Goal: Task Accomplishment & Management: Manage account settings

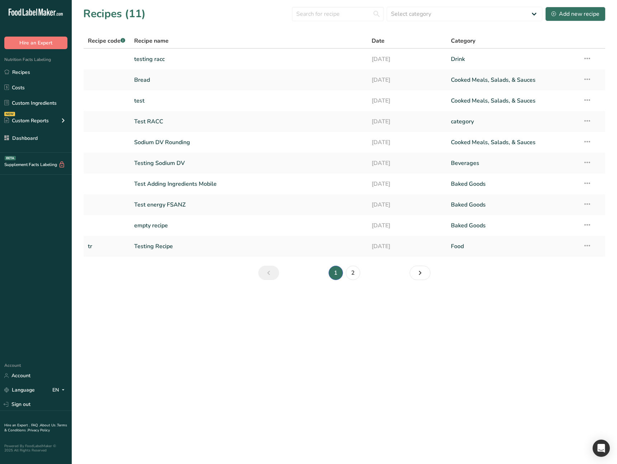
drag, startPoint x: 181, startPoint y: 322, endPoint x: 183, endPoint y: 307, distance: 15.6
click at [180, 322] on main "Recipes (11) Select category All Baked Goods Beverages category Cooked Meals, S…" at bounding box center [308, 232] width 617 height 464
drag, startPoint x: 195, startPoint y: 323, endPoint x: 558, endPoint y: 28, distance: 467.8
click at [214, 319] on main "Recipes (11) Select category All Baked Goods Beverages category Cooked Meals, S…" at bounding box center [308, 232] width 617 height 464
click at [178, 60] on link "testing racc" at bounding box center [248, 59] width 229 height 15
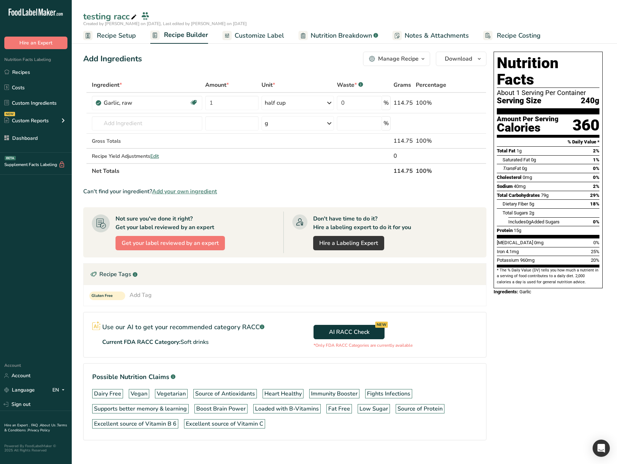
click at [125, 40] on link "Recipe Setup" at bounding box center [109, 36] width 53 height 16
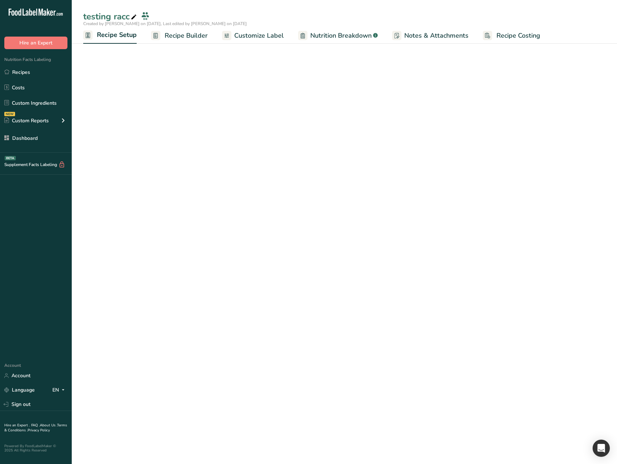
select select "27"
select select "29"
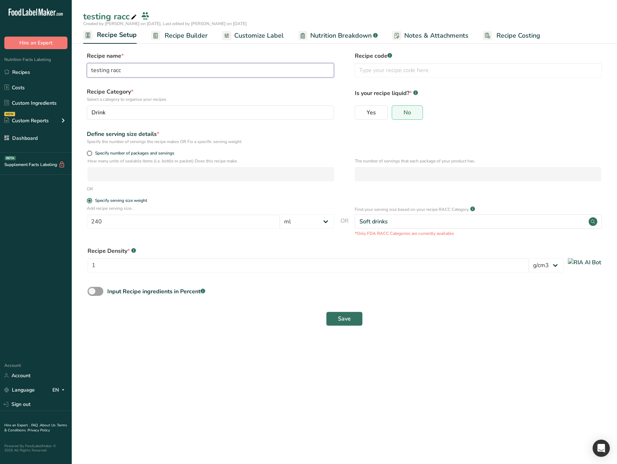
click at [134, 74] on input "testing racc" at bounding box center [210, 70] width 247 height 14
type input "Canadian FOP"
click at [137, 112] on div "Drink" at bounding box center [207, 112] width 233 height 9
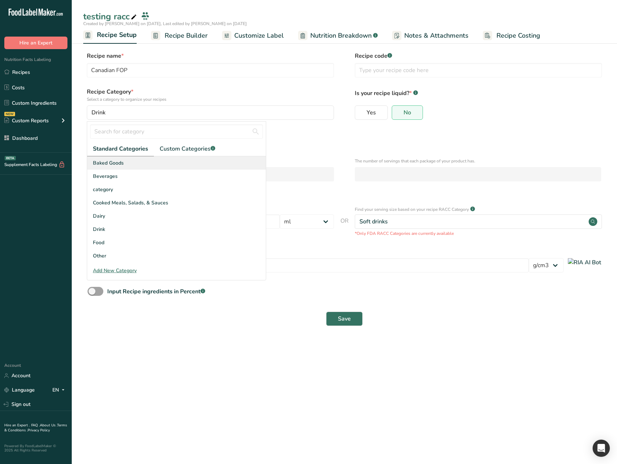
click at [138, 166] on div "Baked Goods" at bounding box center [176, 162] width 179 height 13
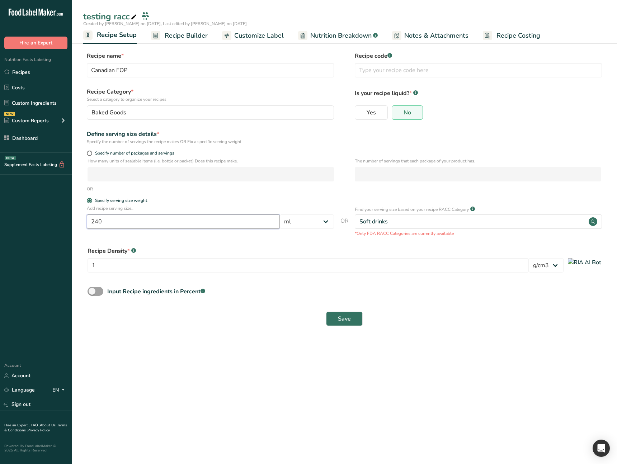
drag, startPoint x: 127, startPoint y: 225, endPoint x: 75, endPoint y: 225, distance: 52.0
click at [75, 225] on section "Recipe name * Canadian FOP Recipe code .a-a{fill:#347362;}.b-a{fill:#fff;} Reci…" at bounding box center [344, 189] width 545 height 304
type input "100"
click at [307, 221] on select "Grams ppm ug kg mg mcg lb oz quarter cup half cup l ml fl oz tbsp tsp cup qt ga…" at bounding box center [307, 221] width 54 height 14
select select "0"
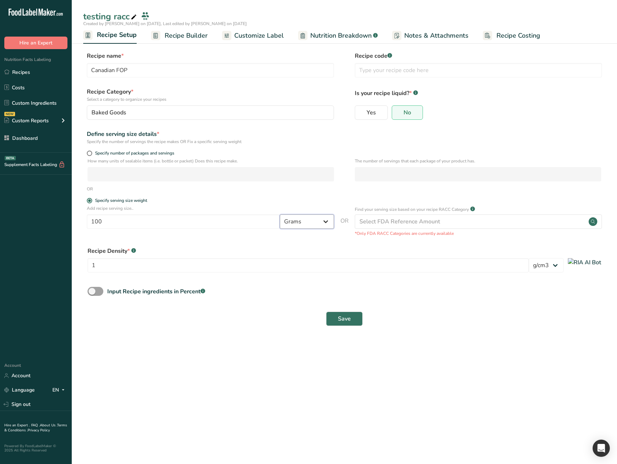
click at [280, 214] on select "Grams ppm ug kg mg mcg lb oz quarter cup half cup l ml fl oz tbsp tsp cup qt ga…" at bounding box center [307, 221] width 54 height 14
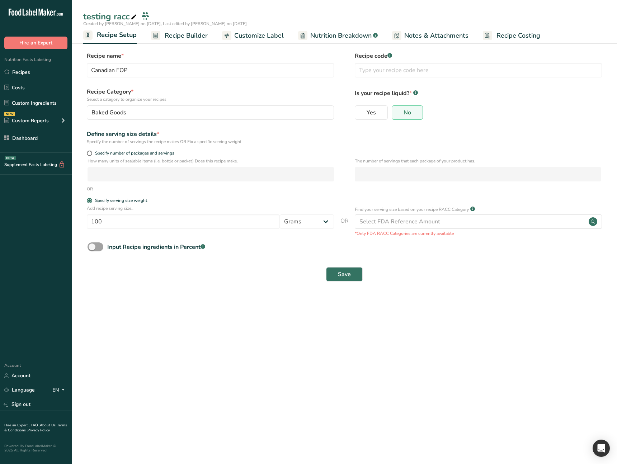
drag, startPoint x: 479, startPoint y: 329, endPoint x: 472, endPoint y: 328, distance: 6.9
click at [479, 329] on main "testing racc Created by Ahmad Ibrahim on 2025-08-18, Last edited by Ahmad Ibrah…" at bounding box center [308, 232] width 617 height 464
click at [353, 277] on button "Save" at bounding box center [344, 274] width 37 height 14
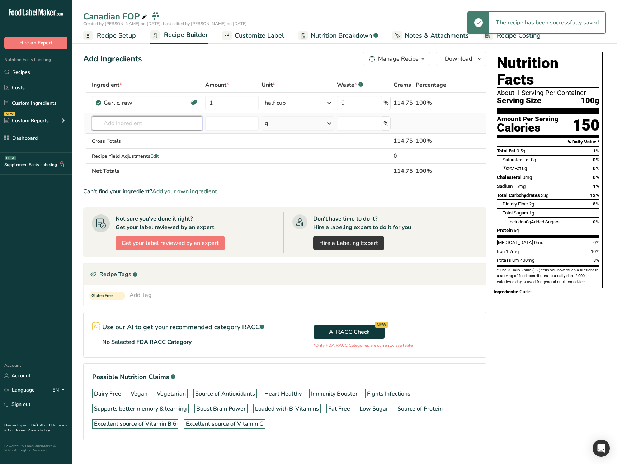
click at [160, 123] on input "text" at bounding box center [147, 123] width 110 height 14
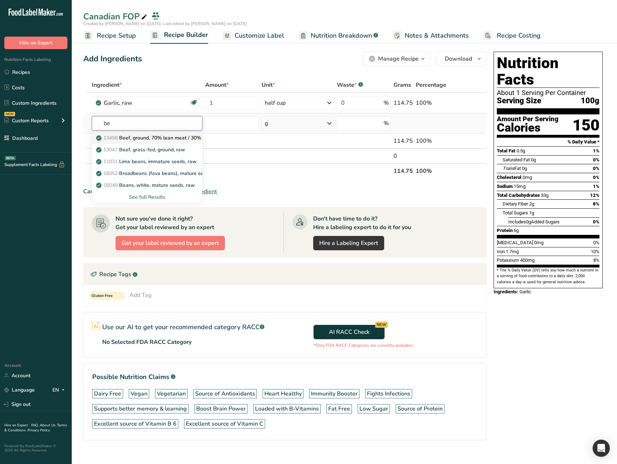
type input "be"
click at [159, 139] on p "13498 Beef, ground, 70% lean meat / 30% fat, raw" at bounding box center [159, 138] width 123 height 8
type input "Beef, ground, 70% lean meat / 30% fat, raw"
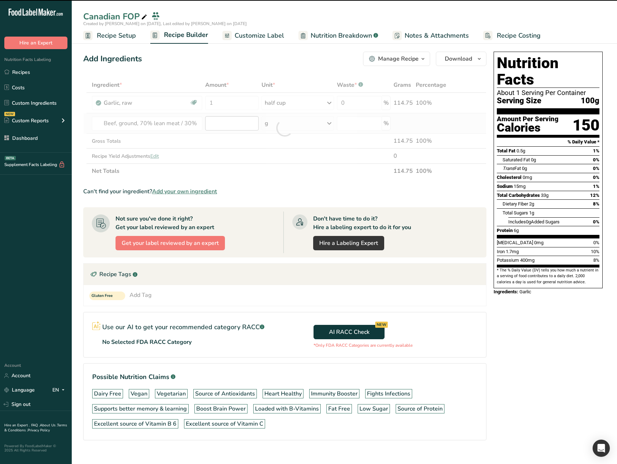
type input "0"
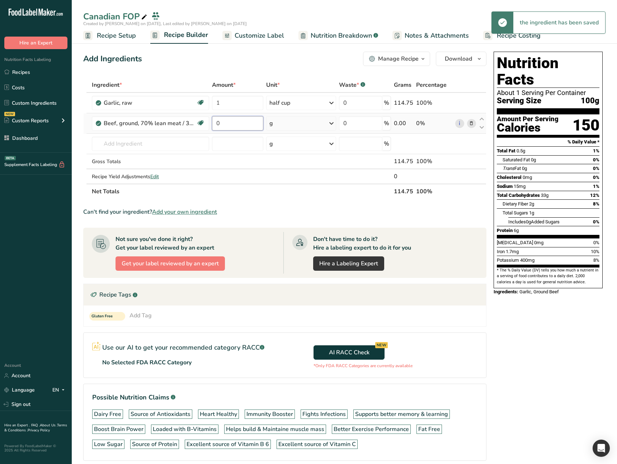
click at [225, 126] on input "0" at bounding box center [238, 123] width 52 height 14
drag, startPoint x: 224, startPoint y: 124, endPoint x: 209, endPoint y: 125, distance: 14.4
click at [209, 125] on tr "Beef, ground, 70% lean meat / 30% fat, raw Helps build & Maintaine muscle mass …" at bounding box center [285, 123] width 402 height 20
type input "250"
click at [161, 143] on div "Ingredient * Amount * Unit * Waste * .a-a{fill:#347362;}.b-a{fill:#fff;} Grams …" at bounding box center [284, 138] width 403 height 122
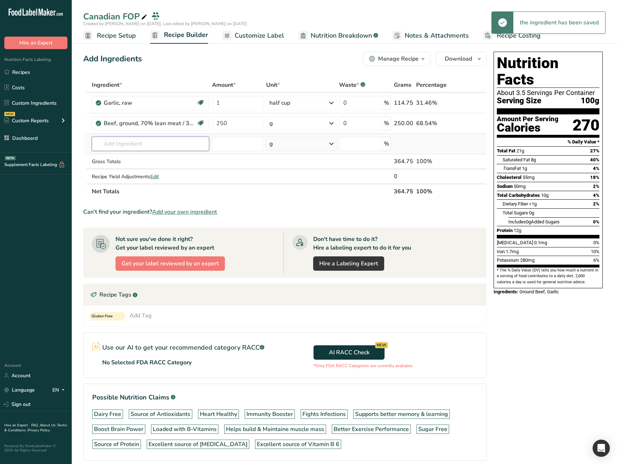
click at [162, 145] on input "text" at bounding box center [150, 144] width 117 height 14
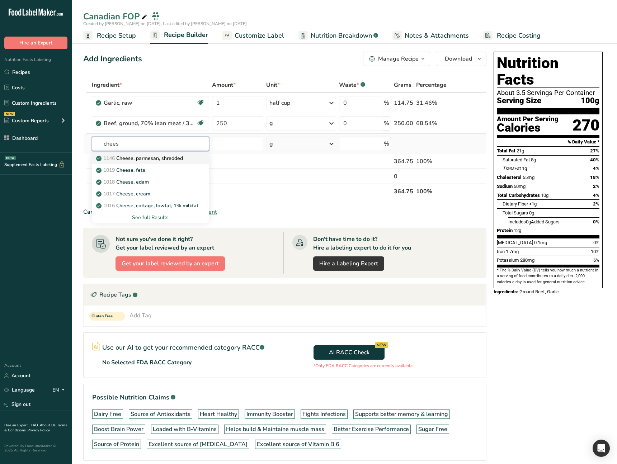
type input "chees"
click at [165, 160] on p "1146 Cheese, parmesan, shredded" at bounding box center [140, 159] width 85 height 8
type input "Cheese, parmesan, shredded"
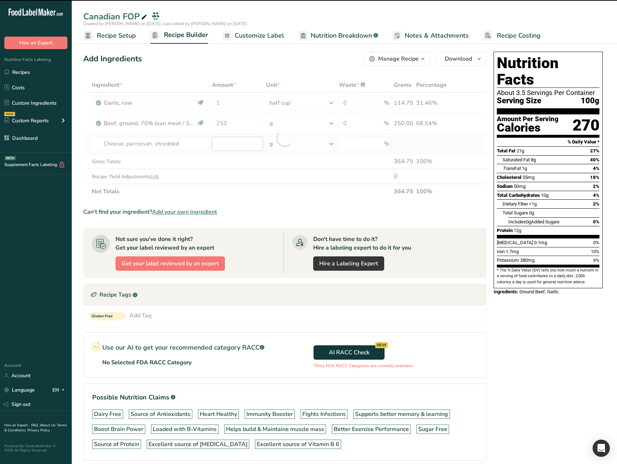
type input "0"
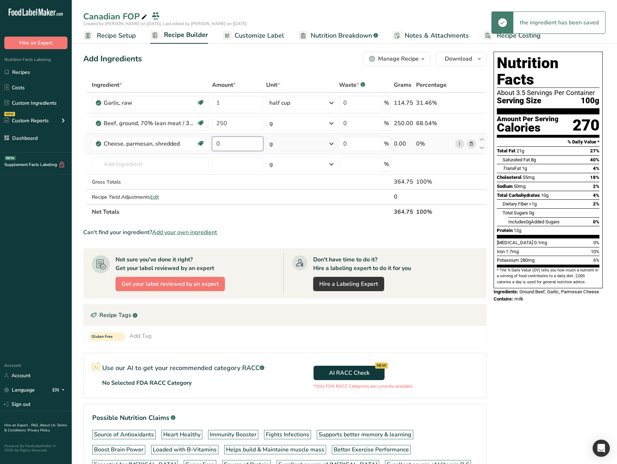
drag, startPoint x: 240, startPoint y: 145, endPoint x: 210, endPoint y: 142, distance: 29.5
click at [211, 142] on td "0" at bounding box center [238, 144] width 55 height 20
type input "50"
click at [173, 162] on div "Ingredient * Amount * Unit * Waste * .a-a{fill:#347362;}.b-a{fill:#fff;} Grams …" at bounding box center [284, 148] width 403 height 142
click at [164, 164] on input "text" at bounding box center [150, 164] width 117 height 14
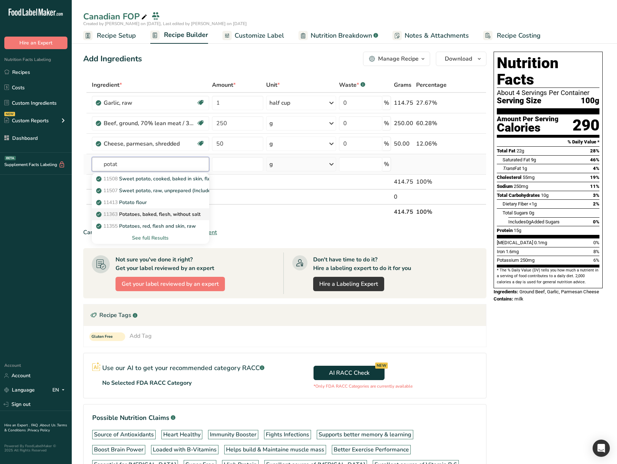
type input "potat"
click at [163, 215] on p "11363 Potatoes, baked, flesh, without salt" at bounding box center [149, 215] width 103 height 8
type input "Potatoes, baked, flesh, without salt"
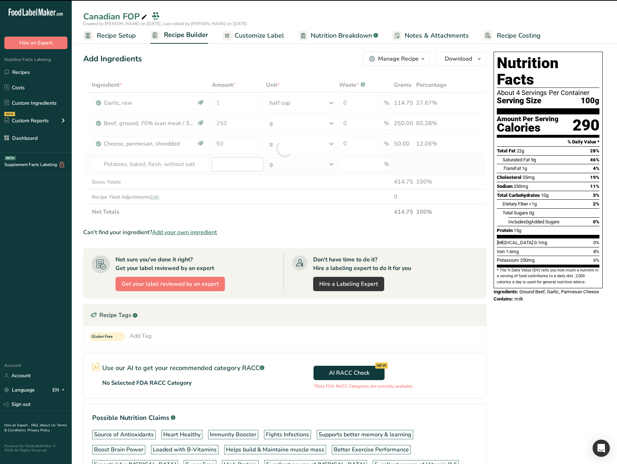
type input "0"
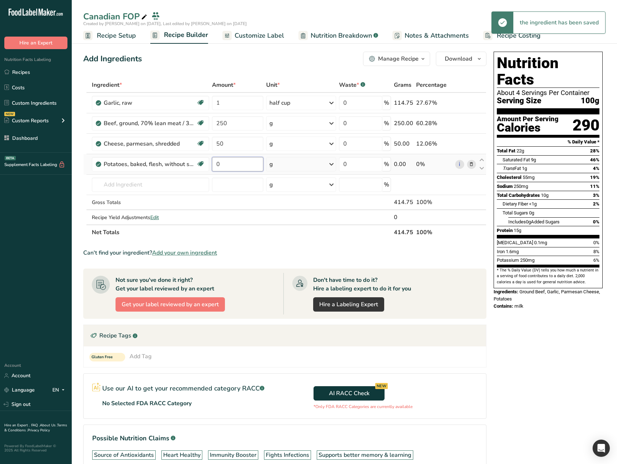
drag, startPoint x: 218, startPoint y: 164, endPoint x: 214, endPoint y: 164, distance: 4.3
click at [214, 164] on input "0" at bounding box center [238, 164] width 52 height 14
type input "150"
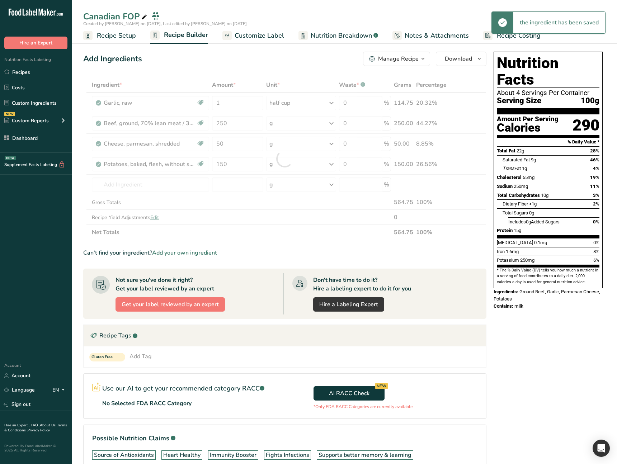
click at [255, 235] on div "Ingredient * Amount * Unit * Waste * .a-a{fill:#347362;}.b-a{fill:#fff;} Grams …" at bounding box center [284, 158] width 403 height 162
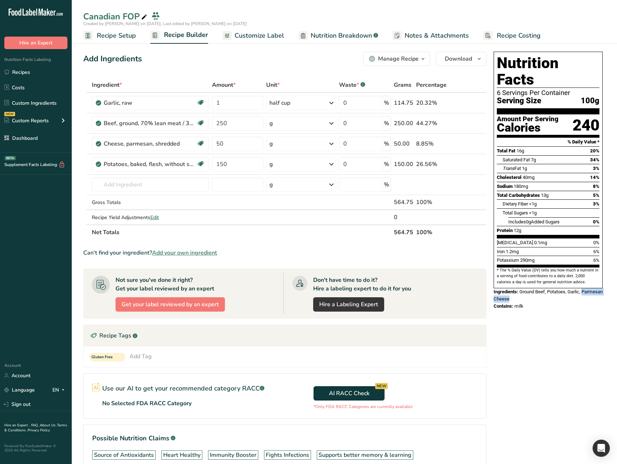
drag, startPoint x: 537, startPoint y: 286, endPoint x: 508, endPoint y: 336, distance: 57.7
click at [492, 284] on div "Nutrition Facts 6 Servings Per Container Serving Size 100g Amount Per Serving C…" at bounding box center [548, 181] width 115 height 264
click at [272, 41] on link "Customize Label" at bounding box center [253, 36] width 62 height 16
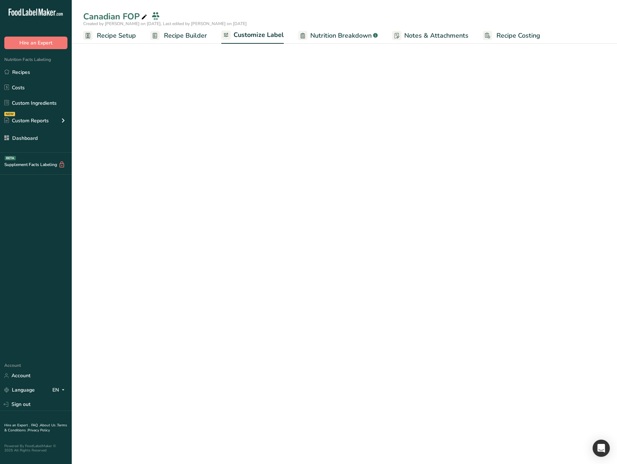
click at [269, 35] on span "Customize Label" at bounding box center [258, 35] width 50 height 10
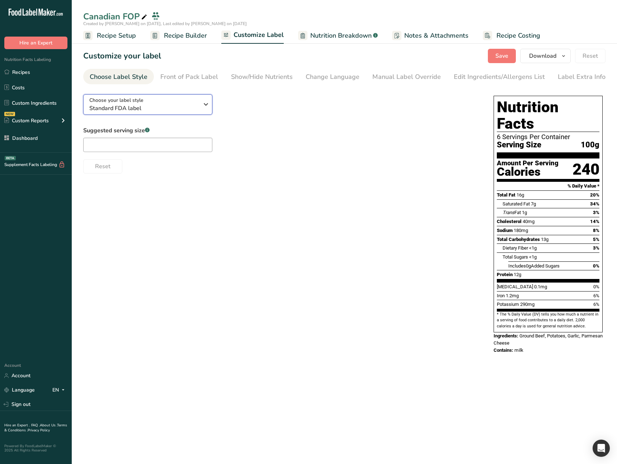
click at [179, 102] on div "Choose your label style Standard FDA label" at bounding box center [143, 104] width 109 height 16
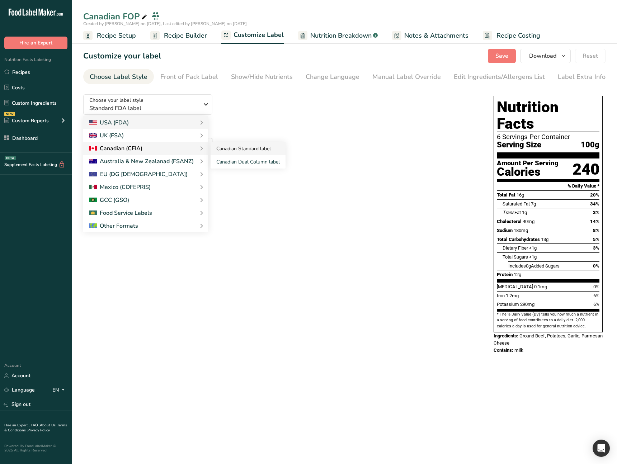
click at [243, 149] on link "Canadian Standard label" at bounding box center [248, 148] width 75 height 13
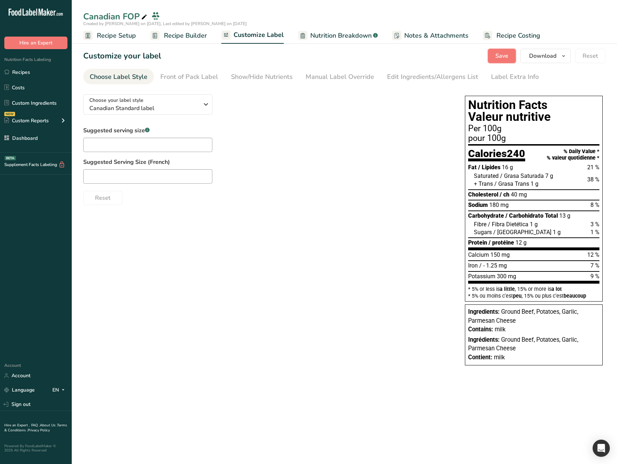
click at [506, 54] on span "Save" at bounding box center [501, 56] width 13 height 9
click at [188, 83] on link "Front of Pack Label" at bounding box center [189, 77] width 58 height 16
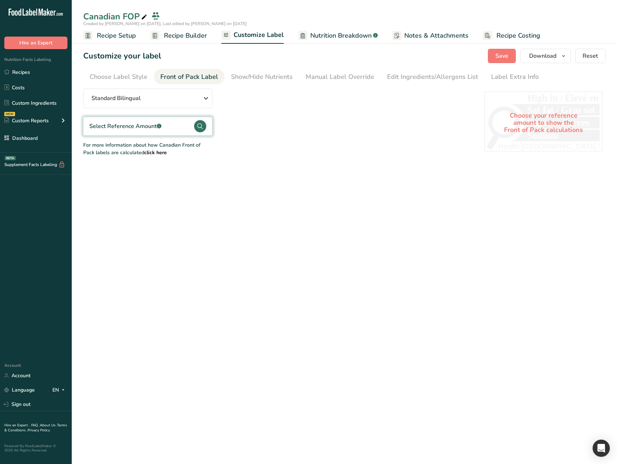
click at [207, 206] on main "Canadian FOP Created by Ahmad Ibrahim on 2025-08-18, Last edited by Ahmad Ibrah…" at bounding box center [308, 232] width 617 height 464
click at [271, 69] on link "Show/Hide Nutrients" at bounding box center [262, 77] width 62 height 16
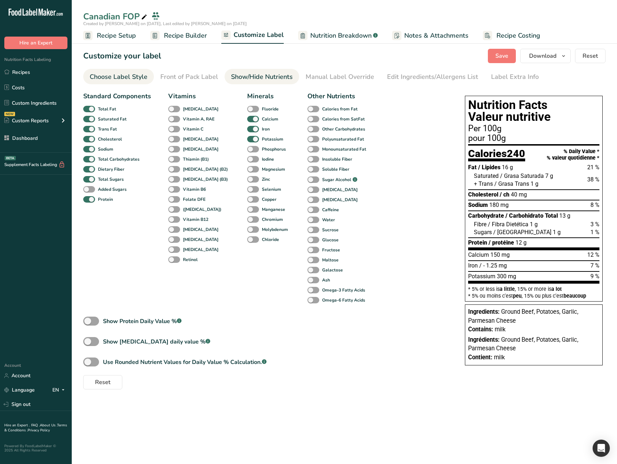
click at [135, 79] on div "Choose Label Style" at bounding box center [119, 77] width 58 height 10
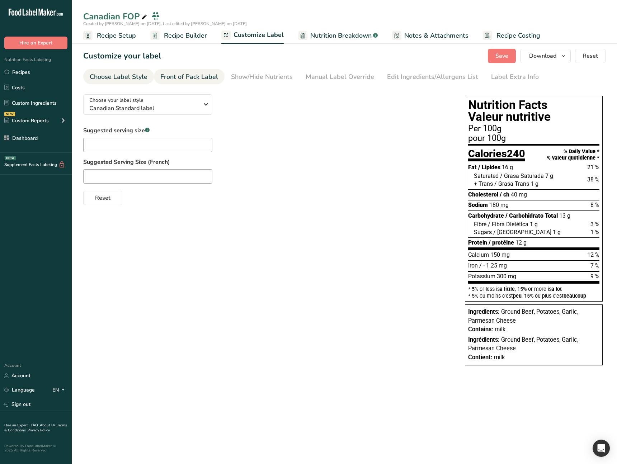
click at [192, 83] on section "Customize your label Save Download Choose what to show on your downloaded label…" at bounding box center [344, 210] width 545 height 347
click at [192, 79] on div "Front of Pack Label" at bounding box center [189, 77] width 58 height 10
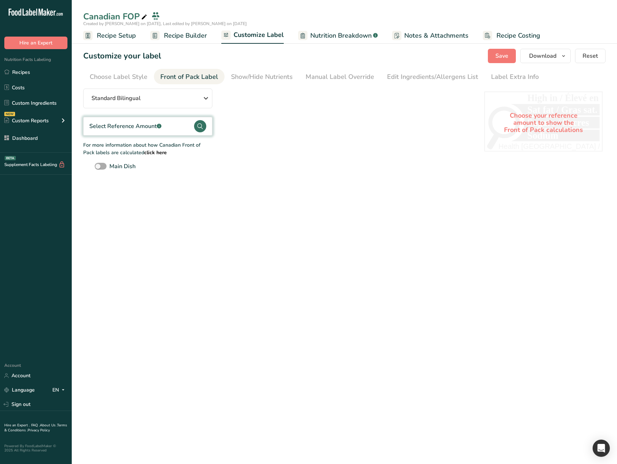
click at [104, 167] on span at bounding box center [101, 166] width 12 height 7
click at [99, 167] on input "Main Dish" at bounding box center [97, 166] width 5 height 5
checkbox input "true"
click at [262, 78] on div "Show/Hide Nutrients" at bounding box center [262, 77] width 62 height 10
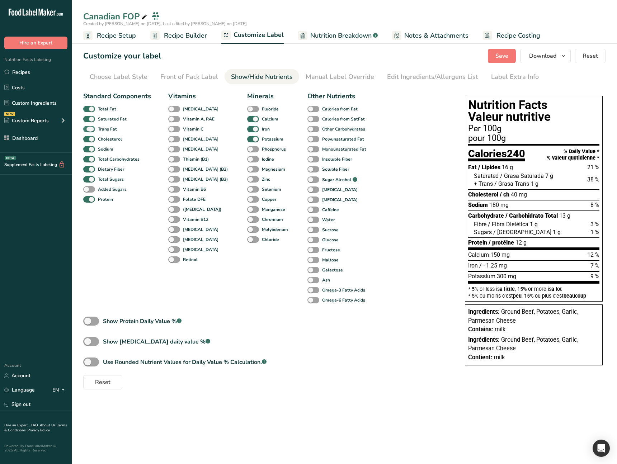
click at [94, 129] on span at bounding box center [89, 129] width 12 height 7
click at [88, 129] on input "Trans Fat" at bounding box center [85, 129] width 5 height 5
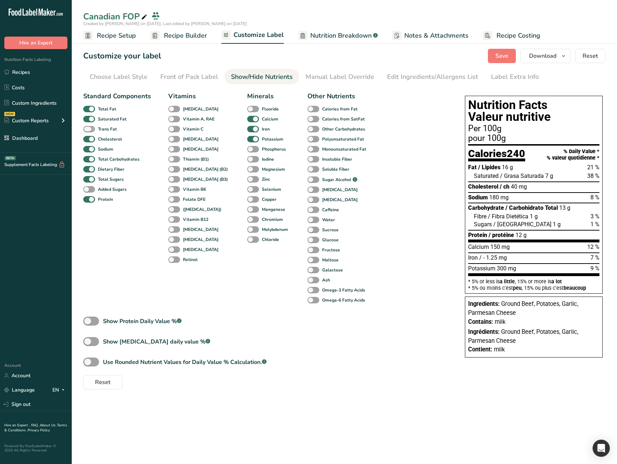
click at [93, 131] on span at bounding box center [89, 129] width 12 height 7
click at [88, 131] on input "Trans Fat" at bounding box center [85, 129] width 5 height 5
checkbox input "true"
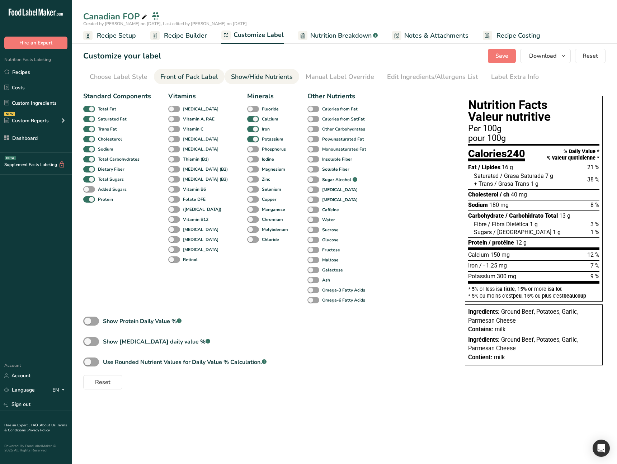
click at [204, 79] on div "Front of Pack Label" at bounding box center [189, 77] width 58 height 10
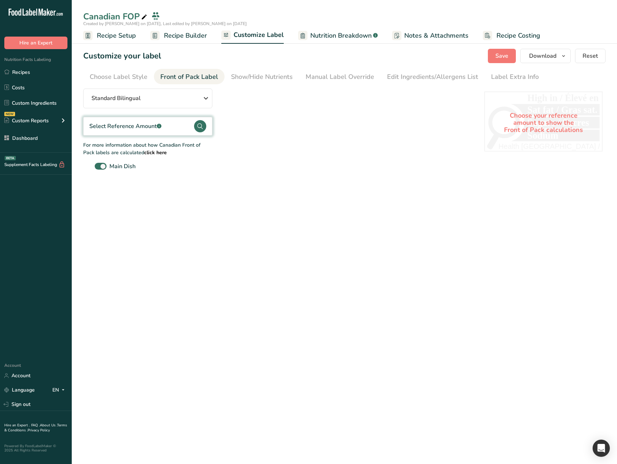
click at [162, 184] on main "Canadian FOP Created by Ahmad Ibrahim on 2025-08-18, Last edited by Ahmad Ibrah…" at bounding box center [308, 232] width 617 height 464
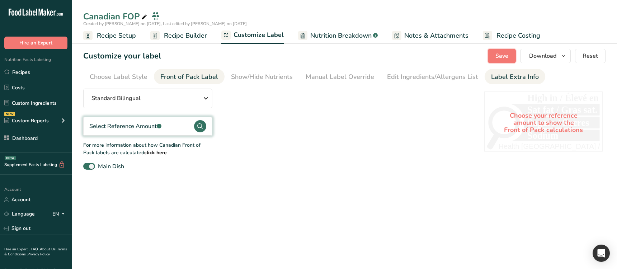
drag, startPoint x: 504, startPoint y: 56, endPoint x: 485, endPoint y: 70, distance: 24.0
click at [504, 56] on span "Save" at bounding box center [501, 56] width 13 height 9
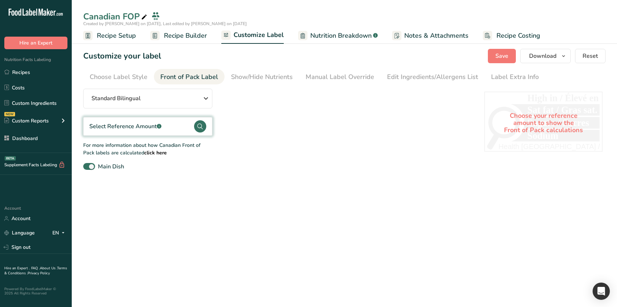
click at [197, 283] on main "Canadian FOP Created by Ahmad Ibrahim on 2025-08-18, Last edited by Ahmad Ibrah…" at bounding box center [308, 153] width 617 height 307
click at [248, 233] on main "Canadian FOP Created by Ahmad Ibrahim on 2025-08-18, Last edited by Ahmad Ibrah…" at bounding box center [308, 153] width 617 height 307
click at [258, 208] on main "Canadian FOP Created by Ahmad Ibrahim on 2025-08-18, Last edited by Ahmad Ibrah…" at bounding box center [308, 153] width 617 height 307
click at [156, 129] on div "Select Reference Amount .a-a{fill:#347362;}.b-a{fill:#fff;}" at bounding box center [125, 126] width 72 height 9
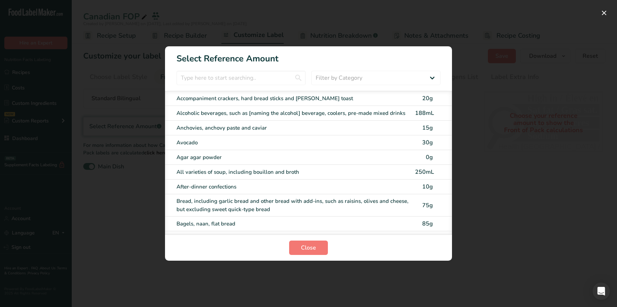
click at [249, 207] on div "Bread, including garlic bread and other bread with add-ins, such as raisins, ol…" at bounding box center [293, 205] width 234 height 16
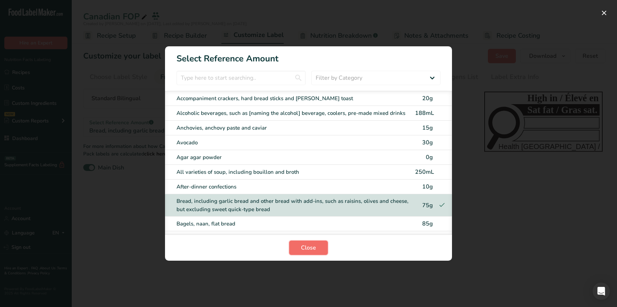
click at [317, 248] on button "Close" at bounding box center [308, 247] width 39 height 14
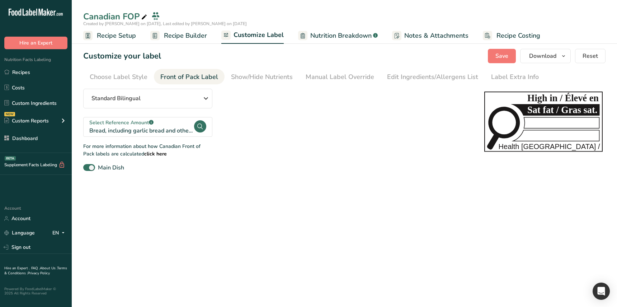
click at [295, 235] on main "Canadian FOP Created by Ahmad Ibrahim on 2025-08-18, Last edited by Ahmad Ibrah…" at bounding box center [308, 153] width 617 height 307
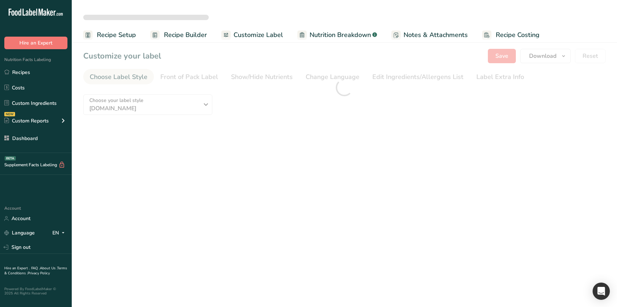
click at [178, 183] on main "Recipe Setup Recipe Builder Customize Label Nutrition Breakdown .a-a{fill:#3473…" at bounding box center [308, 153] width 617 height 307
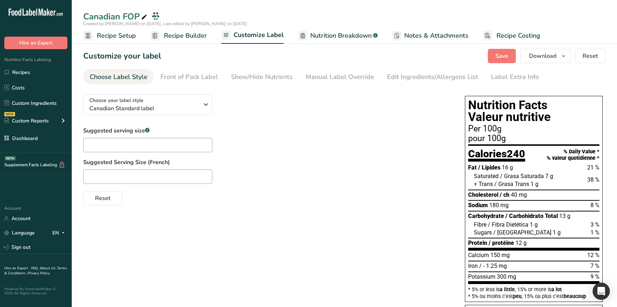
click at [260, 152] on div "Suggested serving size .a-a{fill:#347362;}.b-a{fill:#fff;} Suggested Serving Si…" at bounding box center [266, 165] width 367 height 79
click at [196, 79] on div "Front of Pack Label" at bounding box center [189, 77] width 58 height 10
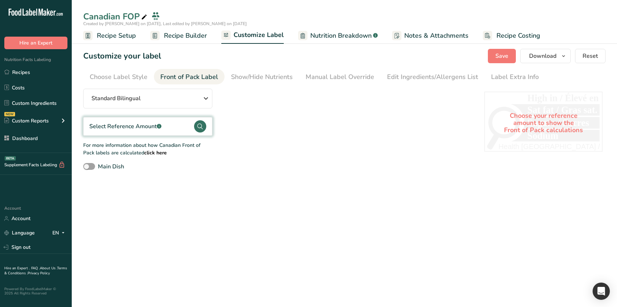
click at [219, 171] on section "Customize your label Save Download Choose what to show on your downloaded label…" at bounding box center [344, 109] width 545 height 145
click at [161, 100] on div "Standard Bilingual" at bounding box center [147, 98] width 112 height 9
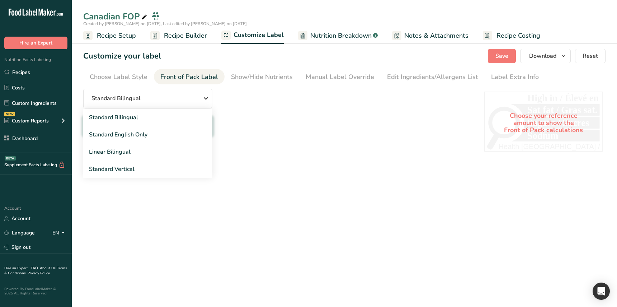
click at [250, 107] on div "Standard Bilingual Standard Bilingual Standard English Only Linear Bilingual St…" at bounding box center [276, 130] width 387 height 82
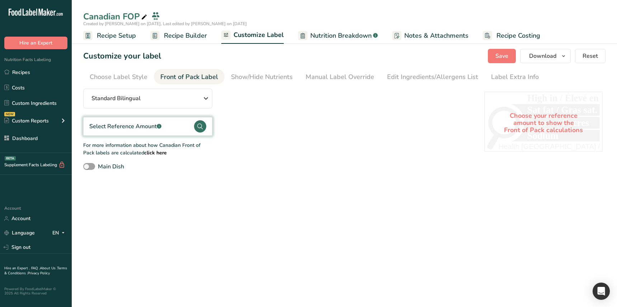
click at [155, 121] on div "Select Reference Amount .a-a{fill:#347362;}.b-a{fill:#fff;}" at bounding box center [125, 126] width 72 height 12
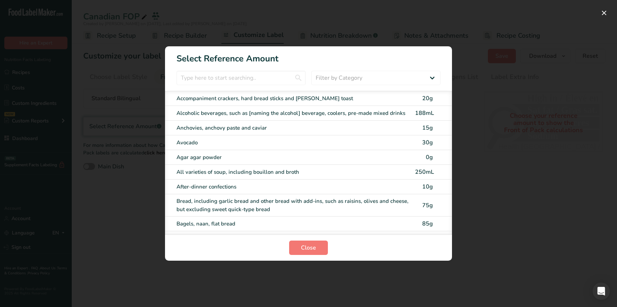
click at [258, 181] on div "After-dinner confections 10g" at bounding box center [308, 186] width 287 height 15
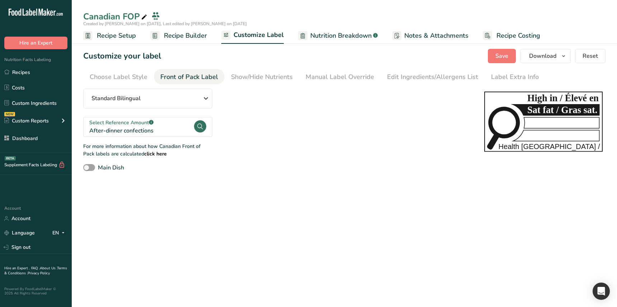
click at [164, 125] on div "Select Reference Amount .a-a{fill:#347362;}.b-a{fill:#fff;}" at bounding box center [141, 123] width 104 height 8
click at [171, 129] on div "After-dinner confections" at bounding box center [141, 130] width 104 height 9
click at [176, 132] on div "After-dinner confections" at bounding box center [141, 130] width 104 height 9
click at [315, 224] on main "Canadian FOP Created by Ahmad Ibrahim on 2025-08-18, Last edited by Ahmad Ibrah…" at bounding box center [308, 153] width 617 height 307
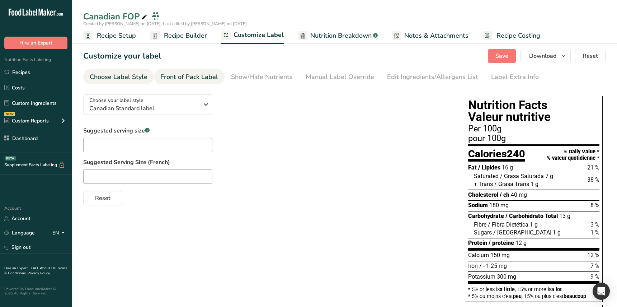
click at [185, 77] on div "Front of Pack Label" at bounding box center [189, 77] width 58 height 10
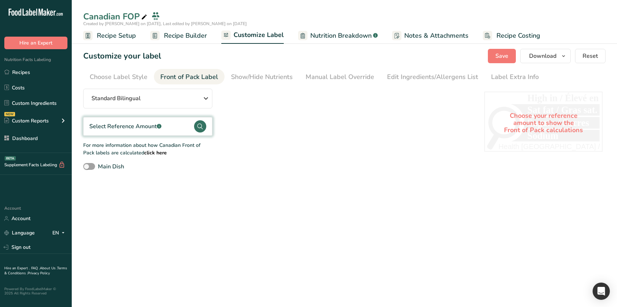
click at [168, 121] on div "Select Reference Amount .a-a{fill:#347362;}.b-a{fill:#fff;}" at bounding box center [147, 126] width 129 height 19
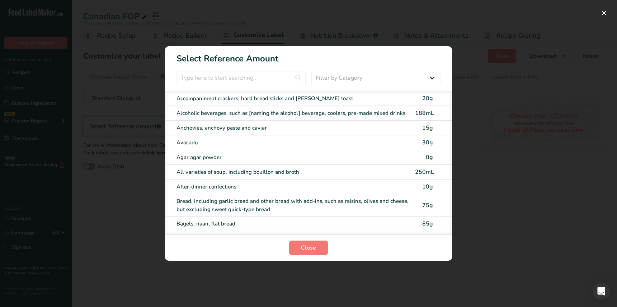
click at [237, 192] on div "After-dinner confections 10g" at bounding box center [308, 186] width 287 height 15
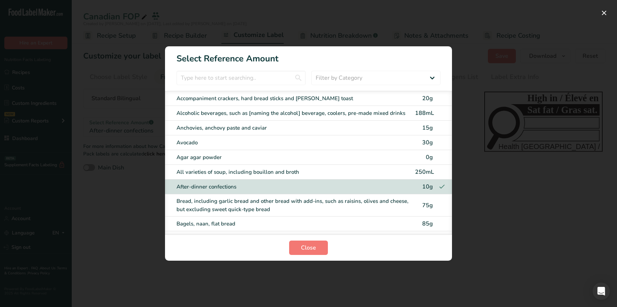
click at [222, 205] on div "Bread, including garlic bread and other bread with add-ins, such as raisins, ol…" at bounding box center [293, 205] width 234 height 16
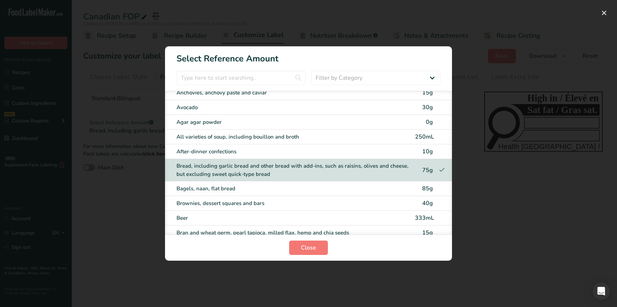
scroll to position [39, 0]
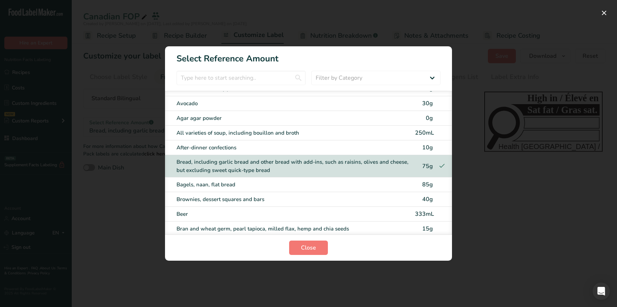
click at [232, 190] on div "Bagels, naan, flat bread 85g" at bounding box center [308, 184] width 287 height 15
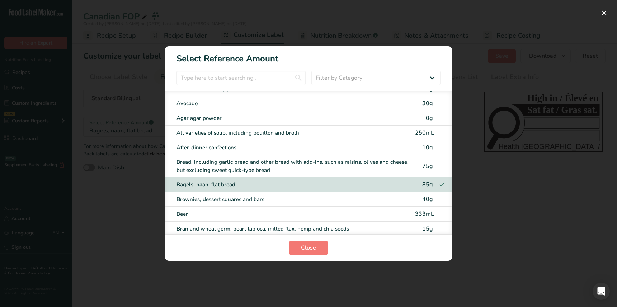
click at [230, 206] on div "Brownies, dessert squares and bars 40g" at bounding box center [308, 199] width 287 height 15
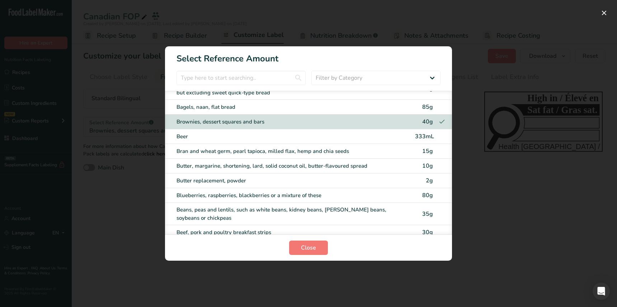
click at [233, 180] on div "Butter replacement, powder" at bounding box center [293, 180] width 234 height 8
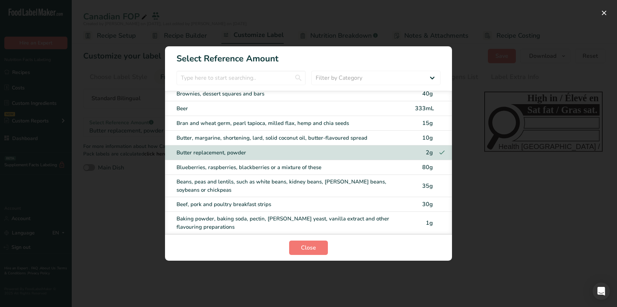
click at [238, 181] on div "Beans, peas and lentils, such as white beans, kidney beans, [PERSON_NAME] beans…" at bounding box center [293, 186] width 234 height 16
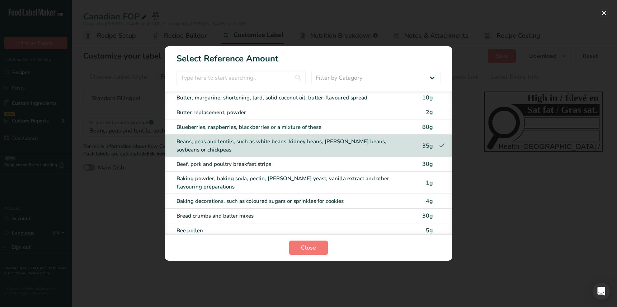
click at [241, 184] on div "Baking powder, baking soda, pectin, [PERSON_NAME] yeast, vanilla extract and ot…" at bounding box center [293, 182] width 234 height 16
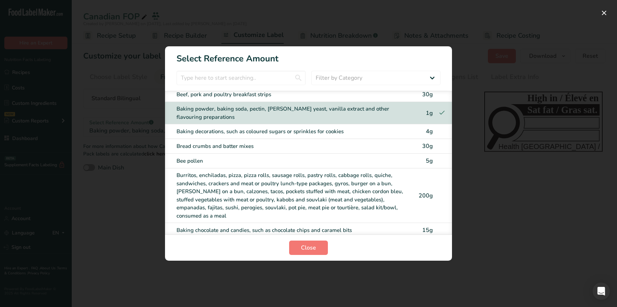
click at [247, 175] on div "Burritos, enchiladas, pizza, pizza rolls, sausage rolls, pastry rolls, cabbage …" at bounding box center [293, 195] width 234 height 48
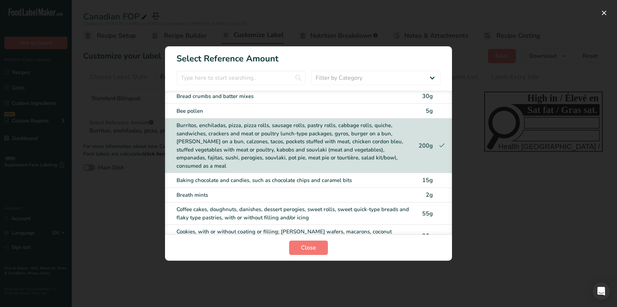
scroll to position [307, 0]
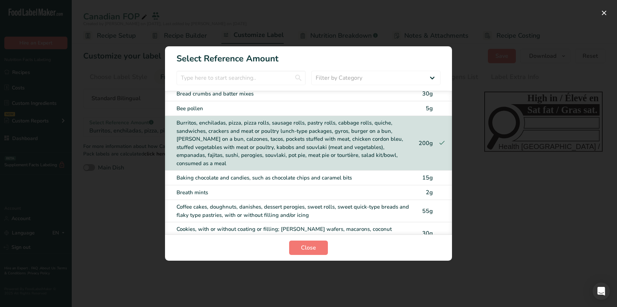
click at [246, 173] on div "Baking chocolate and candies, such as chocolate chips and caramel bits 15g" at bounding box center [308, 177] width 287 height 15
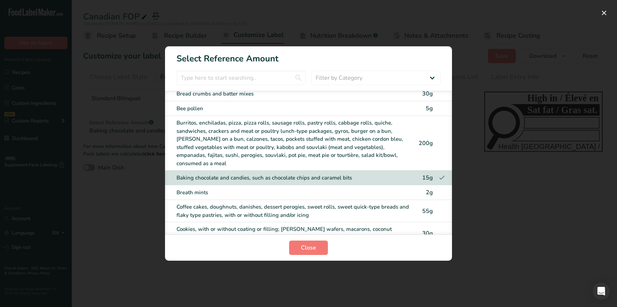
click at [241, 188] on div "Breath mints" at bounding box center [293, 192] width 234 height 8
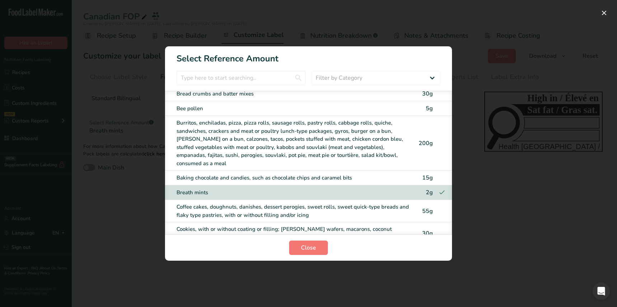
click at [237, 203] on div "Coffee cakes, doughnuts, danishes, dessert perogies, sweet rolls, sweet quick-t…" at bounding box center [293, 211] width 234 height 16
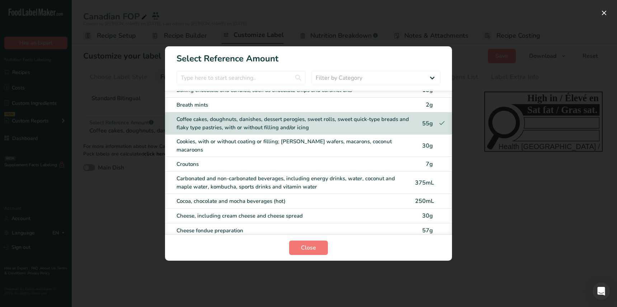
scroll to position [395, 0]
click at [239, 171] on div "Carbonated and non-carbonated beverages, including energy drinks, water, coconu…" at bounding box center [308, 182] width 287 height 22
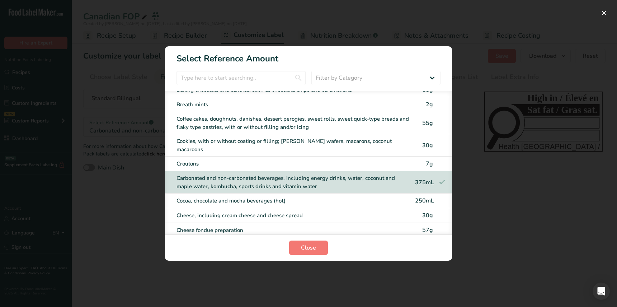
click at [237, 176] on div "Carbonated and non-carbonated beverages, including energy drinks, water, coconu…" at bounding box center [308, 182] width 287 height 22
click at [236, 197] on div "Cocoa, chocolate and mocha beverages (hot)" at bounding box center [293, 201] width 234 height 8
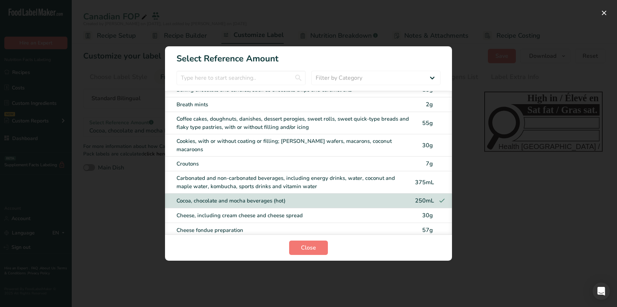
drag, startPoint x: 235, startPoint y: 196, endPoint x: 230, endPoint y: 202, distance: 7.4
click at [235, 211] on div "Cheese, including cream cheese and cheese spread" at bounding box center [293, 215] width 234 height 8
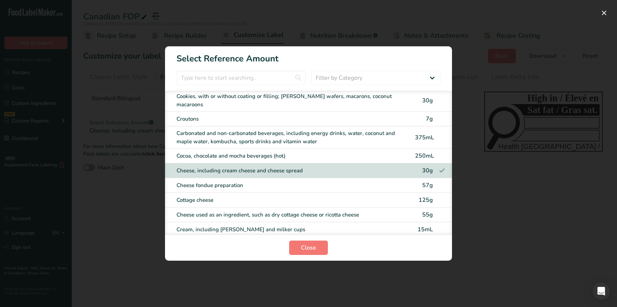
scroll to position [451, 0]
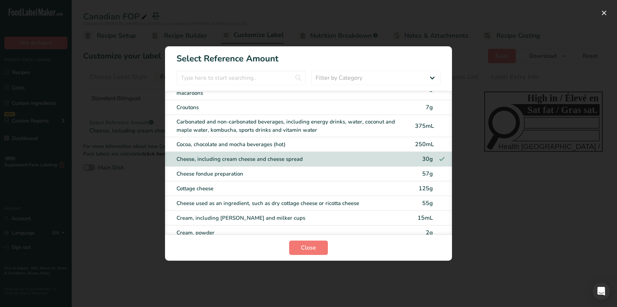
click at [232, 170] on div "Cheese fondue preparation" at bounding box center [293, 174] width 234 height 8
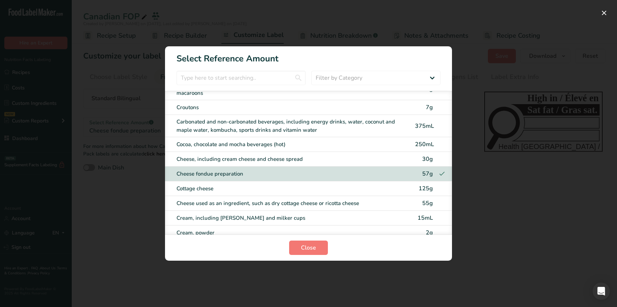
click at [229, 181] on div "Cottage cheese 125g" at bounding box center [308, 188] width 287 height 15
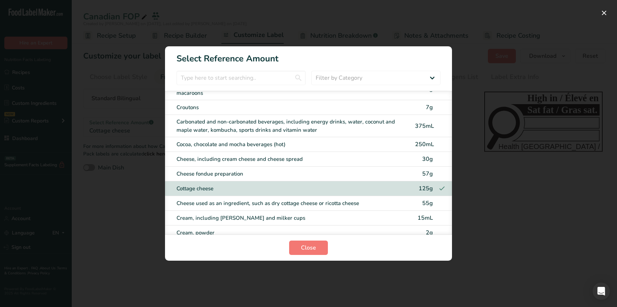
drag, startPoint x: 226, startPoint y: 185, endPoint x: 225, endPoint y: 199, distance: 13.7
click at [226, 199] on div "Cheese used as an ingredient, such as dry cottage cheese or ricotta cheese" at bounding box center [293, 203] width 234 height 8
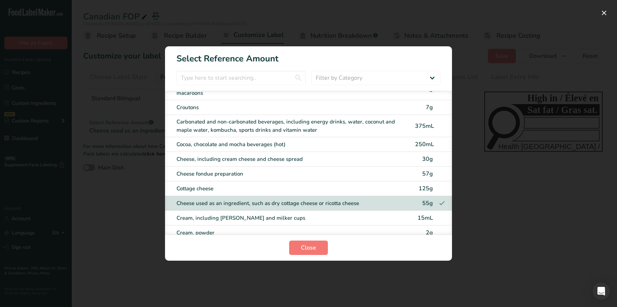
click at [225, 214] on div "Cream, including creamer and milker cups" at bounding box center [293, 218] width 234 height 8
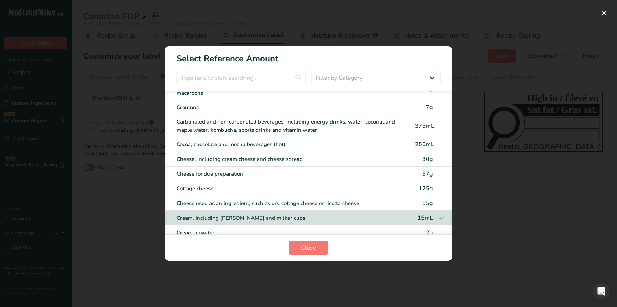
drag, startPoint x: 219, startPoint y: 218, endPoint x: 220, endPoint y: 226, distance: 8.3
click at [219, 228] on div "Cream, powder" at bounding box center [293, 232] width 234 height 8
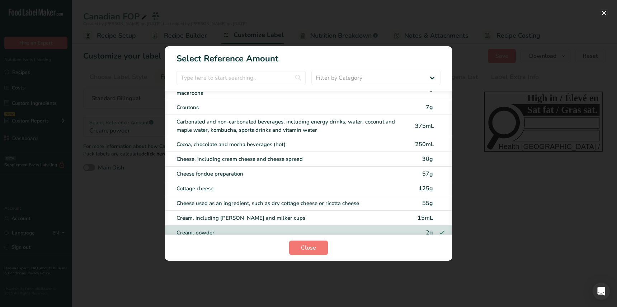
click at [221, 243] on div "Cream, aerosol or whipped" at bounding box center [293, 247] width 234 height 8
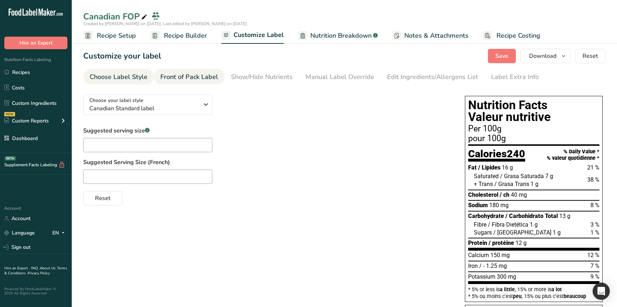
click at [193, 80] on div "Front of Pack Label" at bounding box center [189, 77] width 58 height 10
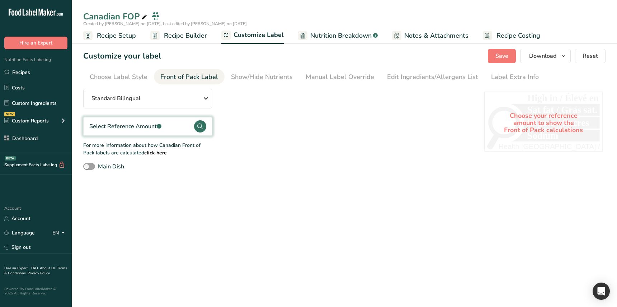
click at [142, 130] on div "Select Reference Amount .a-a{fill:#347362;}.b-a{fill:#fff;}" at bounding box center [125, 126] width 72 height 9
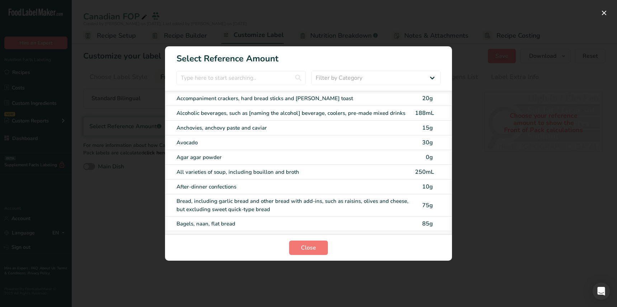
click at [213, 101] on div "Accompaniment crackers, hard bread sticks and [PERSON_NAME] toast" at bounding box center [293, 98] width 234 height 8
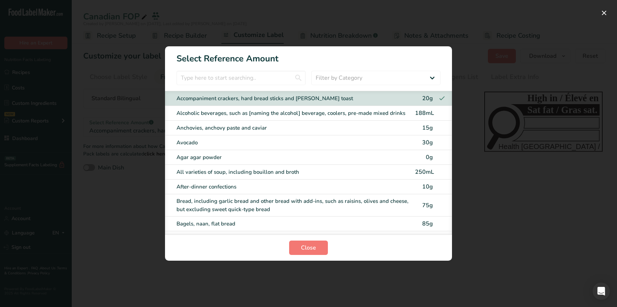
click at [215, 113] on div "Alcoholic beverages, such as [naming the alcohol] beverage, coolers, pre-made m…" at bounding box center [293, 113] width 234 height 8
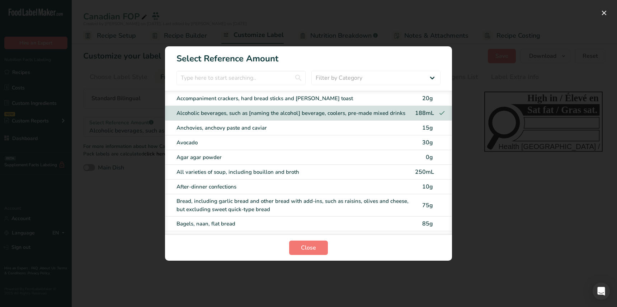
click at [216, 127] on div "Anchovies, anchovy paste and caviar" at bounding box center [293, 128] width 234 height 8
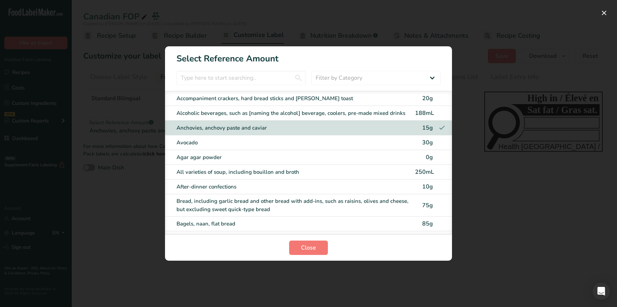
click at [222, 153] on div "Agar agar powder" at bounding box center [293, 157] width 234 height 8
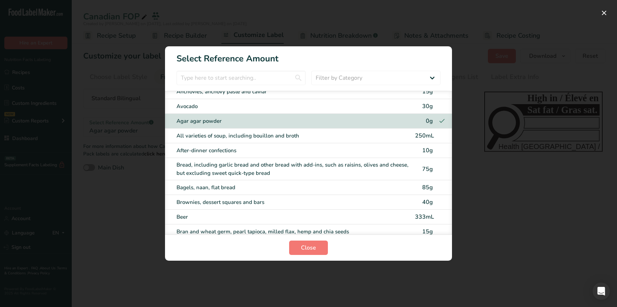
scroll to position [36, 0]
click at [219, 141] on div "All varieties of soup, including bouillon and broth 250mL" at bounding box center [308, 136] width 287 height 15
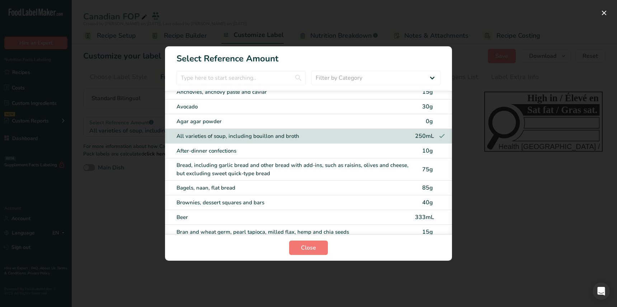
click at [222, 155] on div "After-dinner confections 10g" at bounding box center [308, 150] width 287 height 15
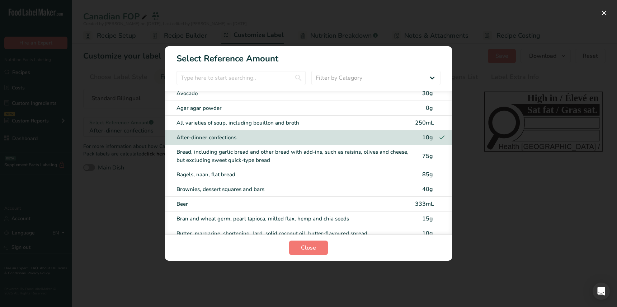
scroll to position [51, 0]
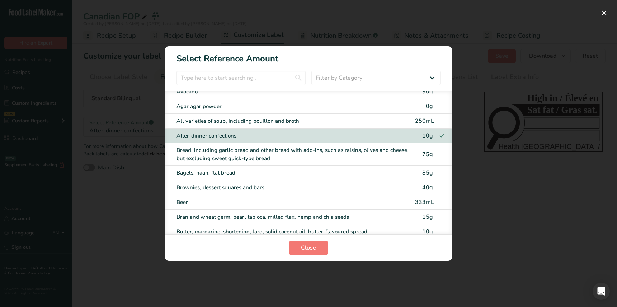
click at [220, 152] on div "Bread, including garlic bread and other bread with add-ins, such as raisins, ol…" at bounding box center [293, 154] width 234 height 16
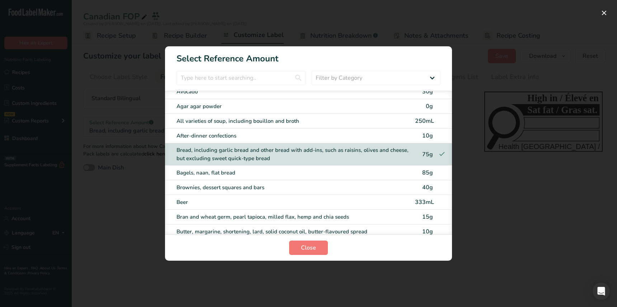
click at [218, 167] on div "Bagels, naan, flat bread 85g" at bounding box center [308, 172] width 287 height 15
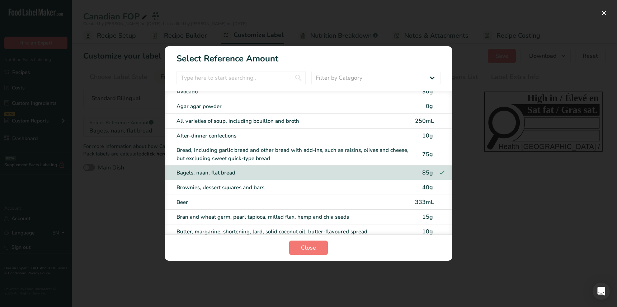
click at [221, 184] on div "Brownies, dessert squares and bars" at bounding box center [293, 187] width 234 height 8
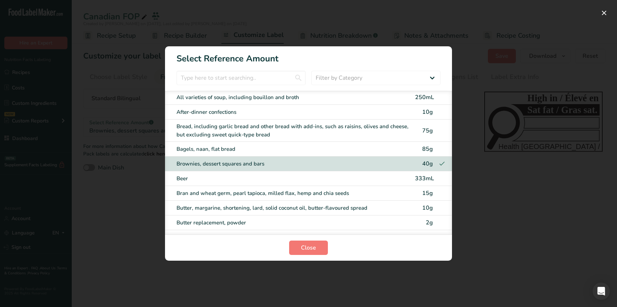
scroll to position [110, 0]
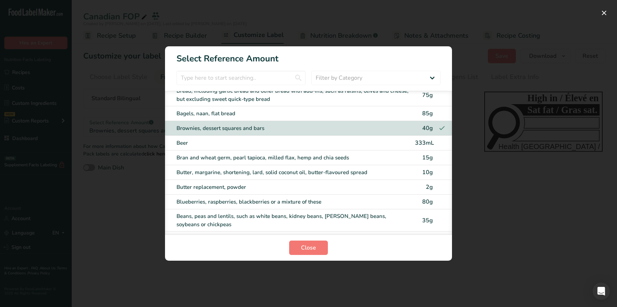
click at [217, 145] on div "Beer" at bounding box center [293, 143] width 234 height 8
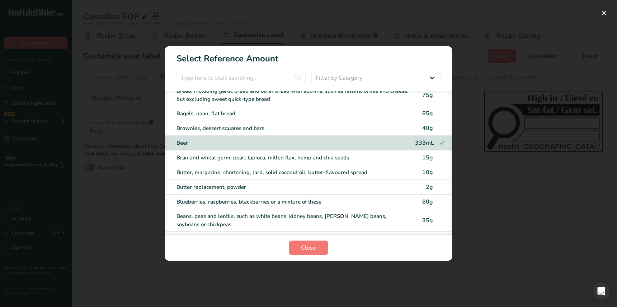
click at [222, 160] on div "Bran and wheat germ, pearl tapioca, milled flax, hemp and chia seeds" at bounding box center [293, 158] width 234 height 8
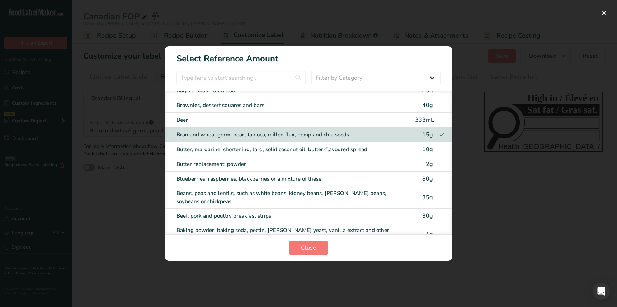
scroll to position [139, 0]
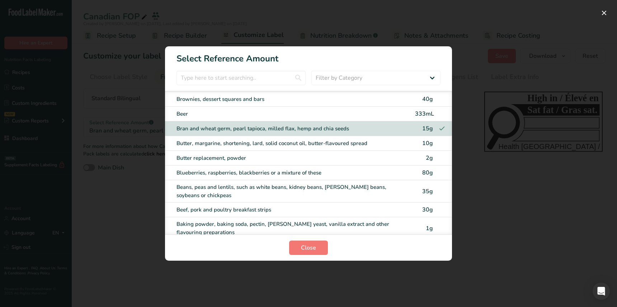
drag, startPoint x: 220, startPoint y: 148, endPoint x: 220, endPoint y: 156, distance: 7.9
click at [220, 148] on div "Butter, margarine, shortening, lard, solid coconut oil, butter-flavoured spread…" at bounding box center [308, 143] width 287 height 15
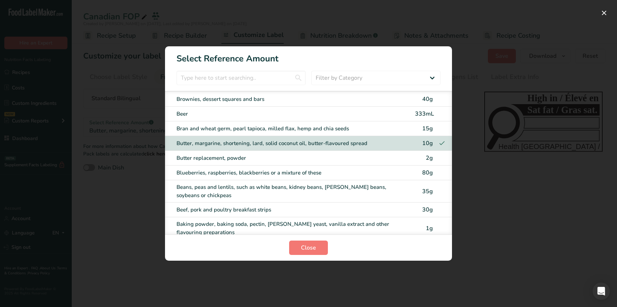
drag, startPoint x: 220, startPoint y: 157, endPoint x: 221, endPoint y: 163, distance: 5.5
click at [220, 157] on div "Butter replacement, powder" at bounding box center [293, 158] width 234 height 8
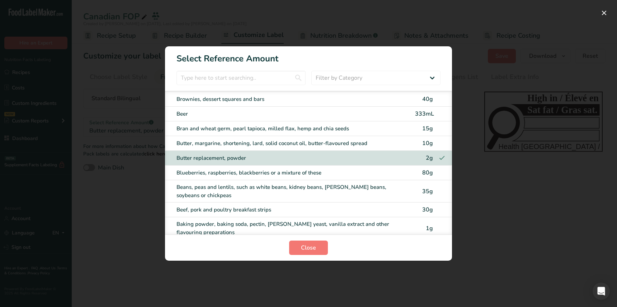
click at [227, 175] on div "Blueberries, raspberries, blackberries or a mixture of these" at bounding box center [293, 173] width 234 height 8
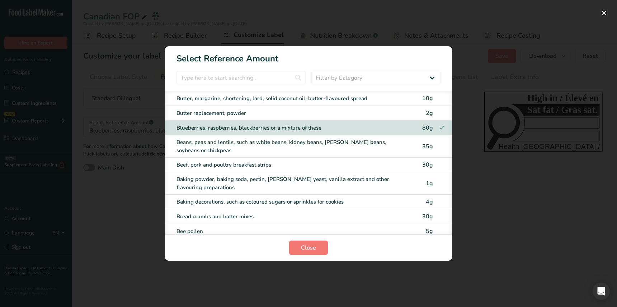
scroll to position [184, 0]
click at [219, 144] on div "Beans, peas and lentils, such as white beans, kidney beans, [PERSON_NAME] beans…" at bounding box center [293, 146] width 234 height 16
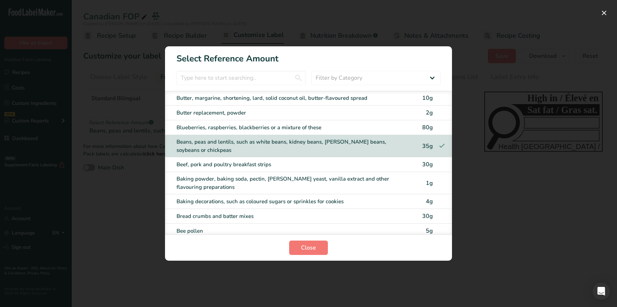
click at [227, 166] on div "Beef, pork and poultry breakfast strips" at bounding box center [293, 164] width 234 height 8
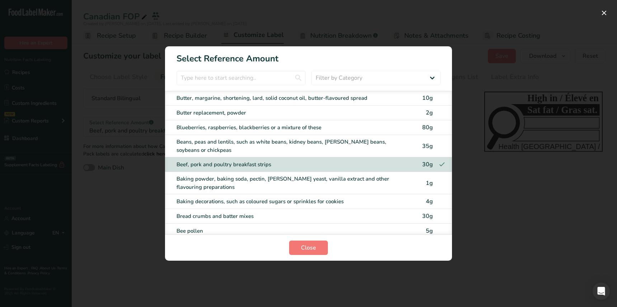
click at [233, 183] on div "Baking powder, baking soda, pectin, [PERSON_NAME] yeast, vanilla extract and ot…" at bounding box center [293, 183] width 234 height 16
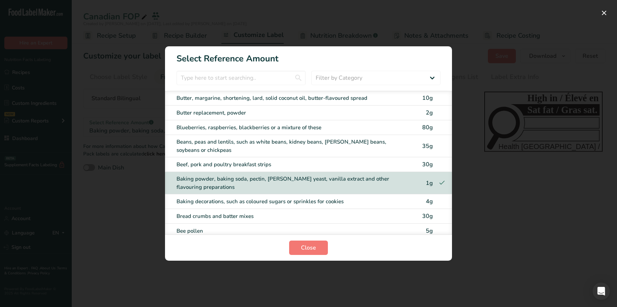
scroll to position [185, 0]
click at [226, 200] on div "Baking decorations, such as coloured sugars or sprinkles for cookies" at bounding box center [293, 201] width 234 height 8
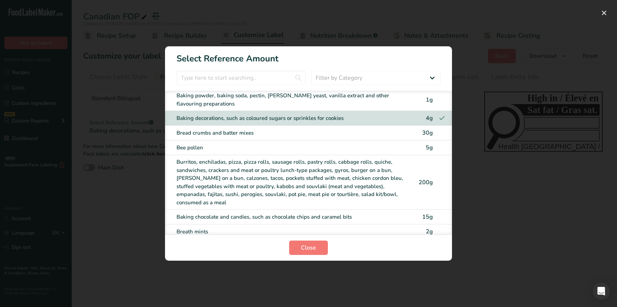
scroll to position [283, 0]
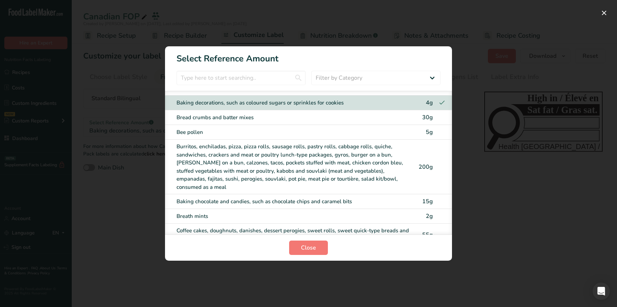
click at [225, 157] on div "Burritos, enchiladas, pizza, pizza rolls, sausage rolls, pastry rolls, cabbage …" at bounding box center [293, 166] width 234 height 48
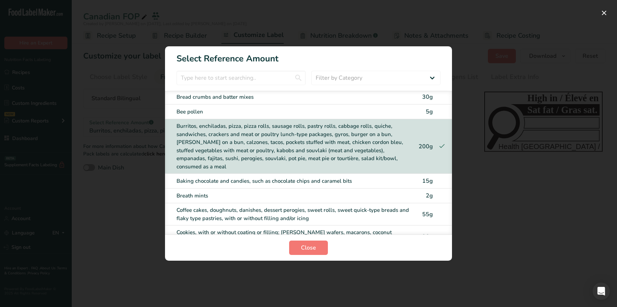
scroll to position [305, 0]
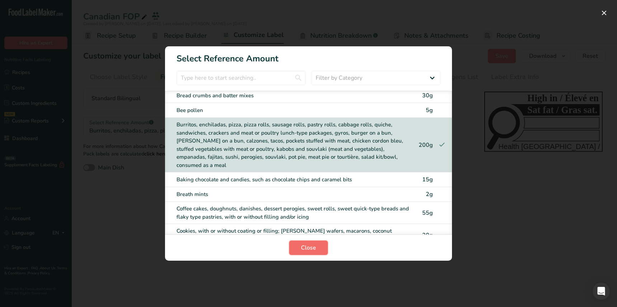
click at [307, 246] on span "Close" at bounding box center [308, 247] width 15 height 9
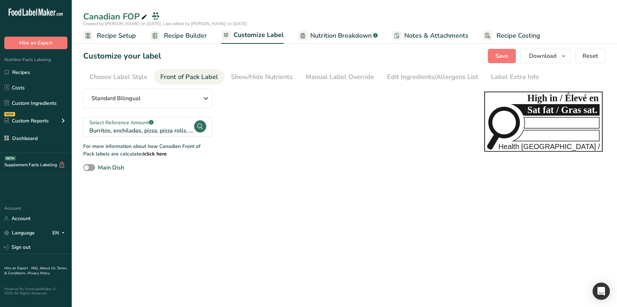
click at [208, 232] on main "Canadian FOP Created by [PERSON_NAME] on [DATE], Last edited by [PERSON_NAME] o…" at bounding box center [308, 153] width 617 height 307
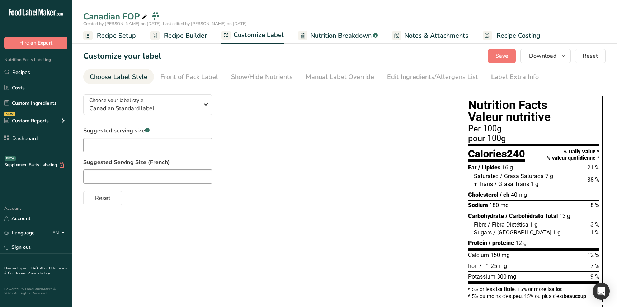
drag, startPoint x: 225, startPoint y: 242, endPoint x: 227, endPoint y: 123, distance: 119.5
click at [225, 242] on div "Choose your label style Canadian Standard label USA (FDA) Standard FDA label Ta…" at bounding box center [344, 231] width 522 height 284
click at [201, 72] on div "Front of Pack Label" at bounding box center [189, 77] width 58 height 10
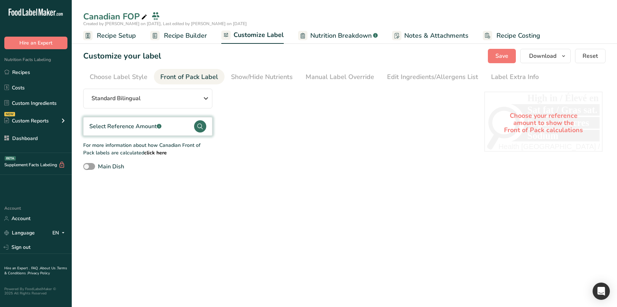
click at [140, 127] on div "Select Reference Amount .a-a{fill:#347362;}.b-a{fill:#fff;}" at bounding box center [125, 126] width 72 height 9
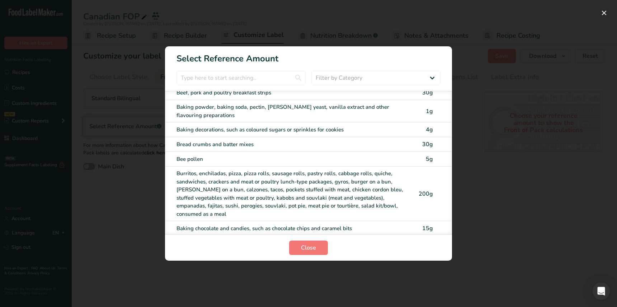
scroll to position [262, 0]
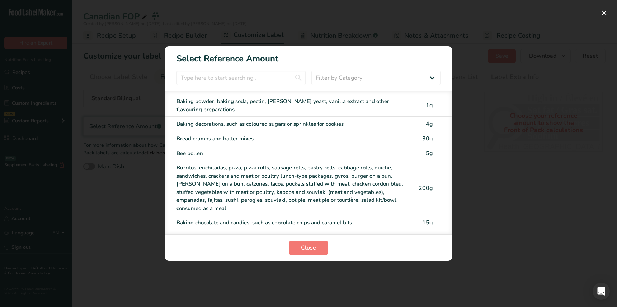
click at [234, 184] on div "Burritos, enchiladas, pizza, pizza rolls, sausage rolls, pastry rolls, cabbage …" at bounding box center [293, 188] width 234 height 48
checkbox input "true"
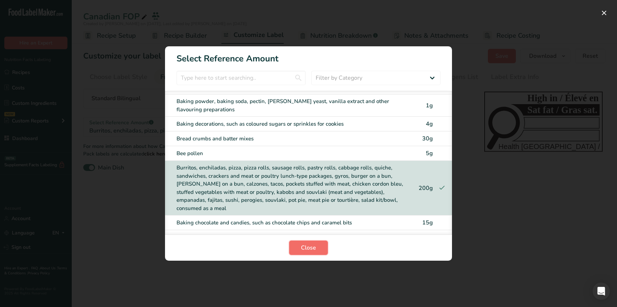
click at [318, 249] on button "Close" at bounding box center [308, 247] width 39 height 14
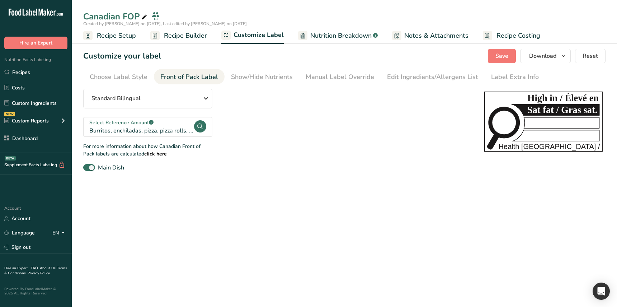
click at [210, 219] on main "Canadian FOP Created by [PERSON_NAME] on [DATE], Last edited by [PERSON_NAME] o…" at bounding box center [308, 153] width 617 height 307
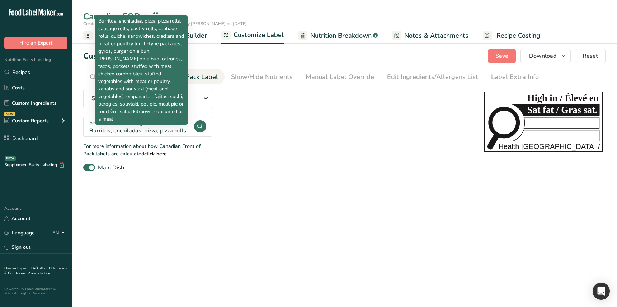
click at [153, 123] on div "Burritos, enchiladas, pizza, pizza rolls, sausage rolls, pastry rolls, cabbage …" at bounding box center [141, 69] width 93 height 109
click at [152, 132] on div "Burritos, enchiladas, pizza, pizza rolls, sausage rolls, pastry rolls, cabbage …" at bounding box center [141, 130] width 104 height 9
click at [173, 121] on p "Burritos, enchiladas, pizza, pizza rolls, sausage rolls, pastry rolls, cabbage …" at bounding box center [141, 69] width 86 height 105
click at [180, 130] on div "Burritos, enchiladas, pizza, pizza rolls, sausage rolls, pastry rolls, cabbage …" at bounding box center [141, 130] width 104 height 9
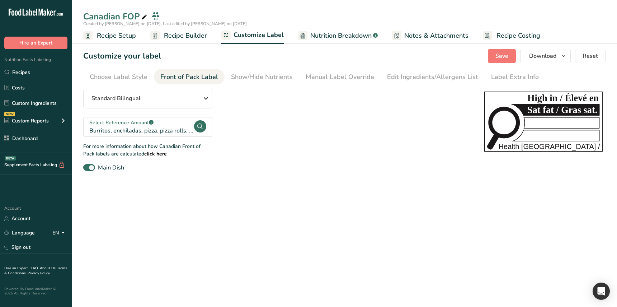
click at [308, 182] on section "Customize your label Save Download Choose what to show on your downloaded label…" at bounding box center [344, 110] width 545 height 146
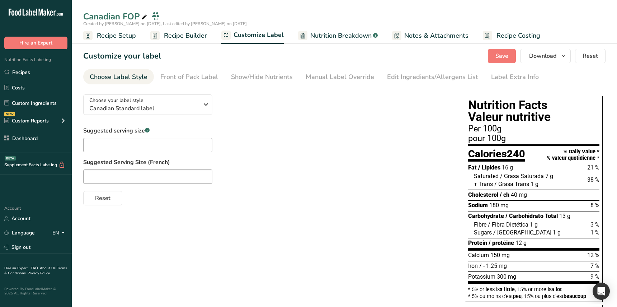
click at [176, 66] on section "Customize your label Save Download Choose what to show on your downloaded label…" at bounding box center [344, 210] width 545 height 347
click at [176, 71] on link "Front of Pack Label" at bounding box center [189, 77] width 58 height 16
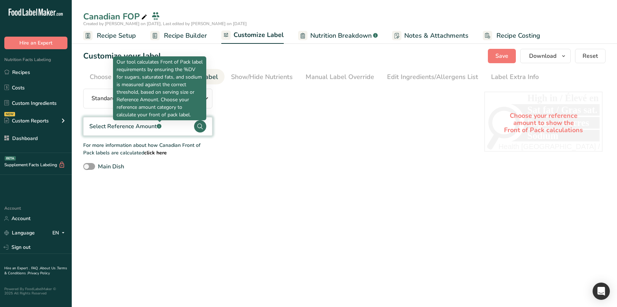
click at [161, 127] on icon ".a-a{fill:#347362;}.b-a{fill:#fff;}" at bounding box center [159, 126] width 5 height 5
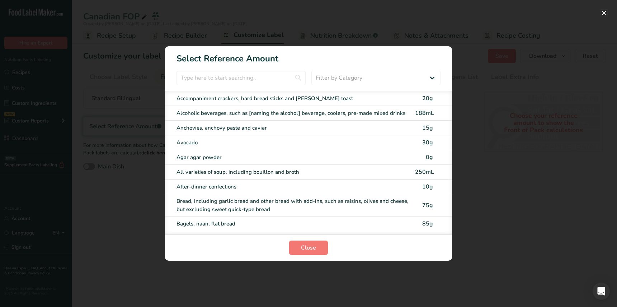
click at [203, 181] on div "After-dinner confections 10g" at bounding box center [308, 186] width 287 height 15
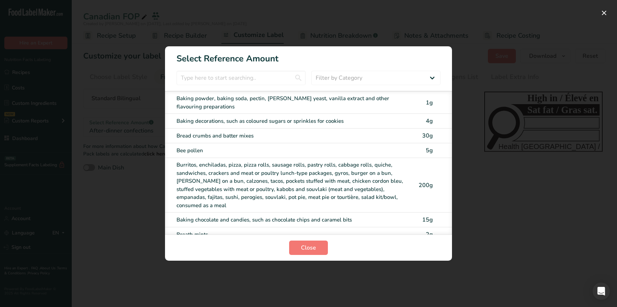
scroll to position [269, 0]
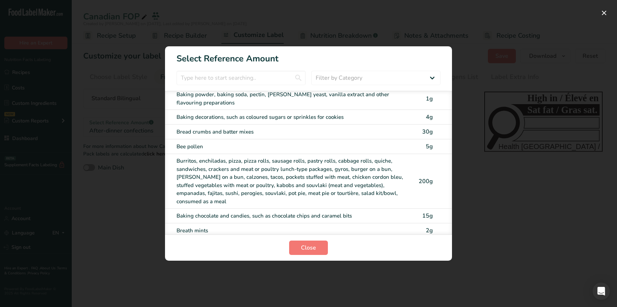
click at [221, 178] on div "Burritos, enchiladas, pizza, pizza rolls, sausage rolls, pastry rolls, cabbage …" at bounding box center [293, 181] width 234 height 48
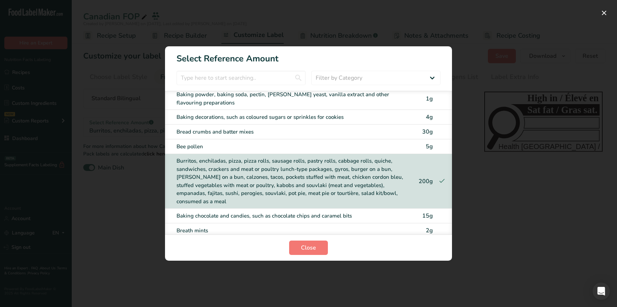
drag, startPoint x: 238, startPoint y: 146, endPoint x: 239, endPoint y: 152, distance: 5.4
click at [238, 146] on div "Bee pollen" at bounding box center [293, 146] width 234 height 8
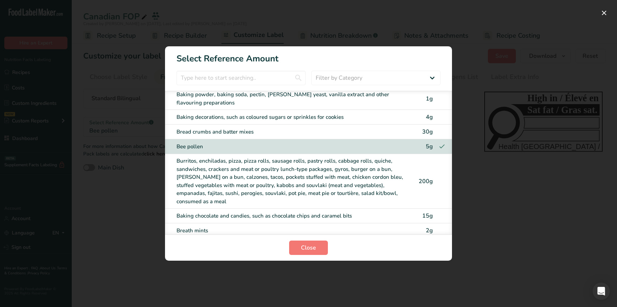
click at [246, 177] on div "Burritos, enchiladas, pizza, pizza rolls, sausage rolls, pastry rolls, cabbage …" at bounding box center [293, 181] width 234 height 48
checkbox input "true"
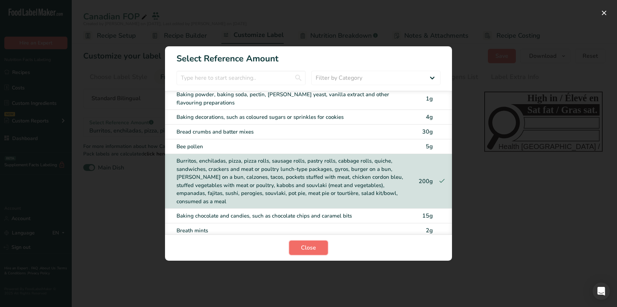
click at [317, 251] on button "Close" at bounding box center [308, 247] width 39 height 14
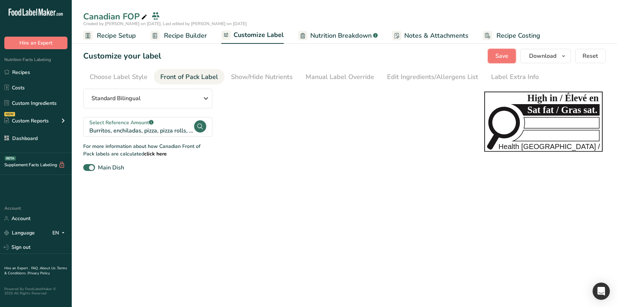
click at [489, 56] on button "Save" at bounding box center [502, 56] width 28 height 14
click at [322, 189] on main "Canadian FOP Created by [PERSON_NAME] on [DATE], Last edited by [PERSON_NAME] o…" at bounding box center [308, 153] width 617 height 307
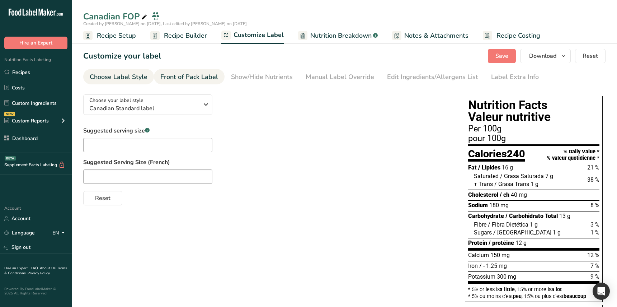
click at [199, 74] on div "Front of Pack Label" at bounding box center [189, 77] width 58 height 10
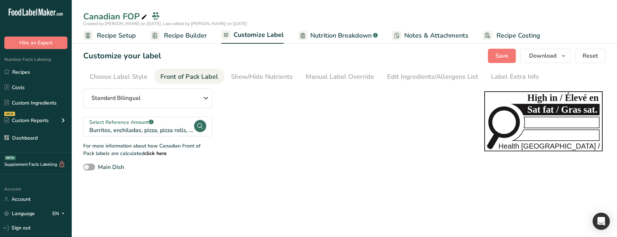
click at [90, 167] on span at bounding box center [89, 167] width 12 height 7
click at [88, 167] on input "Main Dish" at bounding box center [85, 167] width 5 height 5
checkbox input "true"
click at [508, 55] on span "Save" at bounding box center [501, 56] width 13 height 9
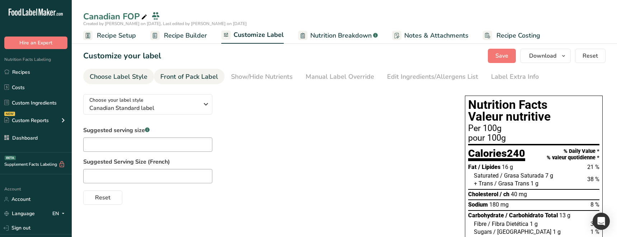
click at [208, 80] on div "Front of Pack Label" at bounding box center [189, 77] width 58 height 10
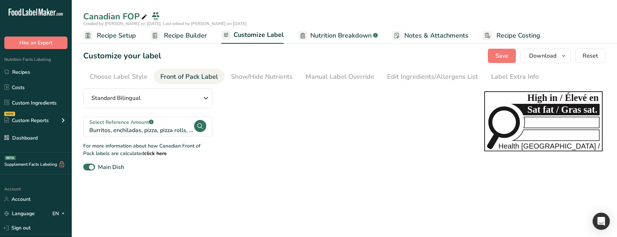
drag, startPoint x: 208, startPoint y: 200, endPoint x: 159, endPoint y: 155, distance: 66.5
click at [208, 200] on main "Canadian FOP Created by [PERSON_NAME] on [DATE], Last edited by [PERSON_NAME] o…" at bounding box center [308, 118] width 617 height 237
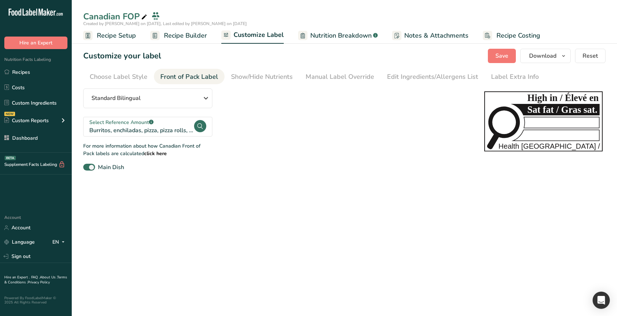
click at [271, 230] on main "Canadian FOP Created by [PERSON_NAME] on [DATE], Last edited by [PERSON_NAME] o…" at bounding box center [308, 158] width 617 height 316
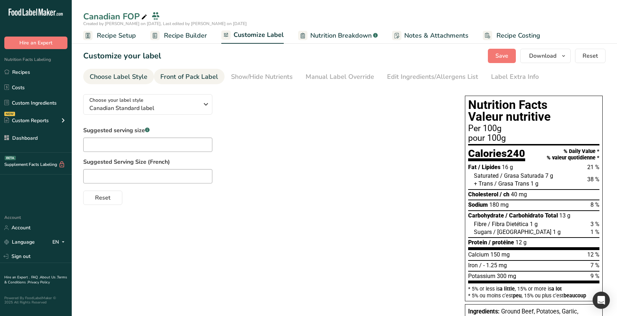
click at [188, 75] on div "Front of Pack Label" at bounding box center [189, 77] width 58 height 10
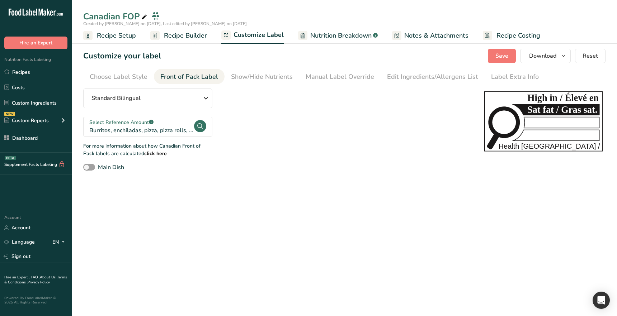
drag, startPoint x: 203, startPoint y: 176, endPoint x: 185, endPoint y: 154, distance: 29.1
click at [202, 174] on section "Customize your label Save Download Choose what to show on your downloaded label…" at bounding box center [344, 110] width 545 height 146
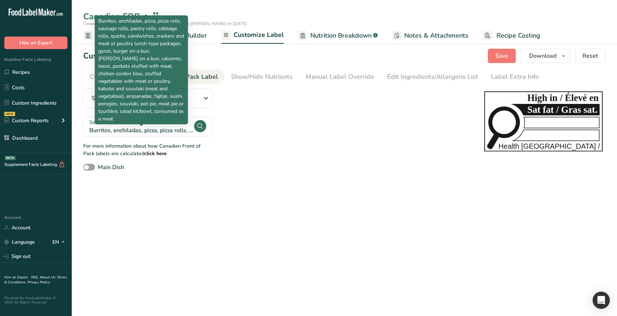
click at [160, 129] on div "Burritos, enchiladas, pizza, pizza rolls, sausage rolls, pastry rolls, cabbage …" at bounding box center [141, 130] width 104 height 9
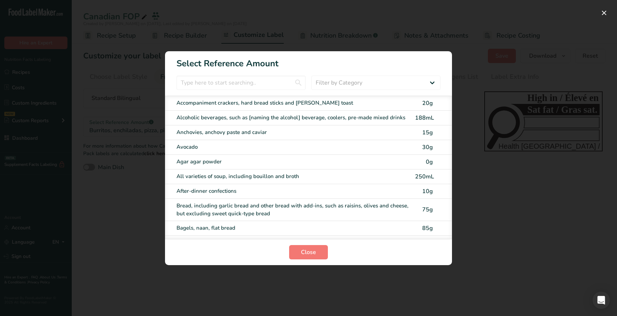
click at [213, 145] on div "Avocado" at bounding box center [293, 147] width 234 height 8
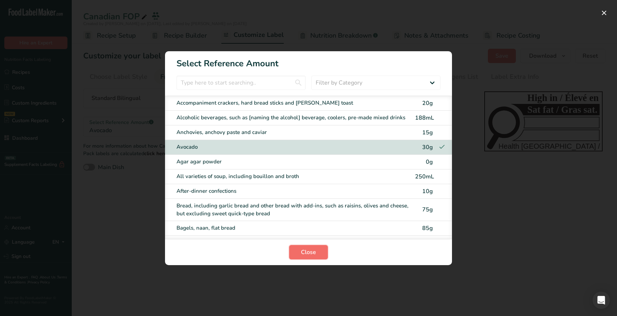
click at [312, 250] on span "Close" at bounding box center [308, 252] width 15 height 9
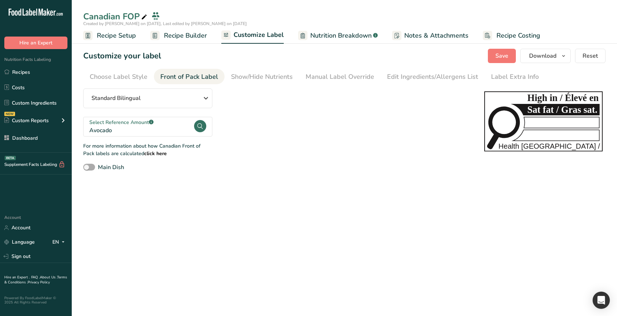
click at [86, 167] on span at bounding box center [89, 167] width 12 height 7
click at [86, 167] on input "Main Dish" at bounding box center [85, 167] width 5 height 5
checkbox input "true"
click at [506, 58] on span "Save" at bounding box center [501, 56] width 13 height 9
click at [280, 245] on main "Canadian FOP Created by [PERSON_NAME] on [DATE], Last edited by [PERSON_NAME] o…" at bounding box center [308, 158] width 617 height 316
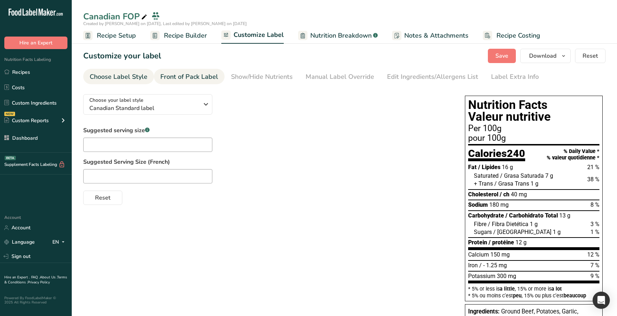
click at [200, 77] on div "Front of Pack Label" at bounding box center [189, 77] width 58 height 10
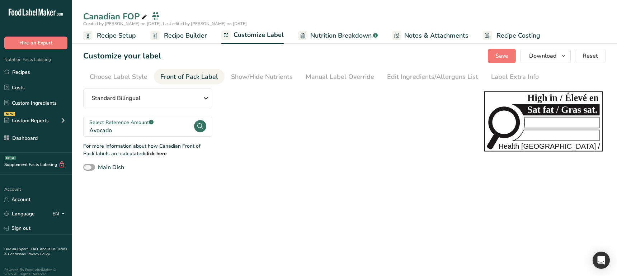
click at [92, 166] on span at bounding box center [89, 167] width 12 height 7
click at [88, 166] on input "Main Dish" at bounding box center [85, 167] width 5 height 5
checkbox input "true"
click at [508, 57] on span "Save" at bounding box center [501, 56] width 13 height 9
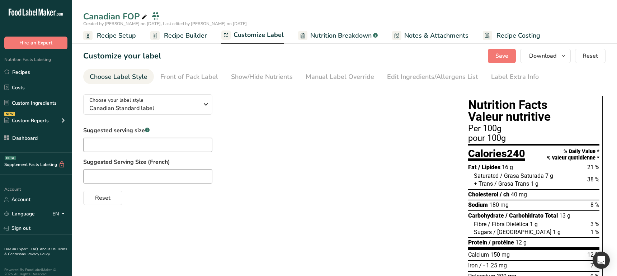
click at [254, 37] on span "Customize Label" at bounding box center [258, 35] width 50 height 10
click at [203, 72] on div "Front of Pack Label" at bounding box center [189, 77] width 58 height 10
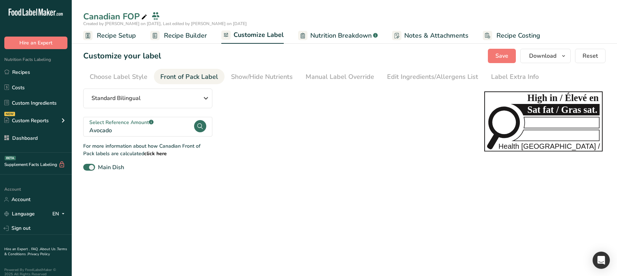
click at [219, 216] on main "Canadian FOP Created by Ahmad Ibrahim on 2025-08-18, Last edited by Ahmad Ibrah…" at bounding box center [308, 138] width 617 height 276
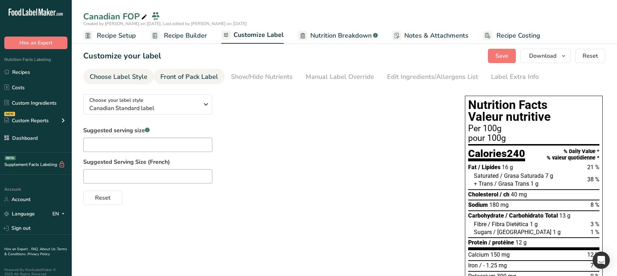
click at [196, 77] on div "Front of Pack Label" at bounding box center [189, 77] width 58 height 10
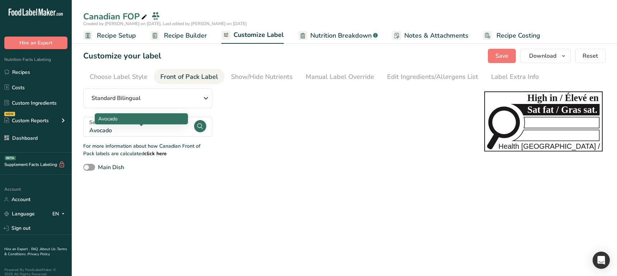
click at [127, 129] on div "Avocado" at bounding box center [141, 130] width 104 height 9
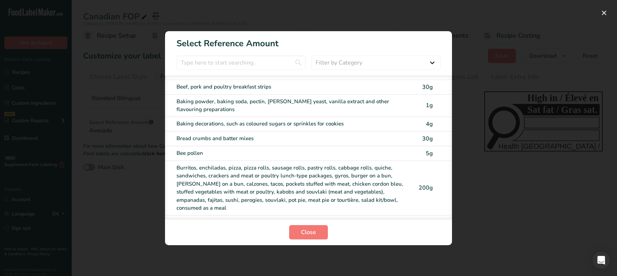
scroll to position [278, 0]
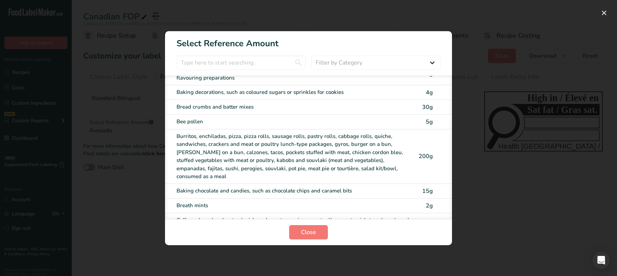
click at [222, 155] on div "Burritos, enchiladas, pizza, pizza rolls, sausage rolls, pastry rolls, cabbage …" at bounding box center [293, 156] width 234 height 48
checkbox input "true"
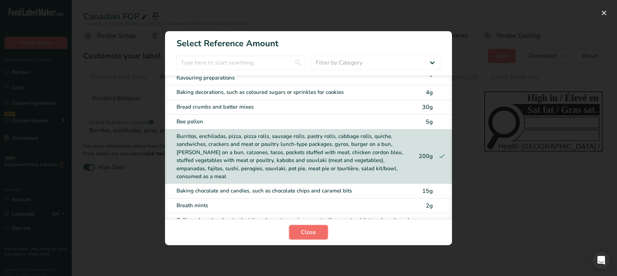
drag, startPoint x: 308, startPoint y: 232, endPoint x: 302, endPoint y: 235, distance: 6.4
click at [308, 232] on span "Close" at bounding box center [308, 232] width 15 height 9
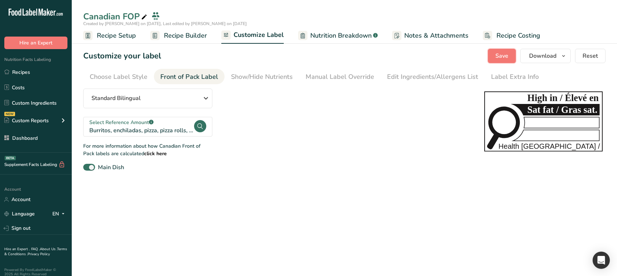
drag, startPoint x: 497, startPoint y: 57, endPoint x: 471, endPoint y: 86, distance: 39.1
click at [497, 57] on span "Save" at bounding box center [501, 56] width 13 height 9
click at [312, 204] on main "Canadian FOP Created by Ahmad Ibrahim on 2025-08-18, Last edited by Ahmad Ibrah…" at bounding box center [308, 138] width 617 height 276
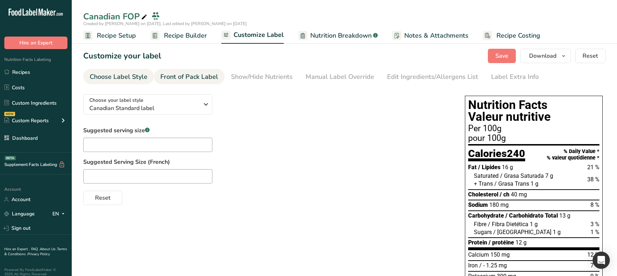
click at [201, 81] on div "Front of Pack Label" at bounding box center [189, 77] width 58 height 10
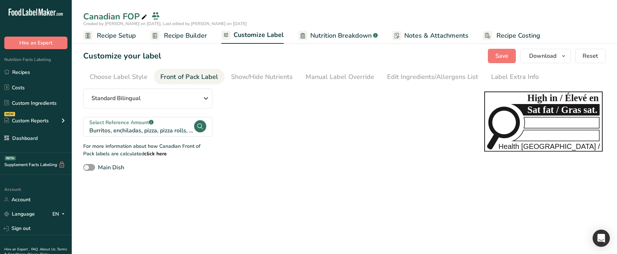
click at [215, 214] on main "Canadian FOP Created by [PERSON_NAME] on [DATE], Last edited by [PERSON_NAME] o…" at bounding box center [308, 127] width 617 height 254
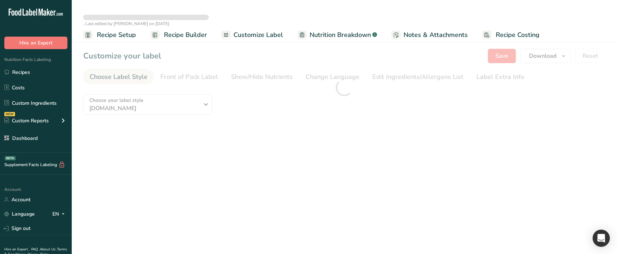
click at [226, 179] on main ", Last edited by [PERSON_NAME] on [DATE] Recipe Setup Recipe Builder Customize …" at bounding box center [308, 127] width 617 height 254
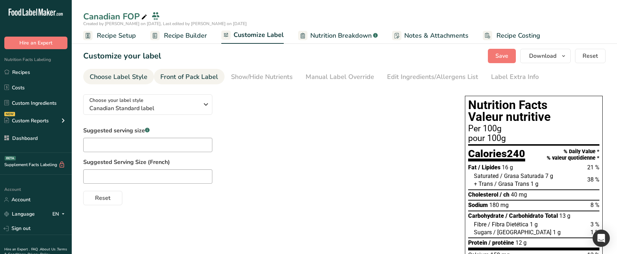
click at [194, 79] on div "Front of Pack Label" at bounding box center [189, 77] width 58 height 10
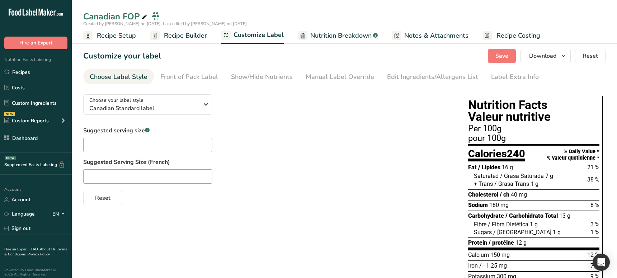
drag, startPoint x: 179, startPoint y: 73, endPoint x: 198, endPoint y: 211, distance: 138.7
click at [179, 73] on div "Front of Pack Label" at bounding box center [189, 77] width 58 height 10
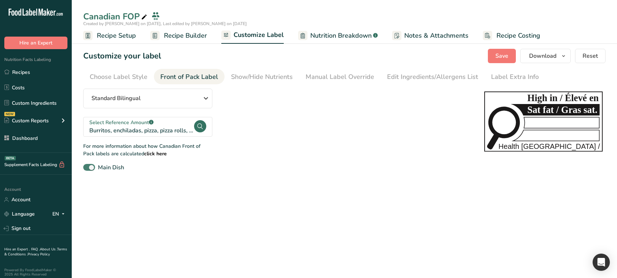
click at [91, 165] on span at bounding box center [89, 167] width 12 height 7
click at [88, 165] on input "Main Dish" at bounding box center [85, 167] width 5 height 5
checkbox input "false"
click at [181, 34] on span "Recipe Builder" at bounding box center [185, 36] width 43 height 10
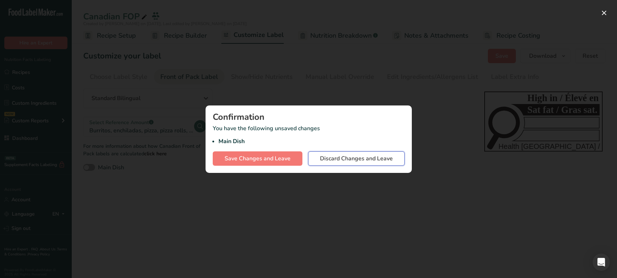
drag, startPoint x: 327, startPoint y: 162, endPoint x: 314, endPoint y: 177, distance: 20.1
click at [327, 162] on span "Discard Changes and Leave" at bounding box center [356, 158] width 73 height 9
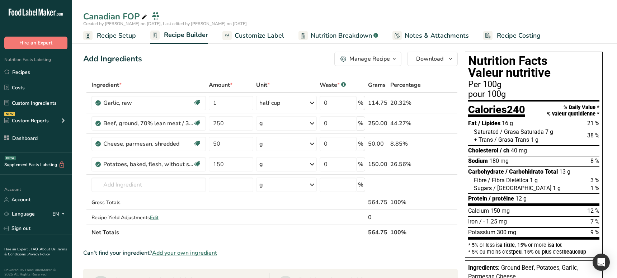
drag, startPoint x: 249, startPoint y: 36, endPoint x: 239, endPoint y: 51, distance: 18.0
click at [249, 36] on span "Customize Label" at bounding box center [259, 36] width 49 height 10
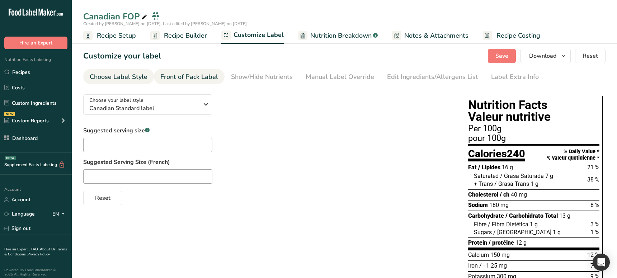
drag, startPoint x: 188, startPoint y: 71, endPoint x: 183, endPoint y: 83, distance: 12.9
click at [188, 71] on link "Front of Pack Label" at bounding box center [189, 77] width 58 height 16
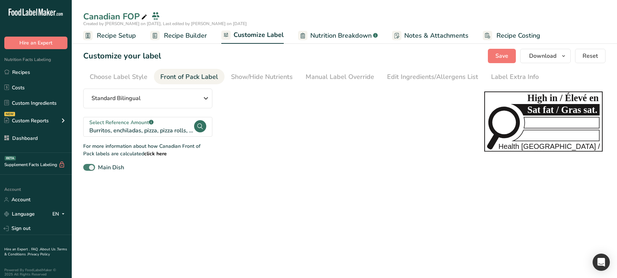
click at [91, 166] on span at bounding box center [89, 167] width 12 height 7
click at [88, 166] on input "Main Dish" at bounding box center [85, 167] width 5 height 5
checkbox input "false"
click at [492, 55] on button "Save" at bounding box center [502, 56] width 28 height 14
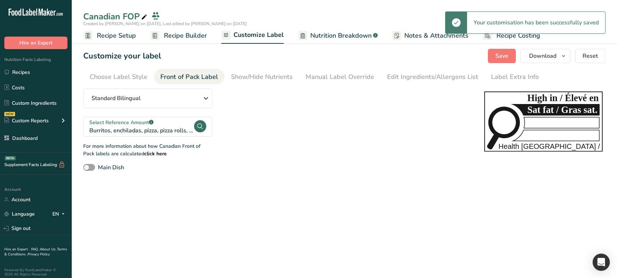
click at [359, 158] on div "Standard Bilingual Standard Bilingual Standard English Only Linear Bilingual St…" at bounding box center [276, 130] width 387 height 83
click at [298, 145] on div "Standard Bilingual Standard Bilingual Standard English Only Linear Bilingual St…" at bounding box center [276, 130] width 387 height 83
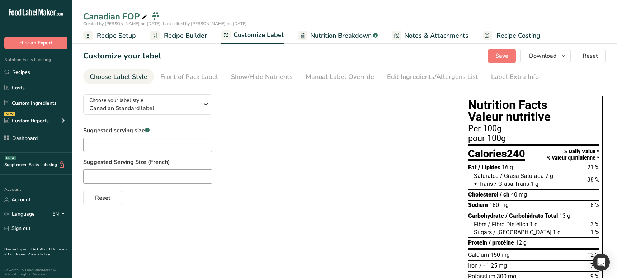
click at [192, 77] on div "Front of Pack Label" at bounding box center [189, 77] width 58 height 10
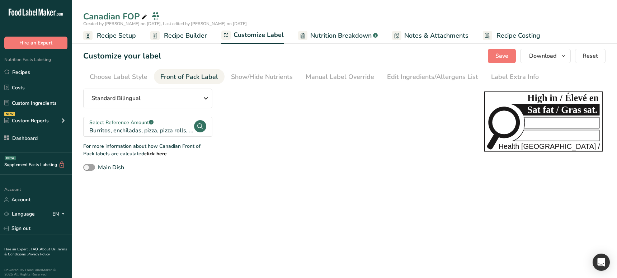
click at [284, 175] on section "Customize your label Save Download Choose what to show on your downloaded label…" at bounding box center [344, 110] width 545 height 146
drag, startPoint x: 88, startPoint y: 169, endPoint x: 160, endPoint y: 195, distance: 76.7
click at [88, 169] on span at bounding box center [89, 167] width 12 height 7
click at [88, 169] on input "Main Dish" at bounding box center [85, 167] width 5 height 5
checkbox input "true"
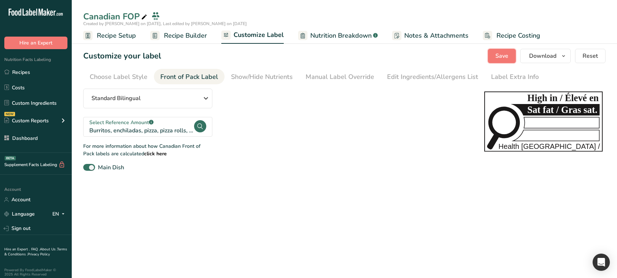
click at [505, 55] on span "Save" at bounding box center [501, 56] width 13 height 9
click at [287, 208] on main "Canadian FOP Created by [PERSON_NAME] on [DATE], Last edited by [PERSON_NAME] o…" at bounding box center [308, 139] width 617 height 278
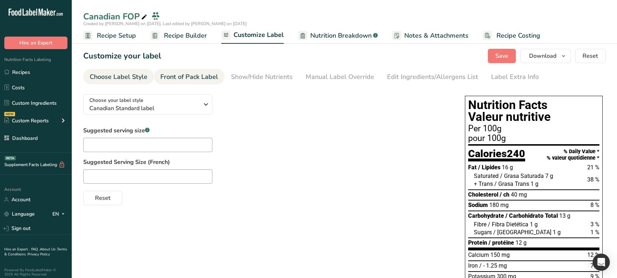
click at [202, 79] on div "Front of Pack Label" at bounding box center [189, 77] width 58 height 10
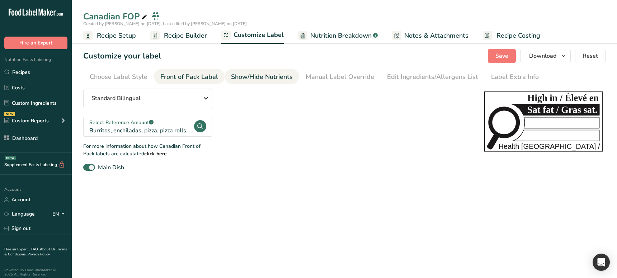
click at [257, 82] on link "Show/Hide Nutrients" at bounding box center [262, 77] width 62 height 16
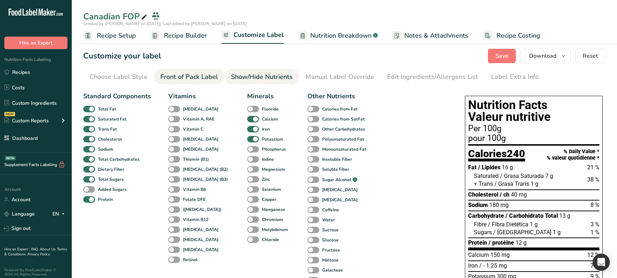
click at [209, 80] on div "Front of Pack Label" at bounding box center [189, 77] width 58 height 10
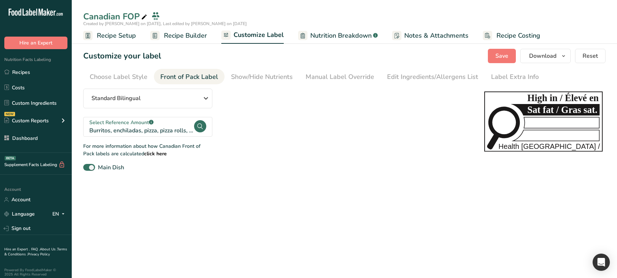
click at [315, 163] on div "Main Dish" at bounding box center [276, 167] width 387 height 9
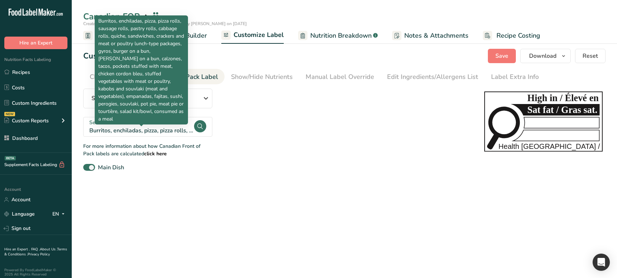
click at [176, 131] on div "Burritos, enchiladas, pizza, pizza rolls, sausage rolls, pastry rolls, cabbage …" at bounding box center [141, 130] width 104 height 9
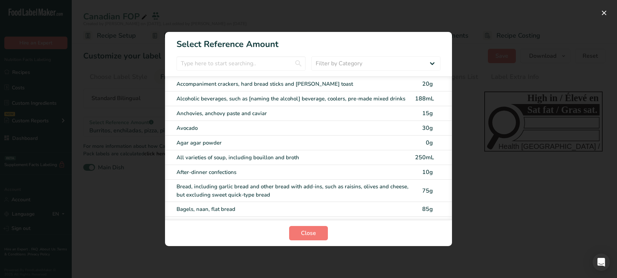
drag, startPoint x: 230, startPoint y: 115, endPoint x: 240, endPoint y: 144, distance: 30.3
click at [230, 115] on div "Anchovies, anchovy paste and caviar" at bounding box center [293, 113] width 234 height 8
checkbox input "false"
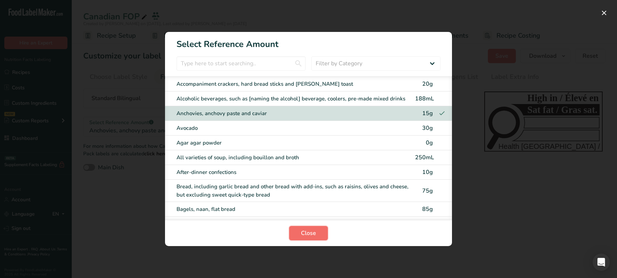
click at [307, 233] on span "Close" at bounding box center [308, 233] width 15 height 9
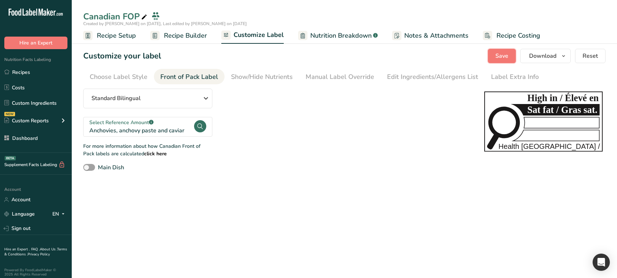
click at [504, 53] on span "Save" at bounding box center [501, 56] width 13 height 9
click at [347, 168] on div "Main Dish" at bounding box center [276, 167] width 387 height 9
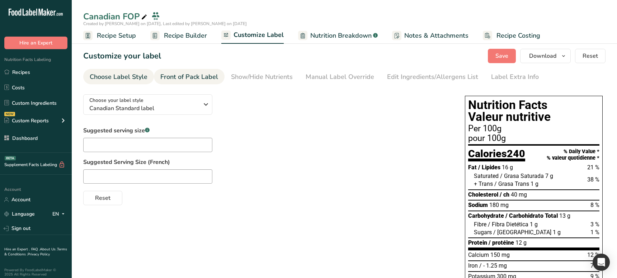
click at [187, 76] on div "Front of Pack Label" at bounding box center [189, 77] width 58 height 10
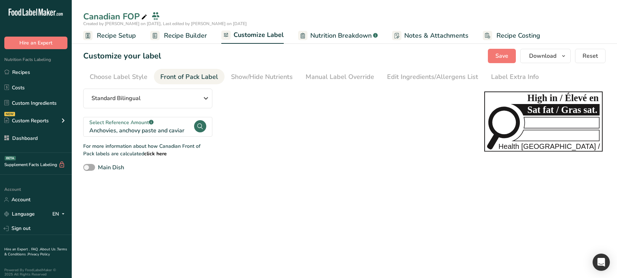
drag, startPoint x: 91, startPoint y: 167, endPoint x: 114, endPoint y: 167, distance: 23.3
click at [91, 167] on span at bounding box center [89, 167] width 12 height 7
click at [88, 167] on input "Main Dish" at bounding box center [85, 167] width 5 height 5
checkbox input "true"
click at [496, 59] on span "Save" at bounding box center [501, 56] width 13 height 9
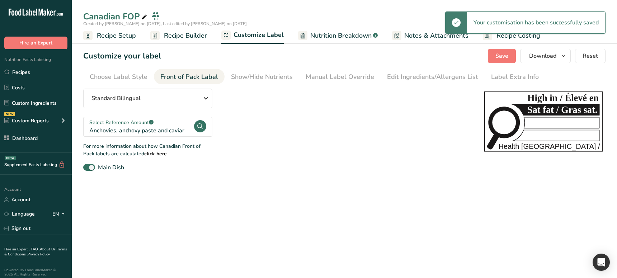
click at [339, 41] on link "Nutrition Breakdown .a-a{fill:#347362;}.b-a{fill:#fff;}" at bounding box center [338, 36] width 80 height 16
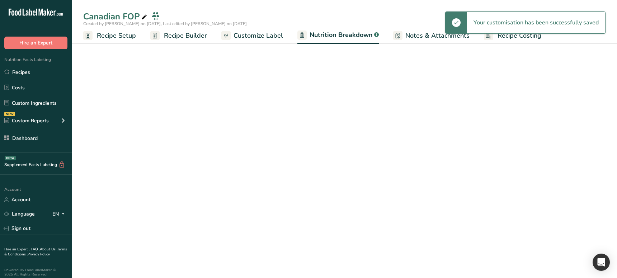
select select "Calories"
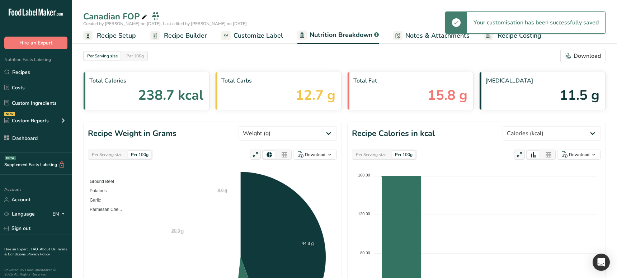
click at [275, 39] on span "Customize Label" at bounding box center [257, 36] width 49 height 10
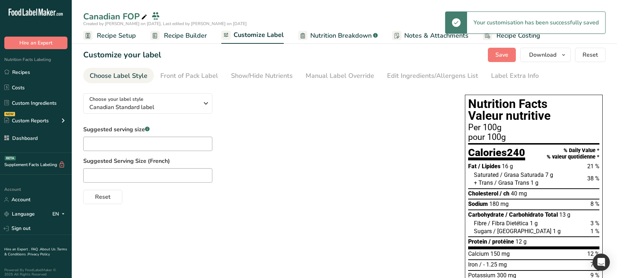
click at [284, 171] on div at bounding box center [266, 175] width 367 height 14
drag, startPoint x: 196, startPoint y: 77, endPoint x: 246, endPoint y: 133, distance: 74.7
click at [196, 77] on div "Front of Pack Label" at bounding box center [189, 76] width 58 height 10
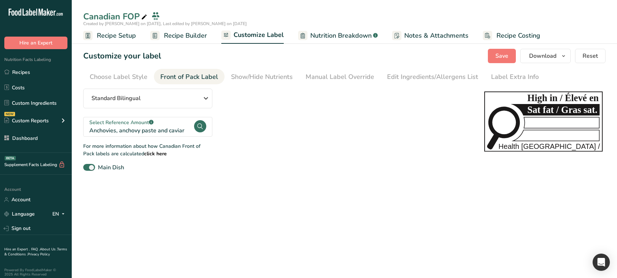
scroll to position [0, 0]
click at [308, 222] on main "Canadian FOP Created by Ahmad Ibrahim on 2025-08-18, Last edited by Ahmad Ibrah…" at bounding box center [308, 139] width 617 height 278
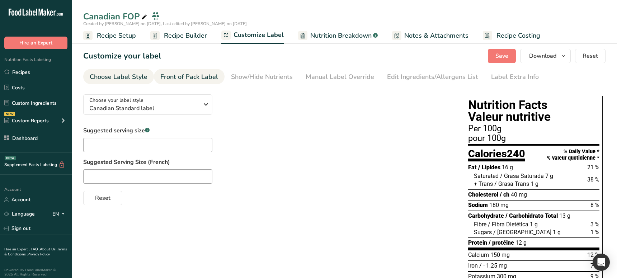
click at [202, 80] on div "Front of Pack Label" at bounding box center [189, 77] width 58 height 10
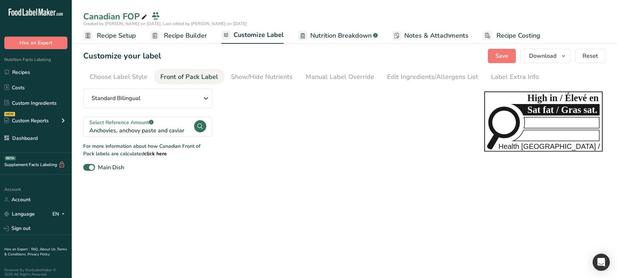
click at [234, 202] on main "Canadian FOP Created by [PERSON_NAME] on [DATE], Last edited by [PERSON_NAME] o…" at bounding box center [308, 139] width 617 height 278
drag, startPoint x: 316, startPoint y: 177, endPoint x: 271, endPoint y: 165, distance: 46.4
click at [315, 177] on section "Customize your label Save Download Choose what to show on your downloaded label…" at bounding box center [344, 110] width 545 height 146
click at [156, 129] on div "Anchovies, anchovy paste and caviar" at bounding box center [141, 130] width 104 height 9
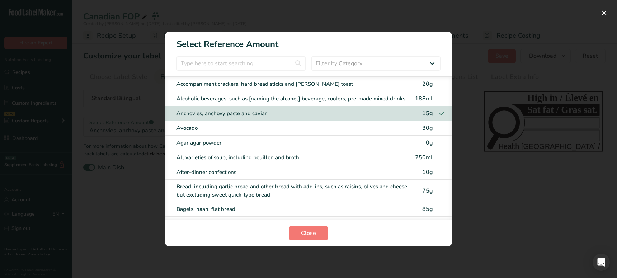
click at [207, 139] on div "Agar agar powder" at bounding box center [293, 143] width 234 height 8
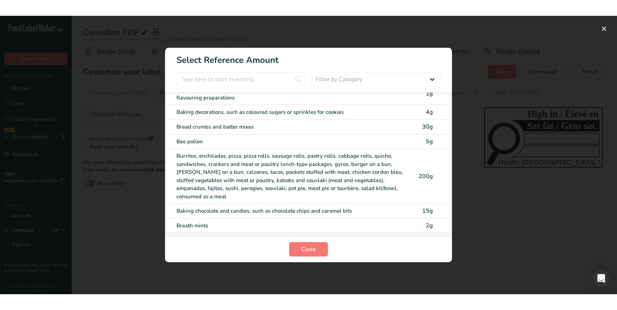
scroll to position [291, 0]
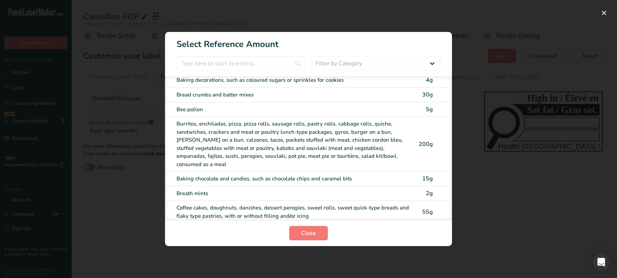
click at [226, 144] on div "Burritos, enchiladas, pizza, pizza rolls, sausage rolls, pastry rolls, cabbage …" at bounding box center [293, 144] width 234 height 48
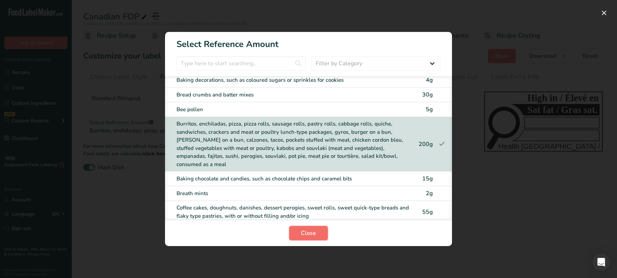
click at [309, 232] on span "Close" at bounding box center [308, 233] width 15 height 9
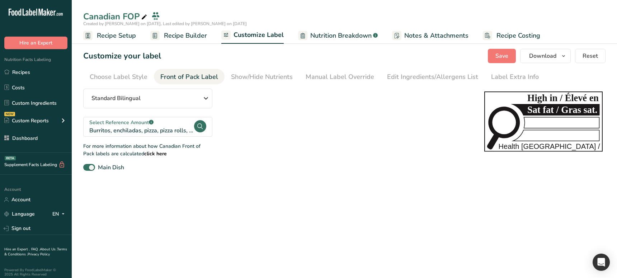
drag, startPoint x: 331, startPoint y: 202, endPoint x: 393, endPoint y: 171, distance: 69.1
click at [339, 199] on main "Canadian FOP Created by [PERSON_NAME] on [DATE], Last edited by [PERSON_NAME] o…" at bounding box center [308, 139] width 617 height 278
click at [499, 52] on span "Save" at bounding box center [501, 56] width 13 height 9
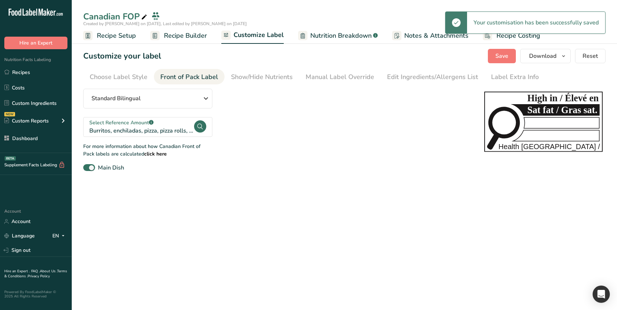
click at [373, 223] on main "Canadian FOP Created by [PERSON_NAME] on [DATE], Last edited by [PERSON_NAME] o…" at bounding box center [308, 155] width 617 height 310
click at [270, 258] on main "Canadian FOP Created by [PERSON_NAME] on [DATE], Last edited by [PERSON_NAME] o…" at bounding box center [308, 155] width 617 height 310
drag, startPoint x: 221, startPoint y: 192, endPoint x: 206, endPoint y: 178, distance: 20.3
click at [220, 191] on main "Canadian FOP Created by [PERSON_NAME] on [DATE], Last edited by [PERSON_NAME] o…" at bounding box center [308, 155] width 617 height 310
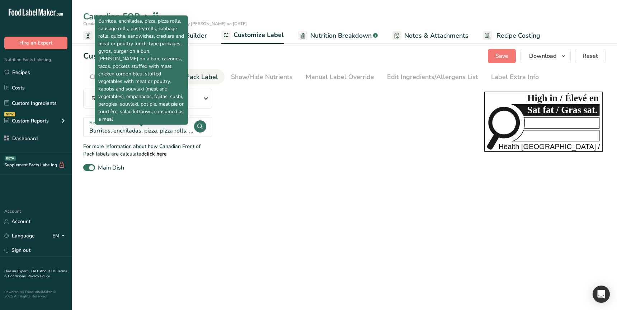
click at [149, 131] on div "Burritos, enchiladas, pizza, pizza rolls, sausage rolls, pastry rolls, cabbage …" at bounding box center [141, 130] width 104 height 9
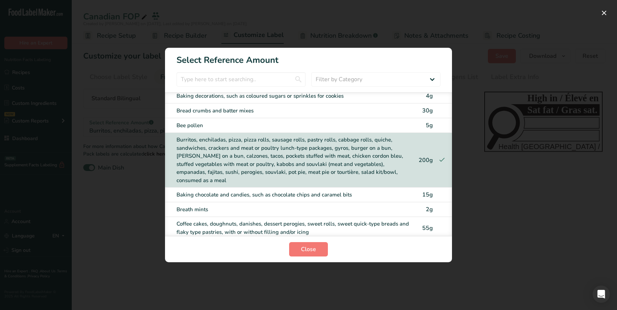
click at [224, 190] on div "Baking chocolate and candies, such as chocolate chips and caramel bits" at bounding box center [293, 194] width 234 height 8
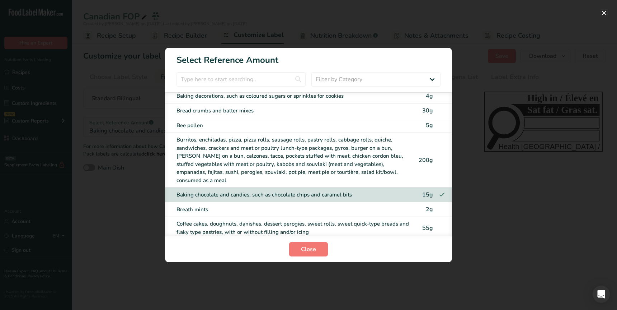
click at [217, 205] on div "Breath mints" at bounding box center [293, 209] width 234 height 8
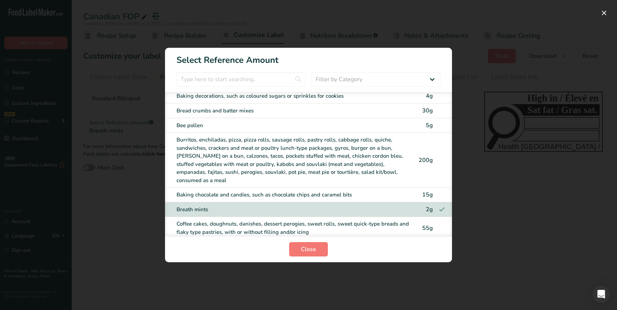
click at [226, 158] on div "Burritos, enchiladas, pizza, pizza rolls, sausage rolls, pastry rolls, cabbage …" at bounding box center [293, 160] width 234 height 48
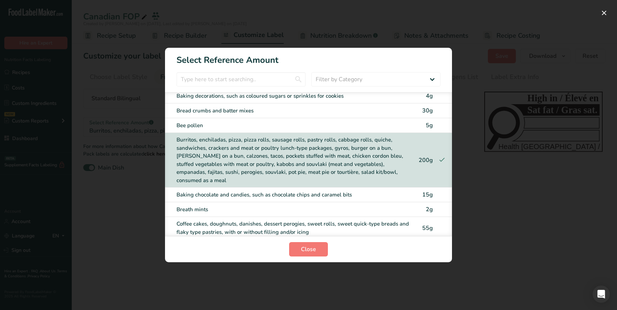
click at [243, 202] on div "Breath mints 2g" at bounding box center [308, 209] width 287 height 15
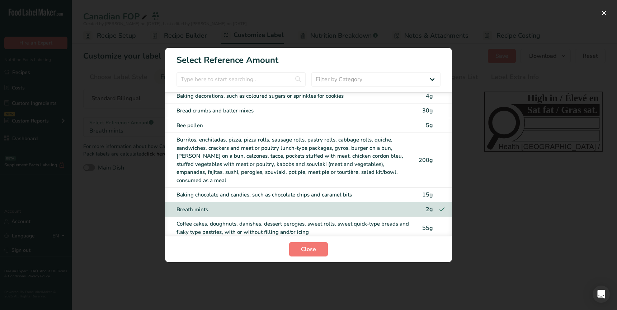
click at [241, 165] on div "Burritos, enchiladas, pizza, pizza rolls, sausage rolls, pastry rolls, cabbage …" at bounding box center [293, 160] width 234 height 48
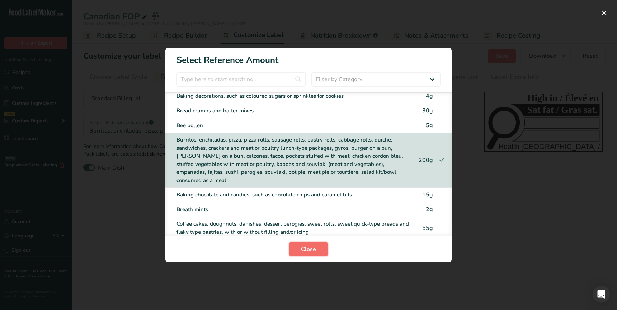
drag, startPoint x: 302, startPoint y: 247, endPoint x: 293, endPoint y: 250, distance: 10.2
click at [302, 247] on span "Close" at bounding box center [308, 249] width 15 height 9
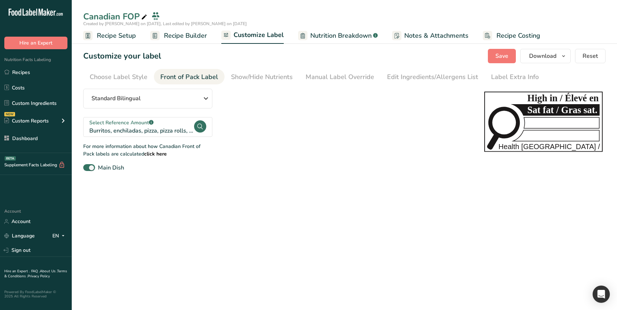
click at [244, 250] on main "Canadian FOP Created by [PERSON_NAME] on [DATE], Last edited by [PERSON_NAME] o…" at bounding box center [308, 155] width 617 height 310
checkbox input "false"
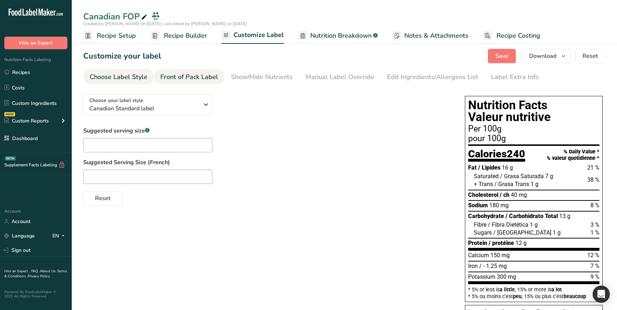
click at [191, 79] on div "Front of Pack Label" at bounding box center [189, 77] width 58 height 10
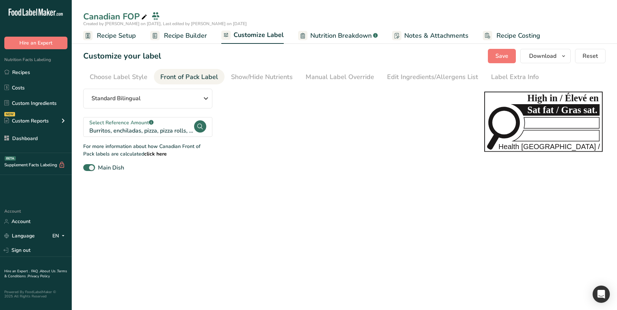
click at [245, 178] on section "Customize your label Save Download Choose what to show on your downloaded label…" at bounding box center [344, 110] width 545 height 146
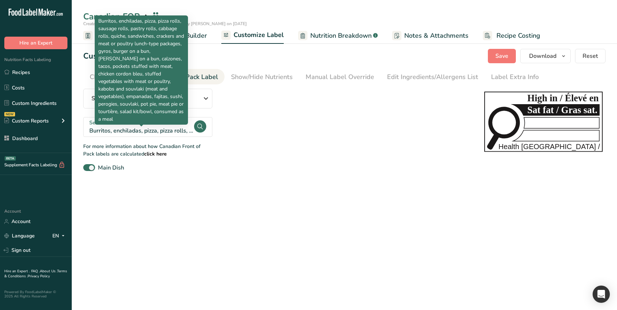
click at [162, 127] on div "Burritos, enchiladas, pizza, pizza rolls, sausage rolls, pastry rolls, cabbage …" at bounding box center [141, 130] width 104 height 9
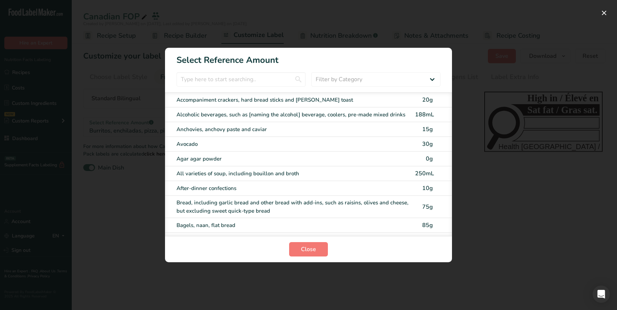
click at [206, 192] on div "After-dinner confections 10g" at bounding box center [308, 188] width 287 height 15
checkbox input "false"
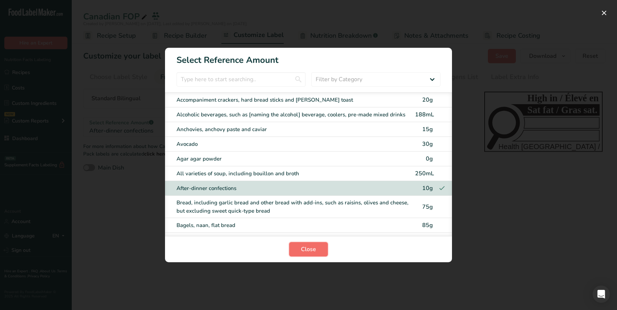
click at [310, 247] on span "Close" at bounding box center [308, 249] width 15 height 9
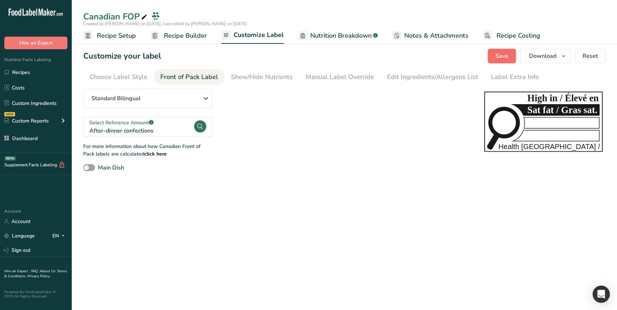
click at [511, 52] on button "Save" at bounding box center [502, 56] width 28 height 14
click at [274, 227] on main "Canadian FOP Created by [PERSON_NAME] on [DATE], Last edited by [PERSON_NAME] o…" at bounding box center [308, 155] width 617 height 310
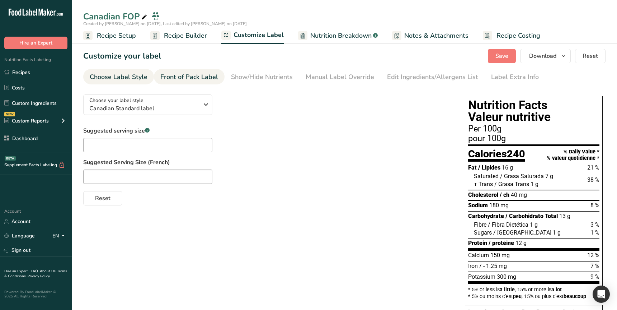
click at [189, 74] on div "Front of Pack Label" at bounding box center [189, 77] width 58 height 10
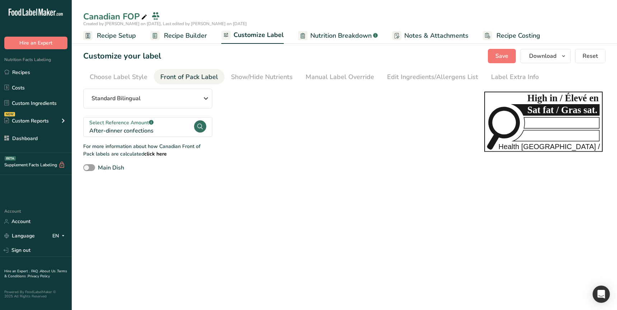
click at [303, 185] on main "Canadian FOP Created by [PERSON_NAME] on [DATE], Last edited by [PERSON_NAME] o…" at bounding box center [308, 155] width 617 height 310
drag, startPoint x: 270, startPoint y: 77, endPoint x: 233, endPoint y: 80, distance: 37.4
click at [270, 77] on div "Show/Hide Nutrients" at bounding box center [262, 77] width 62 height 10
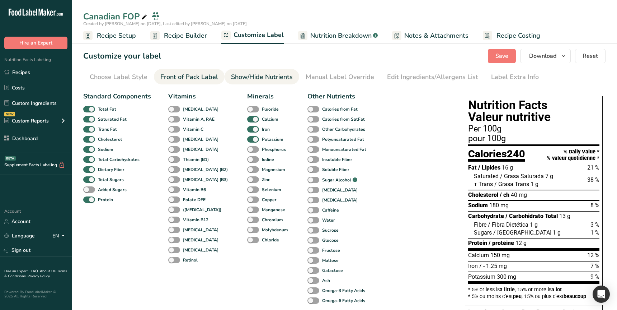
click at [206, 79] on div "Front of Pack Label" at bounding box center [189, 77] width 58 height 10
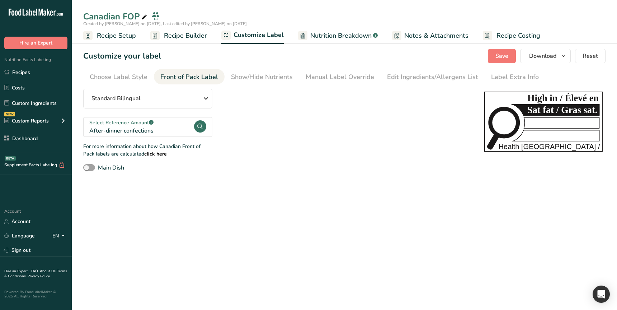
drag, startPoint x: 227, startPoint y: 179, endPoint x: 133, endPoint y: 178, distance: 93.6
click at [225, 179] on section "Customize your label Save Download Choose what to show on your downloaded label…" at bounding box center [344, 110] width 545 height 146
click at [89, 167] on span at bounding box center [89, 167] width 12 height 7
click at [88, 167] on input "Main Dish" at bounding box center [85, 167] width 5 height 5
checkbox input "true"
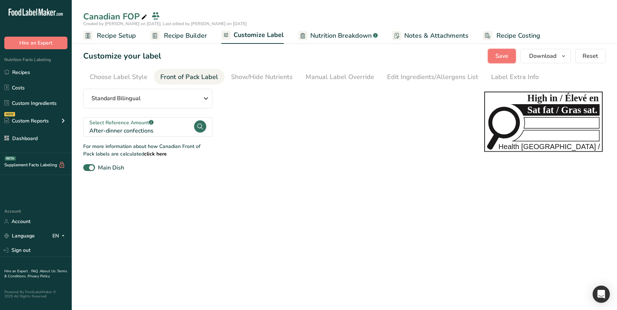
click at [502, 54] on span "Save" at bounding box center [501, 56] width 13 height 9
click at [337, 178] on section "Customize your label Save Download Choose what to show on your downloaded label…" at bounding box center [344, 110] width 545 height 146
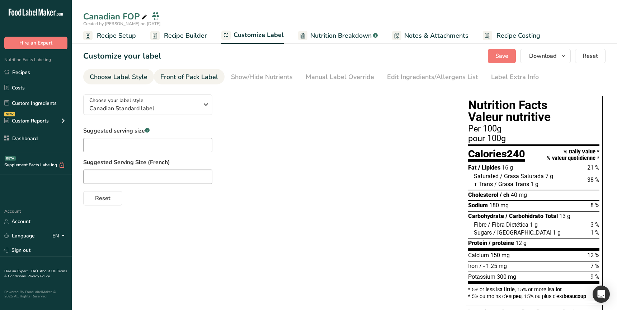
click at [192, 77] on div "Front of Pack Label" at bounding box center [189, 77] width 58 height 10
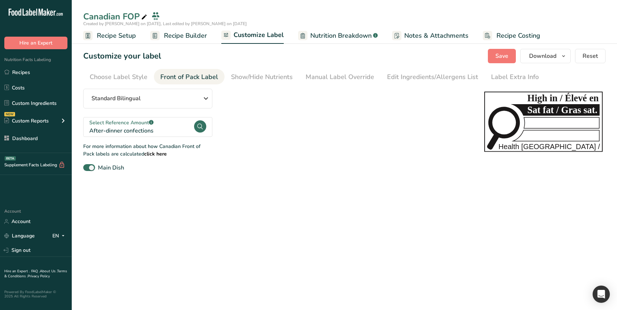
click at [287, 194] on main "Canadian FOP Created by [PERSON_NAME] on [DATE], Last edited by [PERSON_NAME] o…" at bounding box center [308, 155] width 617 height 310
click at [87, 165] on span at bounding box center [89, 167] width 12 height 7
click at [87, 165] on input "Main Dish" at bounding box center [85, 167] width 5 height 5
checkbox input "false"
click at [499, 61] on button "Save" at bounding box center [502, 56] width 28 height 14
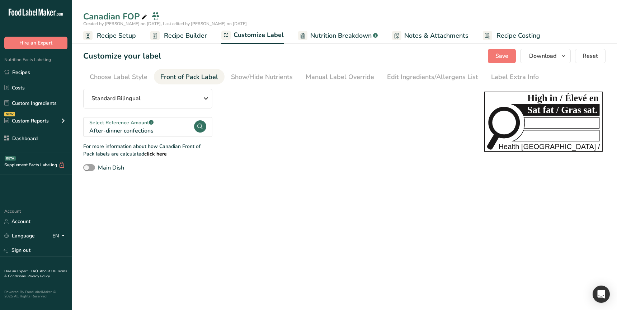
click at [242, 230] on main "Canadian FOP Created by [PERSON_NAME] on [DATE], Last edited by [PERSON_NAME] o…" at bounding box center [308, 155] width 617 height 310
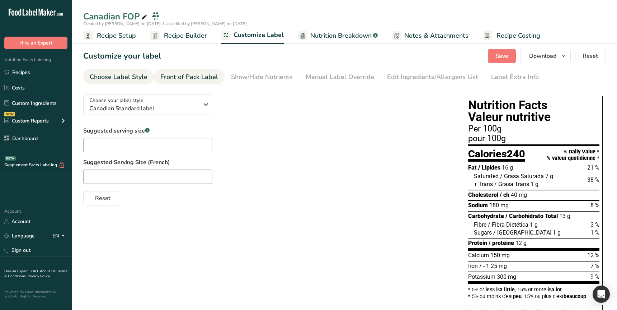
click at [185, 78] on div "Front of Pack Label" at bounding box center [189, 77] width 58 height 10
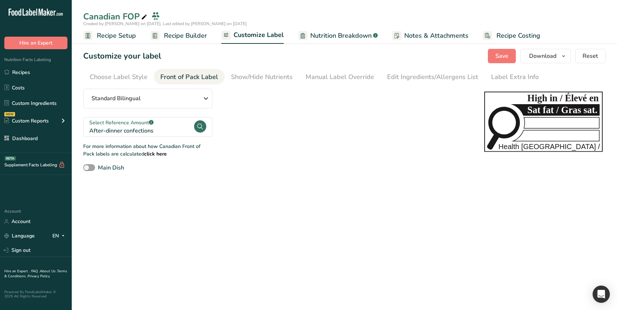
click at [190, 201] on main "Canadian FOP Created by [PERSON_NAME] on [DATE], Last edited by [PERSON_NAME] o…" at bounding box center [308, 155] width 617 height 310
click at [383, 173] on section "Customize your label Save Download Choose what to show on your downloaded label…" at bounding box center [344, 110] width 545 height 146
click at [149, 128] on div "After-dinner confections" at bounding box center [141, 130] width 104 height 9
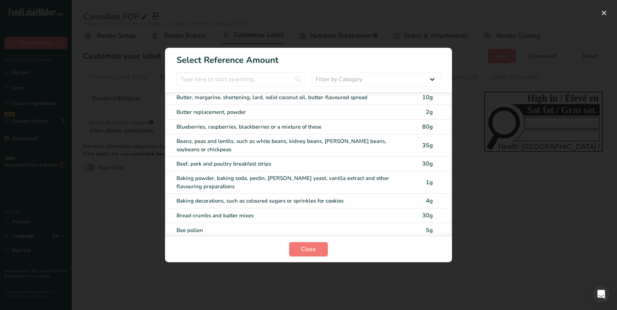
scroll to position [238, 0]
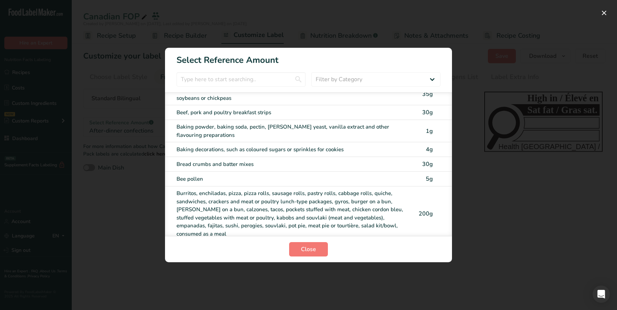
click at [207, 200] on div "Burritos, enchiladas, pizza, pizza rolls, sausage rolls, pastry rolls, cabbage …" at bounding box center [293, 213] width 234 height 48
checkbox input "true"
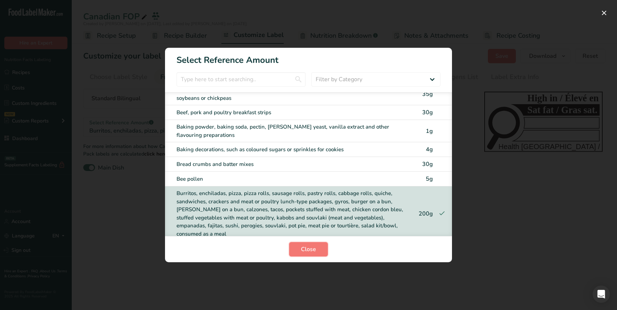
drag, startPoint x: 298, startPoint y: 244, endPoint x: 326, endPoint y: 234, distance: 29.5
click at [298, 244] on button "Close" at bounding box center [308, 249] width 39 height 14
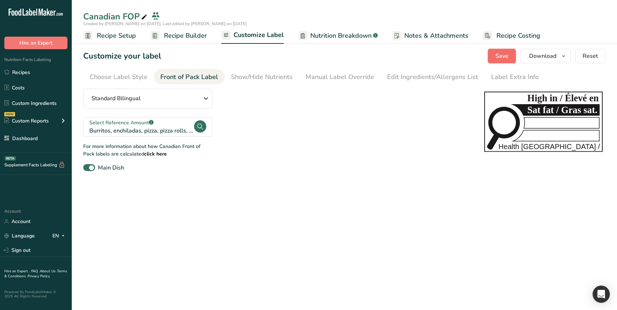
click at [506, 58] on span "Save" at bounding box center [501, 56] width 13 height 9
click at [365, 209] on main "Canadian FOP Created by [PERSON_NAME] on [DATE], Last edited by [PERSON_NAME] o…" at bounding box center [308, 155] width 617 height 310
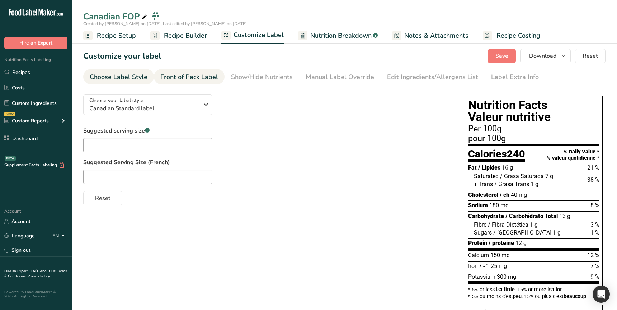
scroll to position [1, 0]
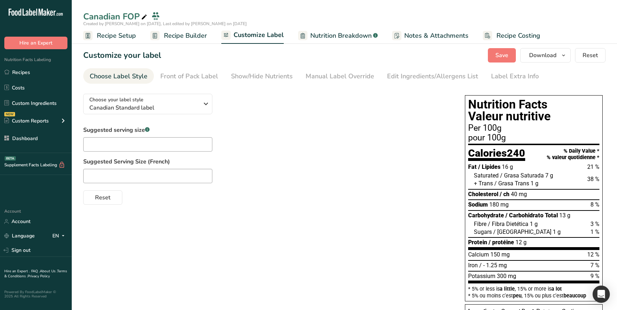
drag, startPoint x: 190, startPoint y: 75, endPoint x: 171, endPoint y: 157, distance: 84.7
click at [190, 75] on div "Front of Pack Label" at bounding box center [189, 76] width 58 height 10
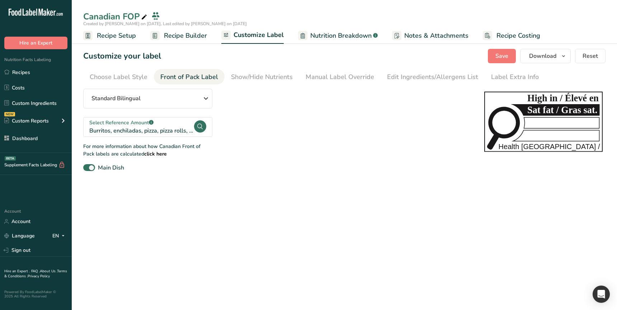
click at [92, 165] on span at bounding box center [89, 167] width 12 height 7
click at [88, 165] on input "Main Dish" at bounding box center [85, 167] width 5 height 5
checkbox input "false"
click at [138, 75] on div "Choose Label Style" at bounding box center [119, 77] width 58 height 10
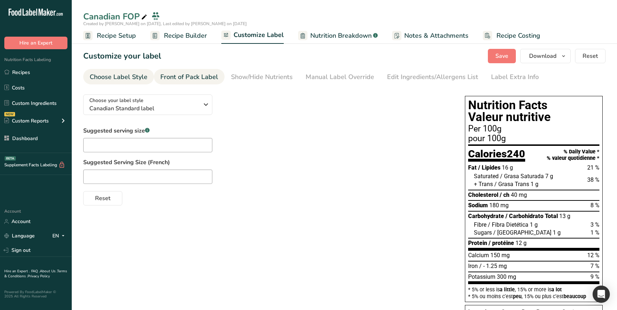
click at [181, 75] on div "Front of Pack Label" at bounding box center [189, 77] width 58 height 10
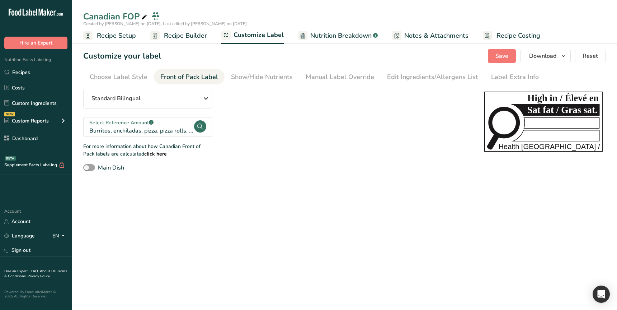
click at [192, 38] on span "Recipe Builder" at bounding box center [185, 36] width 43 height 10
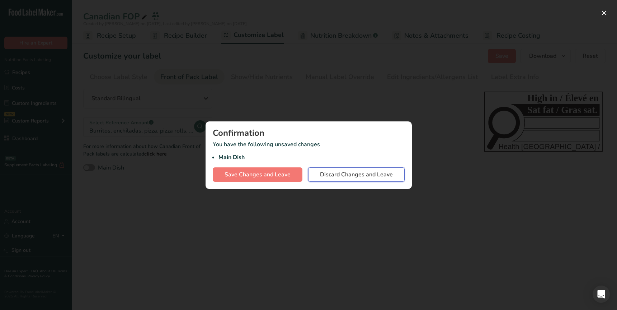
click at [342, 173] on span "Discard Changes and Leave" at bounding box center [356, 174] width 73 height 9
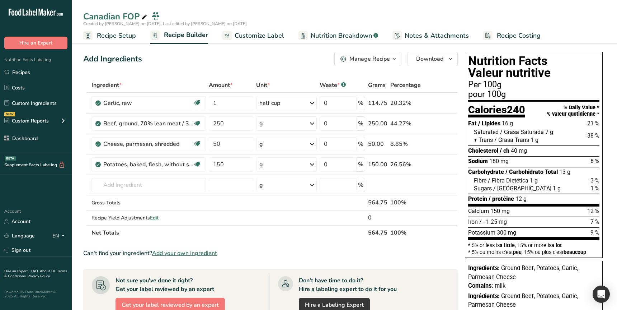
click at [246, 34] on span "Customize Label" at bounding box center [259, 36] width 49 height 10
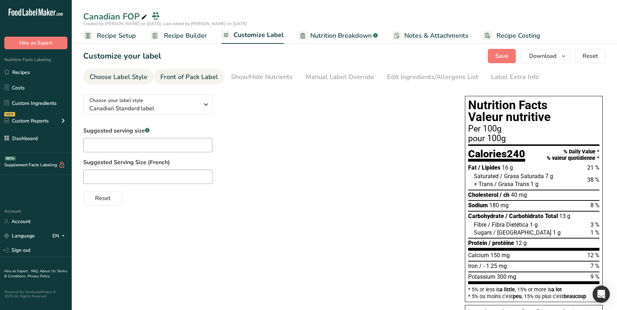
click at [199, 76] on div "Front of Pack Label" at bounding box center [189, 77] width 58 height 10
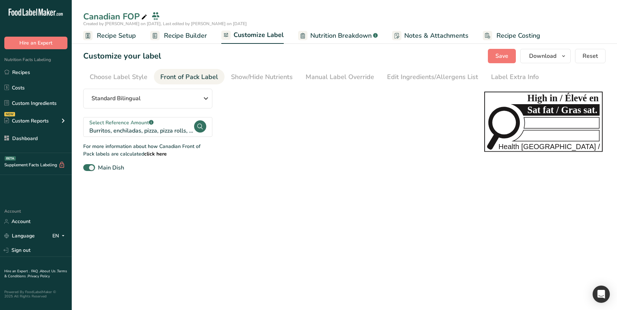
drag, startPoint x: 290, startPoint y: 175, endPoint x: 296, endPoint y: 191, distance: 17.1
click at [290, 175] on section "Customize your label Save Download Choose what to show on your downloaded label…" at bounding box center [344, 110] width 545 height 146
click at [277, 222] on main "Canadian FOP Created by Ahmad Ibrahim on 2025-08-18, Last edited by Ahmad Ibrah…" at bounding box center [308, 155] width 617 height 310
click at [288, 213] on main "Canadian FOP Created by Ahmad Ibrahim on 2025-08-18, Last edited by Ahmad Ibrah…" at bounding box center [308, 155] width 617 height 310
click at [427, 235] on main "Canadian FOP Created by Ahmad Ibrahim on 2025-08-18, Last edited by Ahmad Ibrah…" at bounding box center [308, 155] width 617 height 310
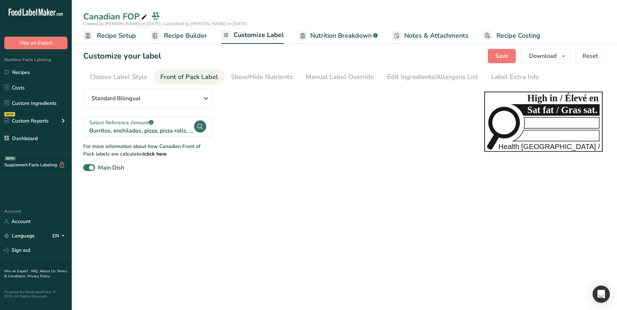
click at [262, 223] on main "Canadian FOP Created by Ahmad Ibrahim on 2025-08-18, Last edited by Ahmad Ibrah…" at bounding box center [308, 155] width 617 height 310
drag, startPoint x: 265, startPoint y: 215, endPoint x: 259, endPoint y: 214, distance: 6.5
click at [264, 217] on main "Canadian FOP Created by Ahmad Ibrahim on 2025-08-18, Last edited by Ahmad Ibrah…" at bounding box center [308, 155] width 617 height 310
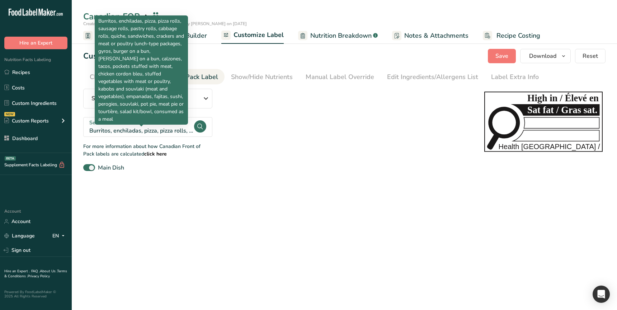
click at [159, 127] on div "Burritos, enchiladas, pizza, pizza rolls, sausage rolls, pastry rolls, cabbage …" at bounding box center [141, 130] width 104 height 9
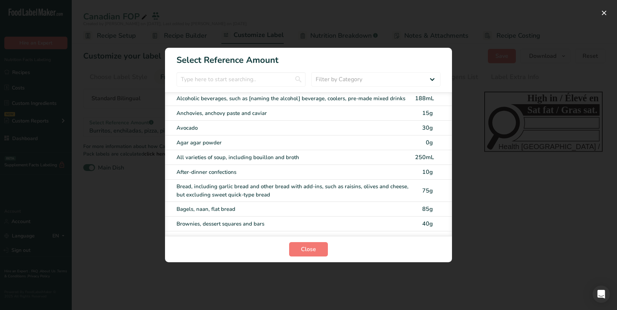
scroll to position [16, 0]
click at [269, 158] on div "All varieties of soup, including bouillon and broth" at bounding box center [293, 157] width 234 height 8
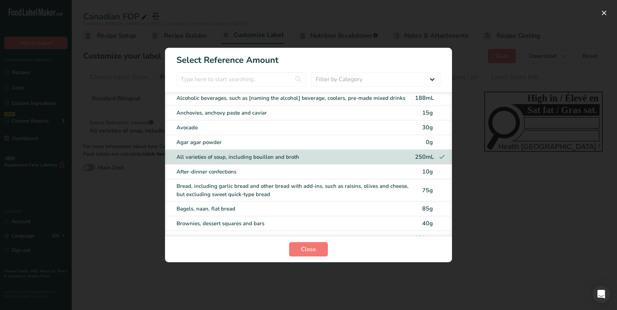
click at [276, 129] on div "Avocado" at bounding box center [293, 127] width 234 height 8
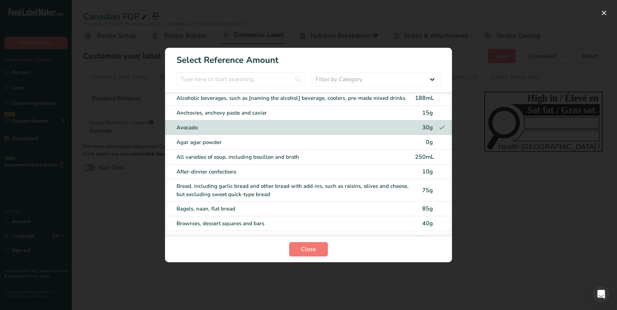
click at [297, 189] on div "Bread, including garlic bread and other bread with add-ins, such as raisins, ol…" at bounding box center [293, 190] width 234 height 16
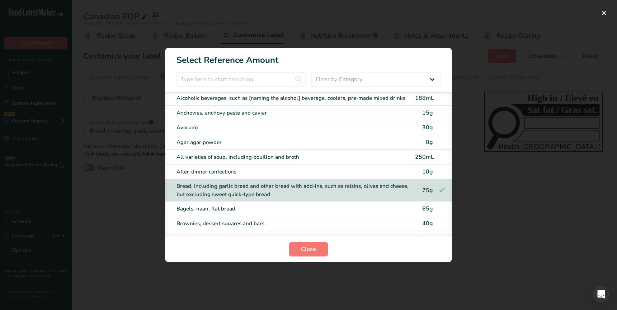
click at [288, 161] on div "All varieties of soup, including bouillon and broth 250mL" at bounding box center [308, 157] width 287 height 15
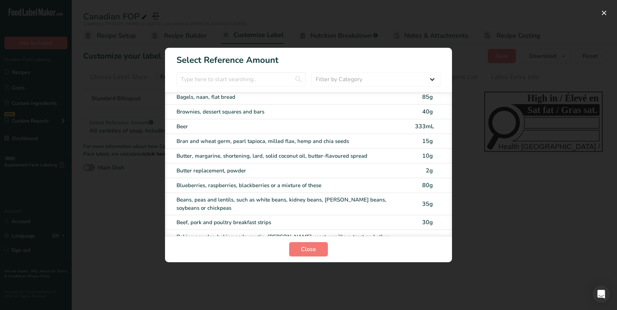
scroll to position [132, 0]
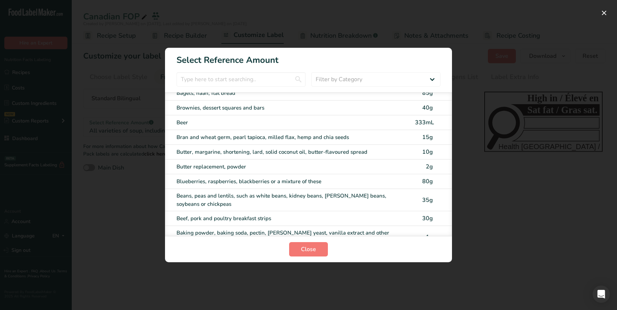
click at [284, 162] on div "Butter replacement, powder" at bounding box center [293, 166] width 234 height 8
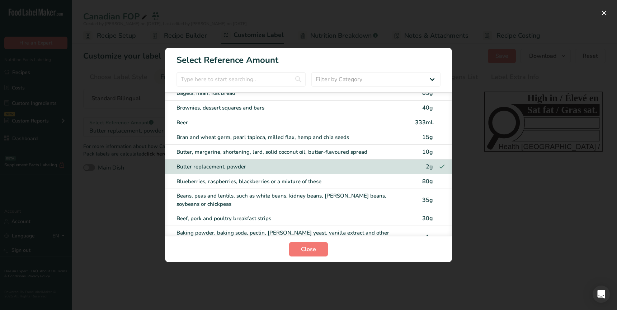
drag, startPoint x: 284, startPoint y: 182, endPoint x: 289, endPoint y: 193, distance: 12.5
click at [283, 182] on div "Blueberries, raspberries, blackberries or a mixture of these" at bounding box center [293, 181] width 234 height 8
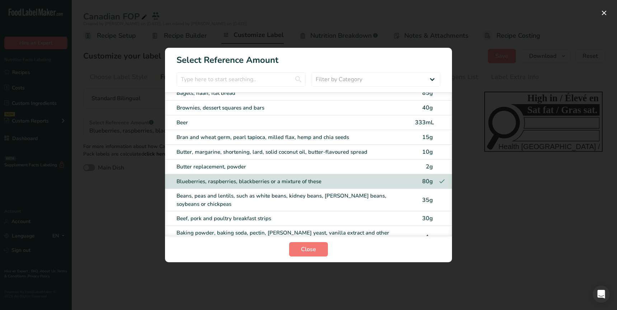
click at [289, 194] on div "Beans, peas and lentils, such as white beans, kidney beans, romano beans, soybe…" at bounding box center [293, 200] width 234 height 16
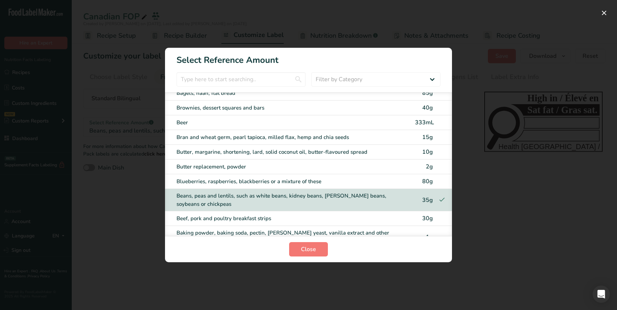
click at [290, 209] on div "Beans, peas and lentils, such as white beans, kidney beans, romano beans, soybe…" at bounding box center [308, 200] width 287 height 22
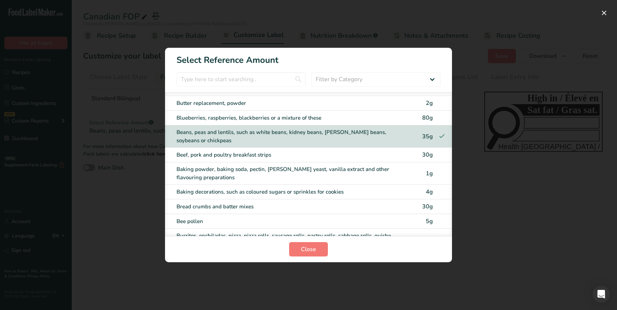
click at [299, 188] on div "Baking decorations, such as coloured sugars or sprinkles for cookies" at bounding box center [293, 192] width 234 height 8
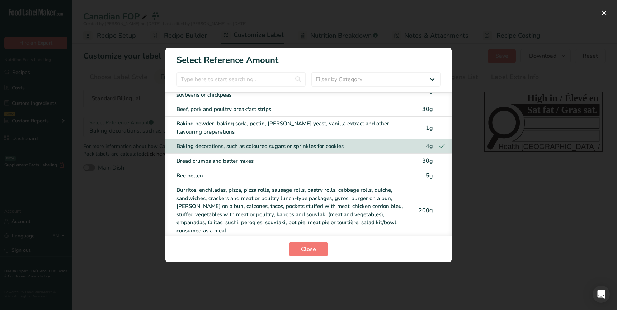
click at [295, 197] on div "Burritos, enchiladas, pizza, pizza rolls, sausage rolls, pastry rolls, cabbage …" at bounding box center [293, 210] width 234 height 48
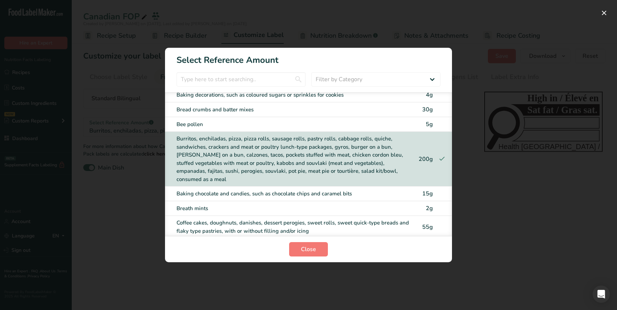
scroll to position [298, 0]
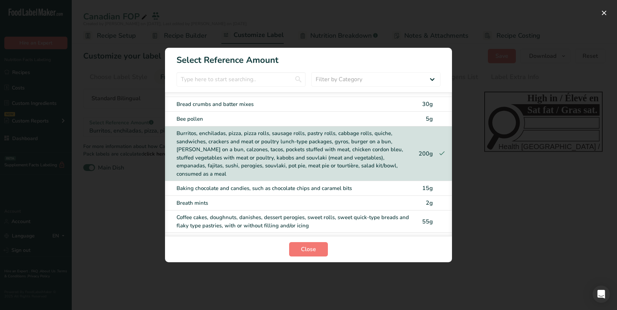
click at [297, 195] on div "Breath mints 2g" at bounding box center [308, 202] width 287 height 15
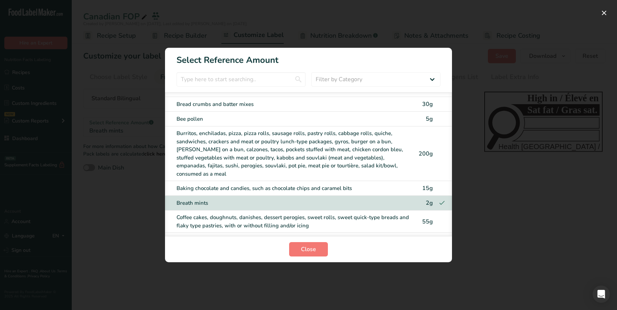
click at [290, 161] on div "Burritos, enchiladas, pizza, pizza rolls, sausage rolls, pastry rolls, cabbage …" at bounding box center [293, 153] width 234 height 48
checkbox input "true"
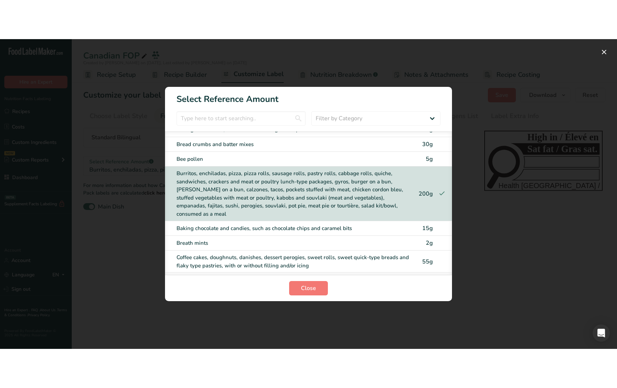
scroll to position [295, 0]
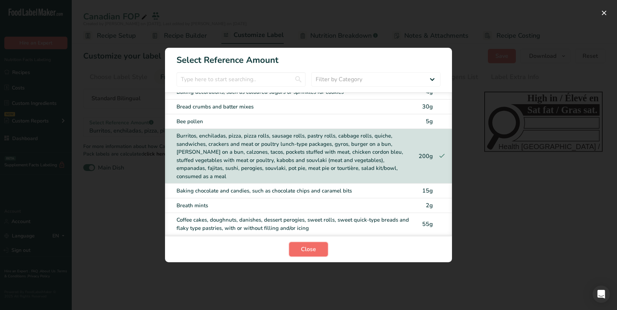
click at [304, 251] on span "Close" at bounding box center [308, 249] width 15 height 9
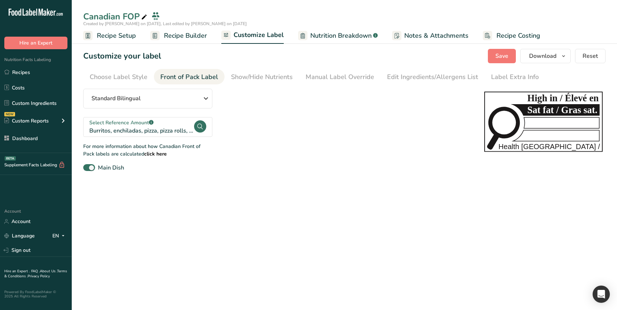
click at [310, 235] on main "Canadian FOP Created by Ahmad Ibrahim on 2025-08-18, Last edited by Ahmad Ibrah…" at bounding box center [308, 155] width 617 height 310
click at [275, 195] on main "Canadian FOP Created by Ahmad Ibrahim on 2025-08-18, Last edited by Ahmad Ibrah…" at bounding box center [308, 155] width 617 height 310
click at [270, 237] on main "Canadian FOP Created by Ahmad Ibrahim on 2025-08-18, Last edited by Ahmad Ibrah…" at bounding box center [308, 155] width 617 height 310
click at [260, 224] on main "Canadian FOP Created by Ahmad Ibrahim on 2025-08-18, Last edited by Ahmad Ibrah…" at bounding box center [308, 155] width 617 height 310
click at [279, 195] on main "Canadian FOP Created by Ahmad Ibrahim on 2025-08-18, Last edited by Ahmad Ibrah…" at bounding box center [308, 155] width 617 height 310
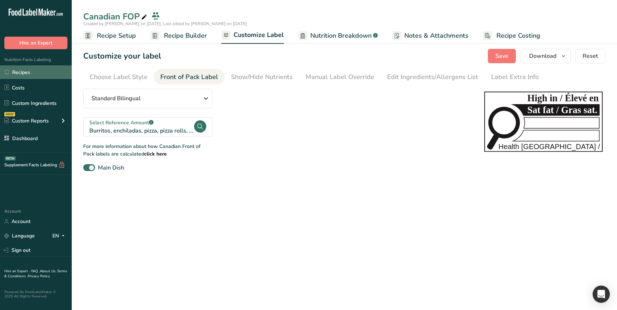
click at [36, 70] on link "Recipes" at bounding box center [36, 72] width 72 height 14
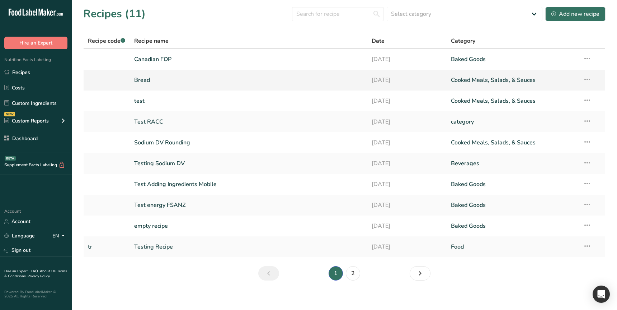
click at [185, 79] on link "Bread" at bounding box center [248, 79] width 229 height 15
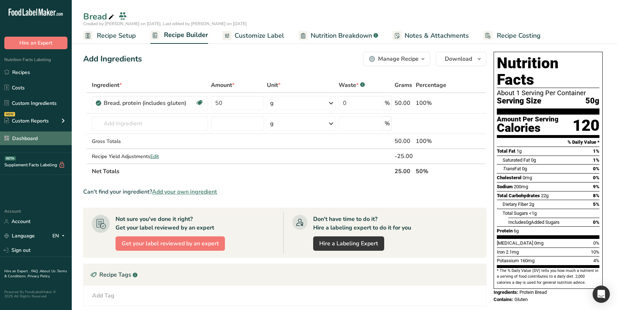
click at [52, 140] on link "Dashboard" at bounding box center [36, 138] width 72 height 14
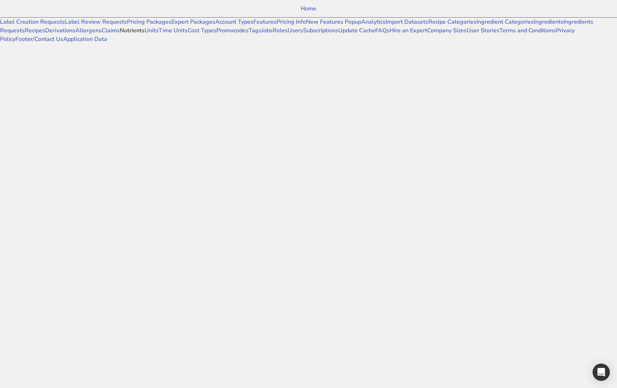
click at [120, 34] on link "Nutrients" at bounding box center [132, 31] width 25 height 8
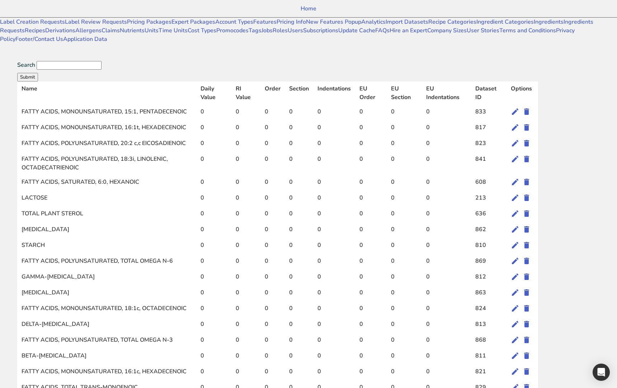
click at [101, 61] on input "Search" at bounding box center [69, 65] width 65 height 9
type input "total"
click at [17, 73] on button "Submit" at bounding box center [27, 77] width 21 height 9
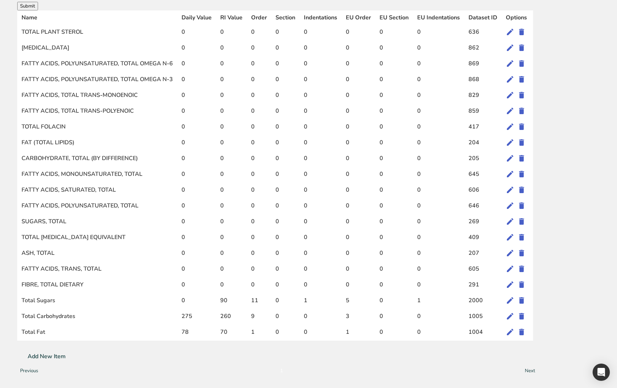
scroll to position [102, 0]
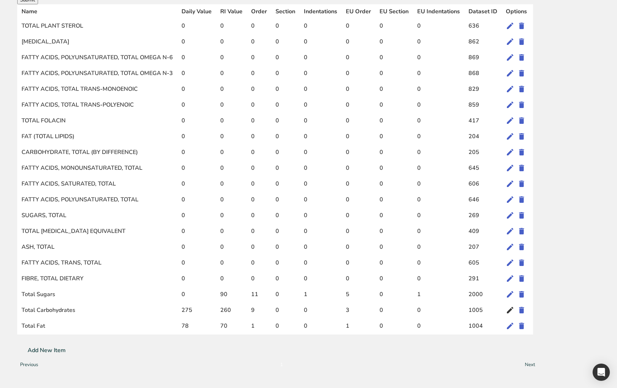
click at [514, 304] on icon at bounding box center [510, 309] width 9 height 13
select select
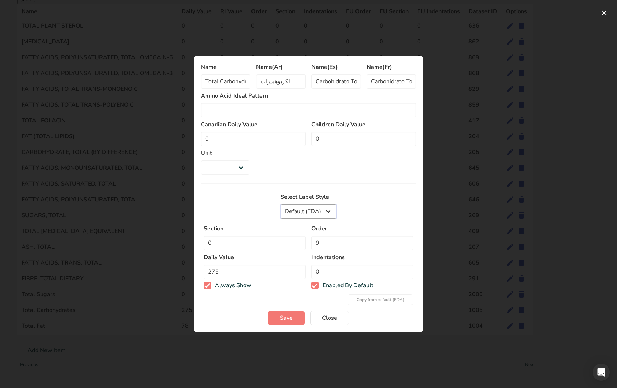
click at [324, 207] on select "Default (FDA) European Mexican fda_aggregate buffet canadian" at bounding box center [308, 211] width 56 height 14
select select "european"
click at [280, 204] on select "Default (FDA) European Mexican fda_aggregate buffet canadian" at bounding box center [308, 211] width 56 height 14
select select
type input "3"
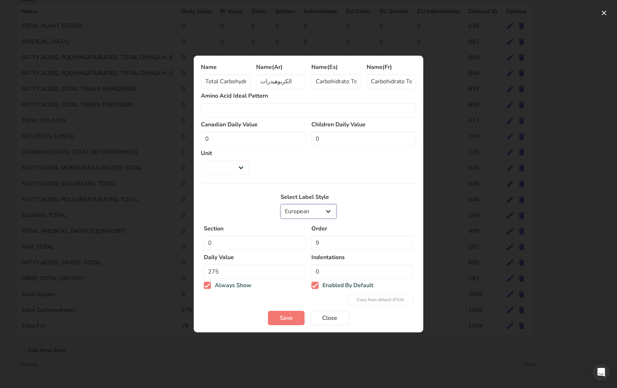
type input "260"
click at [312, 204] on select "Default (FDA) European Mexican fda_aggregate buffet canadian" at bounding box center [308, 211] width 56 height 14
select select "mexican"
click at [280, 204] on select "Default (FDA) European Mexican fda_aggregate buffet canadian" at bounding box center [308, 211] width 56 height 14
select select
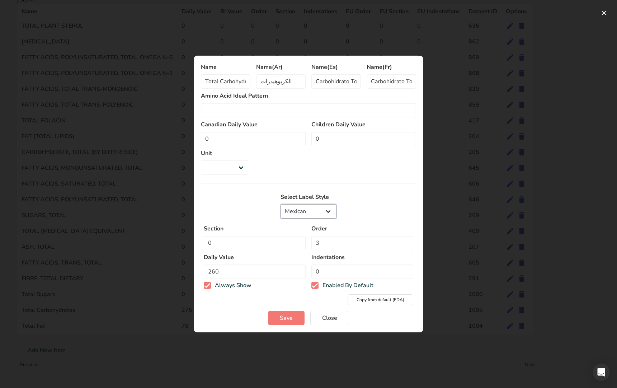
type input "50"
type input "0"
click at [312, 206] on select "Default (FDA) European Mexican fda_aggregate buffet canadian" at bounding box center [308, 211] width 56 height 14
select select "fda_aggregate"
click at [280, 204] on select "Default (FDA) European Mexican fda_aggregate buffet canadian" at bounding box center [308, 211] width 56 height 14
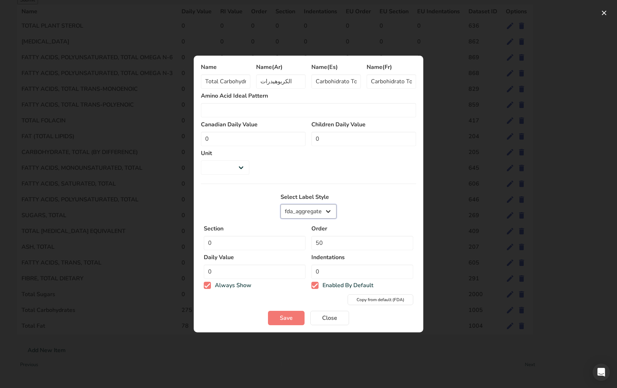
select select
type input "9"
type input "275"
click at [312, 204] on select "Default (FDA) European Mexican fda_aggregate buffet canadian" at bounding box center [308, 211] width 56 height 14
select select "canadian"
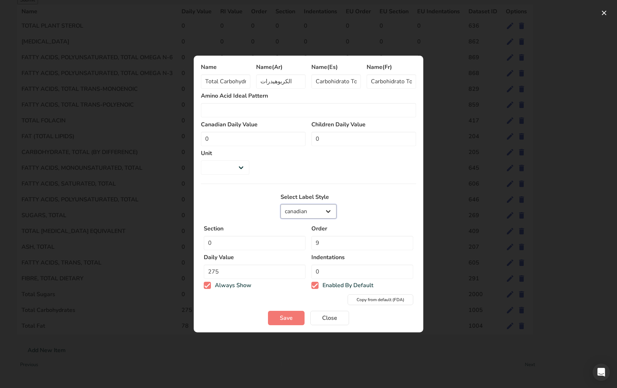
click at [280, 204] on select "Default (FDA) European Mexican fda_aggregate buffet canadian" at bounding box center [308, 211] width 56 height 14
select select
type input "0"
click at [312, 207] on select "Default (FDA) European Mexican fda_aggregate buffet canadian" at bounding box center [308, 211] width 56 height 14
select select "buffet"
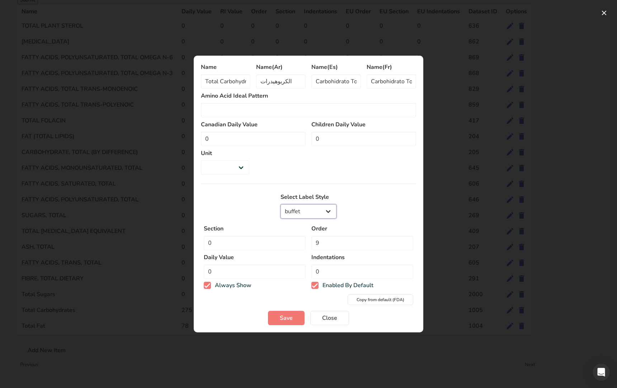
click at [280, 204] on select "Default (FDA) European Mexican fda_aggregate buffet canadian" at bounding box center [308, 211] width 56 height 14
select select
type input "3"
type input "275"
click at [311, 204] on select "Default (FDA) European Mexican fda_aggregate buffet canadian" at bounding box center [308, 211] width 56 height 14
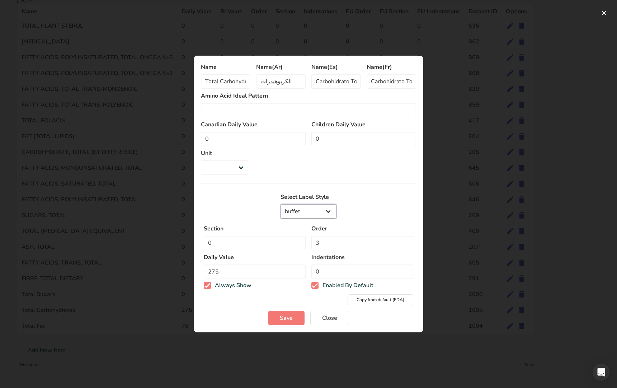
select select "default"
click at [280, 204] on select "Default (FDA) European Mexican fda_aggregate buffet canadian" at bounding box center [308, 211] width 56 height 14
select select
type input "9"
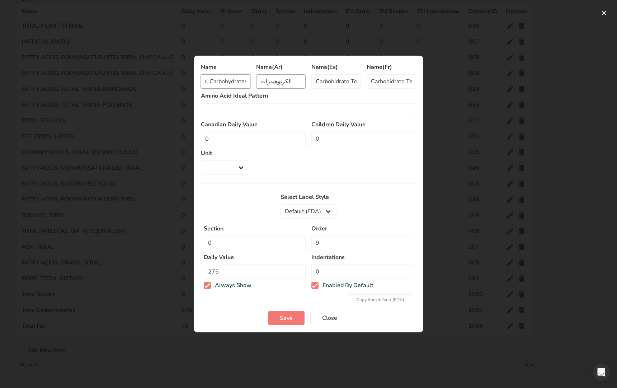
drag, startPoint x: 239, startPoint y: 84, endPoint x: 261, endPoint y: 84, distance: 22.2
click at [261, 84] on div "Name Total Carbohydrates Name(Ar) الكربوهيدرات Name(Es) Carbohidrato Total Name…" at bounding box center [308, 77] width 215 height 29
drag, startPoint x: 246, startPoint y: 83, endPoint x: 245, endPoint y: 95, distance: 11.5
click at [246, 83] on input "Total Carbohydrates" at bounding box center [225, 81] width 49 height 14
type input "Total Carbohydrate"
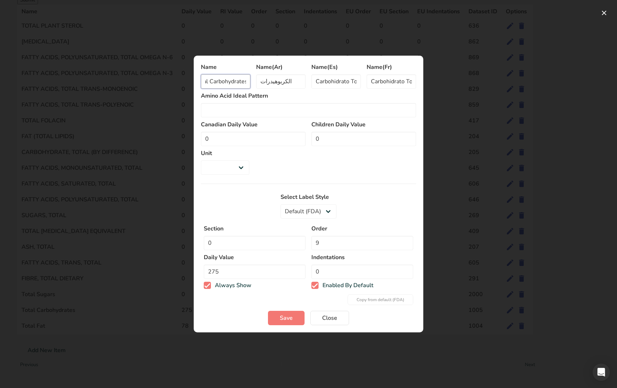
select select
type input "Total Carbohydrate"
click at [283, 309] on span "Save" at bounding box center [286, 317] width 13 height 9
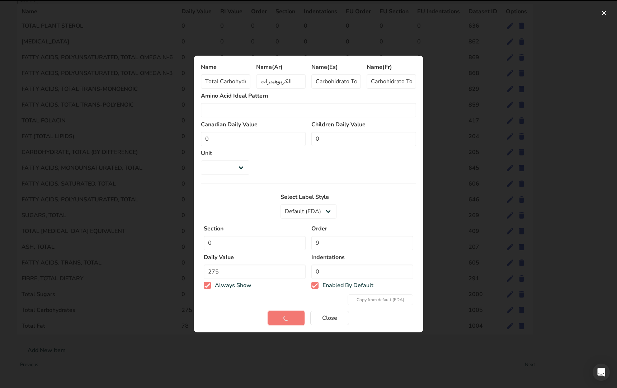
select select
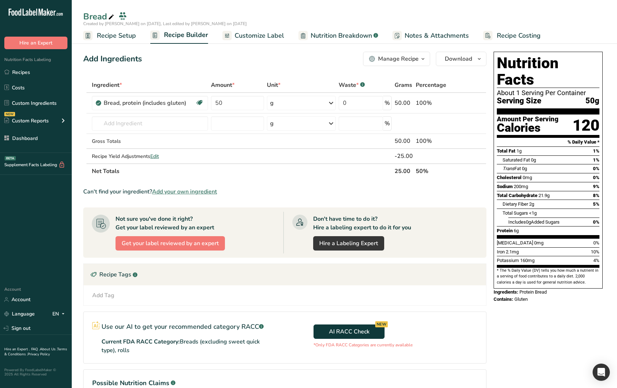
click at [520, 309] on div "Nutrition Facts About 1 Serving Per Container Serving Size 50g Amount Per Servi…" at bounding box center [548, 244] width 115 height 390
click at [499, 309] on div "Nutrition Facts About 1 Serving Per Container Serving Size 50g Amount Per Servi…" at bounding box center [548, 244] width 115 height 390
click at [505, 330] on div "Nutrition Facts About 1 Serving Per Container Serving Size 50g Amount Per Servi…" at bounding box center [548, 244] width 115 height 390
click at [235, 32] on span "Customize Label" at bounding box center [259, 36] width 49 height 10
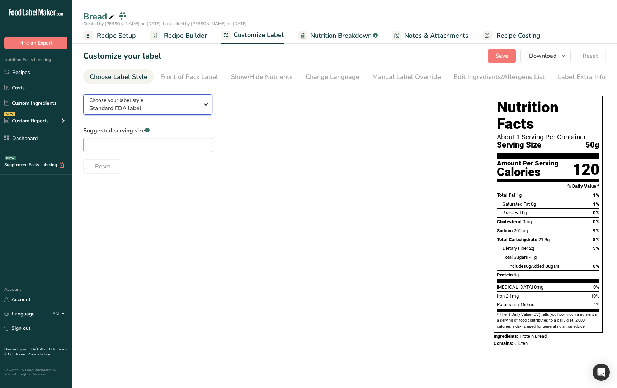
click at [152, 108] on span "Standard FDA label" at bounding box center [143, 108] width 109 height 9
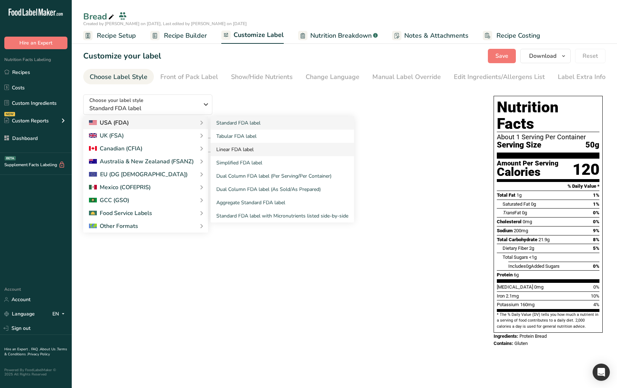
click at [257, 155] on link "Linear FDA label" at bounding box center [282, 149] width 143 height 13
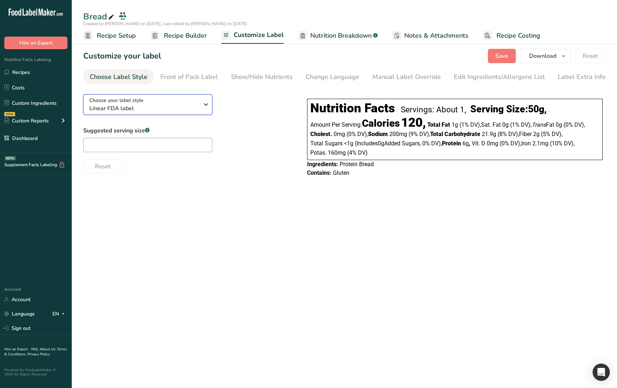
click at [154, 104] on span "Linear FDA label" at bounding box center [143, 108] width 109 height 9
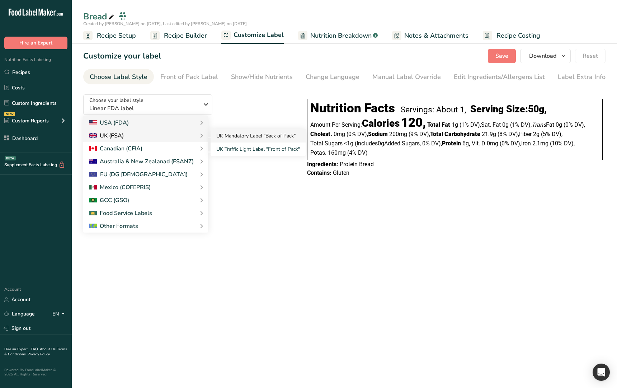
click at [263, 138] on link "UK Mandatory Label "Back of Pack"" at bounding box center [258, 135] width 95 height 13
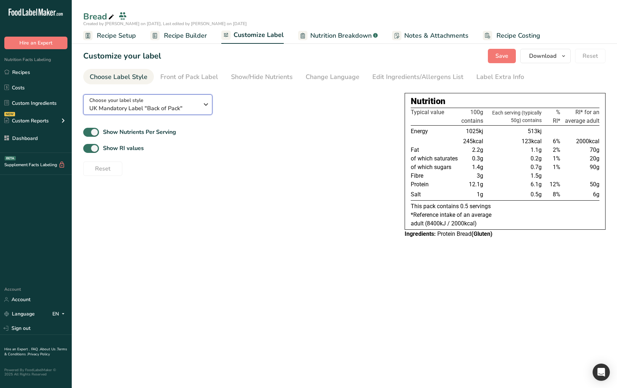
click at [169, 108] on span "UK Mandatory Label "Back of Pack"" at bounding box center [143, 108] width 109 height 9
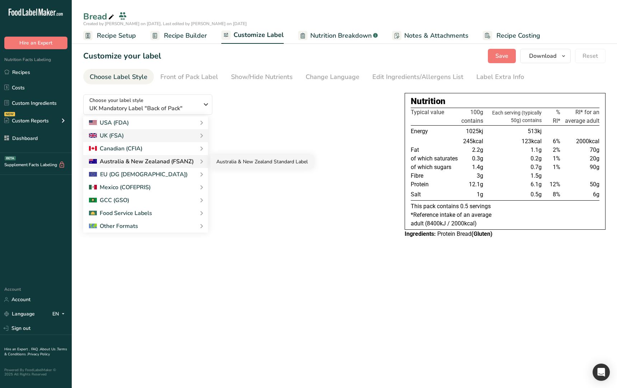
click at [246, 160] on link "Australia & New Zealand Standard Label" at bounding box center [262, 161] width 103 height 13
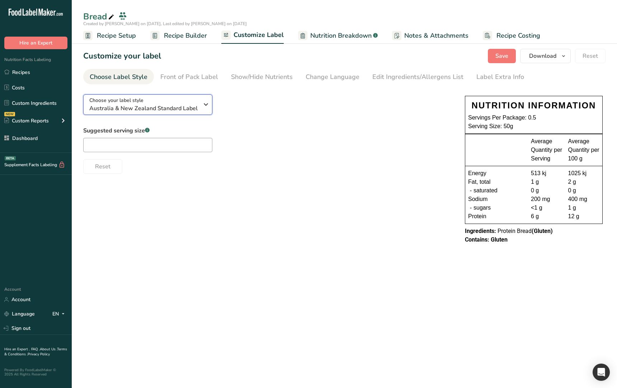
click at [171, 100] on div "Choose your label style Australia & New Zealand Standard Label" at bounding box center [143, 104] width 109 height 16
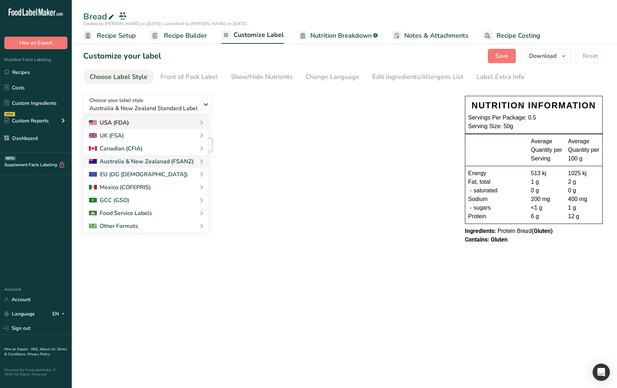
drag, startPoint x: 233, startPoint y: 150, endPoint x: 153, endPoint y: 124, distance: 84.5
click at [0, 0] on link "Canadian Standard label" at bounding box center [0, 0] width 0 height 0
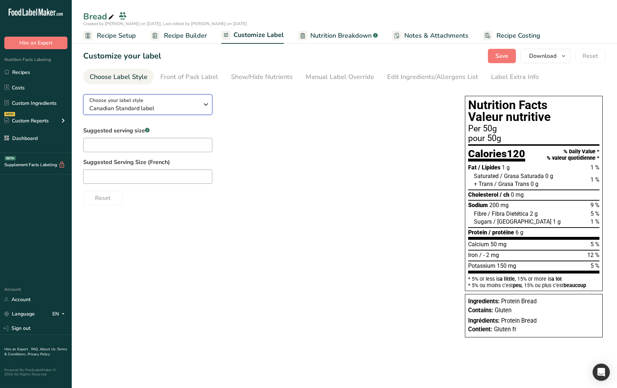
click at [154, 106] on span "Canadian Standard label" at bounding box center [143, 108] width 109 height 9
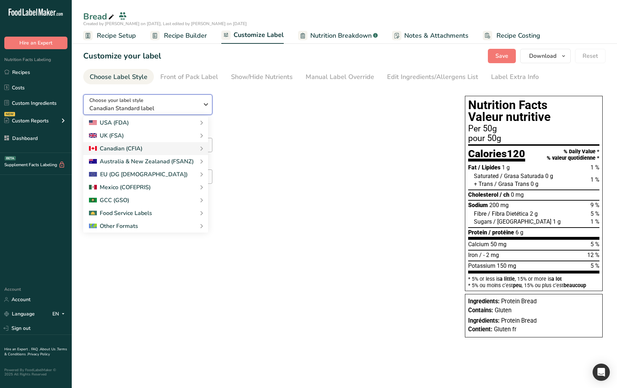
click at [154, 106] on span "Canadian Standard label" at bounding box center [143, 108] width 109 height 9
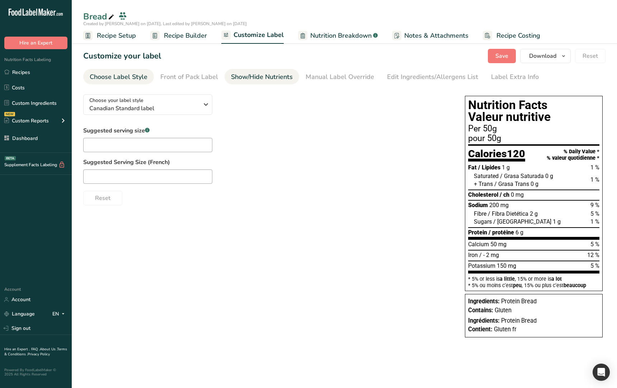
click at [266, 82] on link "Show/Hide Nutrients" at bounding box center [262, 77] width 62 height 16
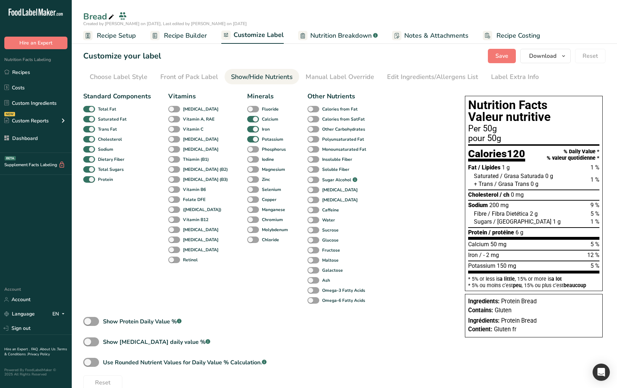
click at [434, 250] on div "Standard Components Total Fat Saturated Fat Trans Fat Cholesterol Sodium Dietar…" at bounding box center [266, 239] width 367 height 301
click at [307, 129] on span at bounding box center [313, 129] width 12 height 7
click at [307, 129] on input "Other Carbohydrates" at bounding box center [309, 129] width 5 height 5
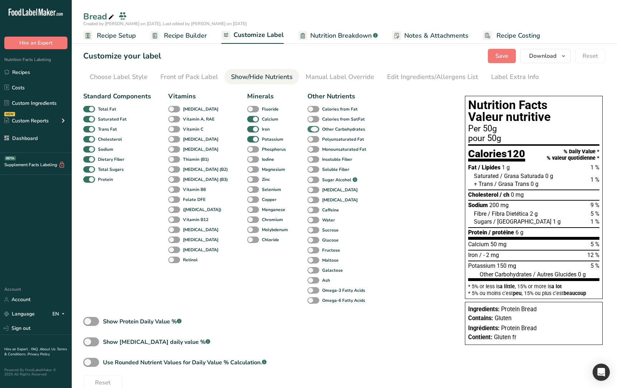
click at [307, 129] on span at bounding box center [313, 129] width 12 height 7
click at [307, 129] on input "Other Carbohydrates" at bounding box center [309, 129] width 5 height 5
checkbox input "false"
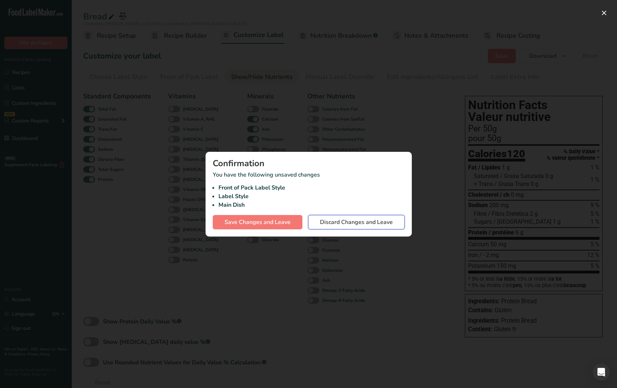
click at [353, 225] on span "Discard Changes and Leave" at bounding box center [356, 222] width 73 height 9
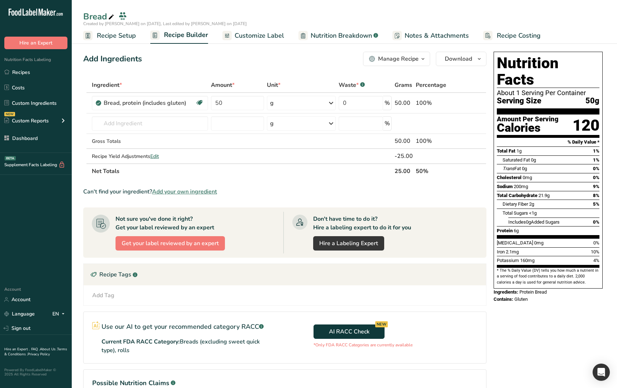
click at [251, 41] on link "Customize Label" at bounding box center [253, 36] width 62 height 16
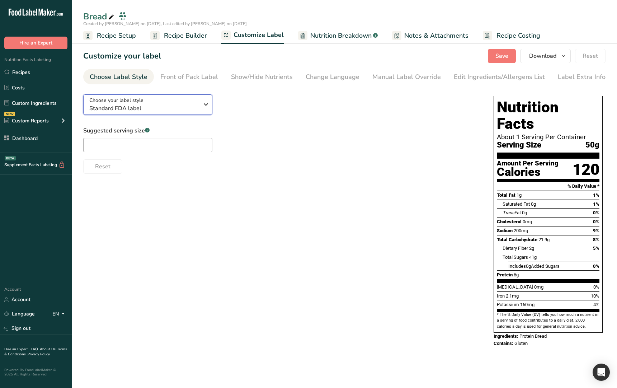
click at [158, 102] on div "Choose your label style Standard FDA label" at bounding box center [143, 104] width 109 height 16
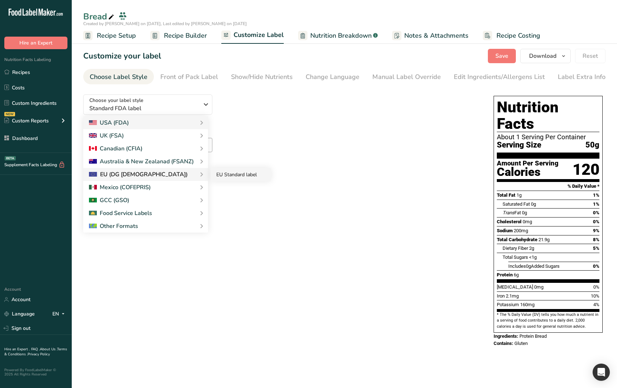
click at [225, 173] on link "EU Standard label" at bounding box center [241, 174] width 60 height 13
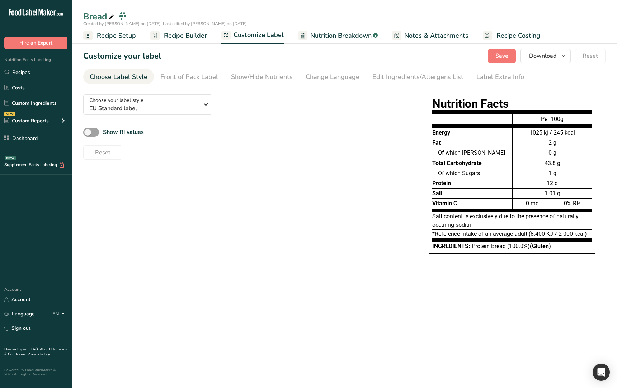
click at [483, 162] on div "Total Carbohydrate" at bounding box center [472, 163] width 80 height 10
drag, startPoint x: 483, startPoint y: 164, endPoint x: 459, endPoint y: 164, distance: 24.0
click at [459, 164] on div "Total Carbohydrate" at bounding box center [472, 163] width 80 height 10
click at [289, 125] on div "Choose your label style EU Standard label USA (FDA) Standard FDA label Tabular …" at bounding box center [245, 124] width 324 height 71
click at [283, 127] on div "Show RI values" at bounding box center [245, 132] width 324 height 12
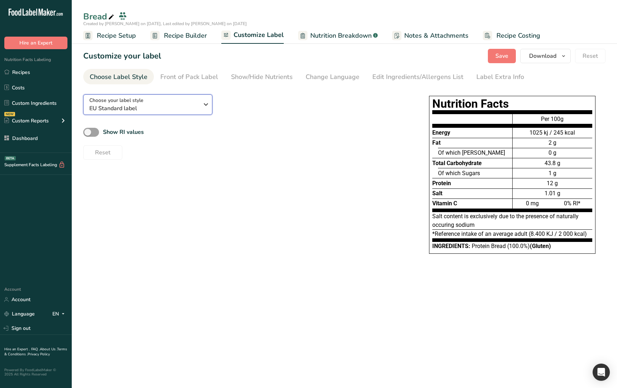
click at [151, 110] on span "EU Standard label" at bounding box center [143, 108] width 109 height 9
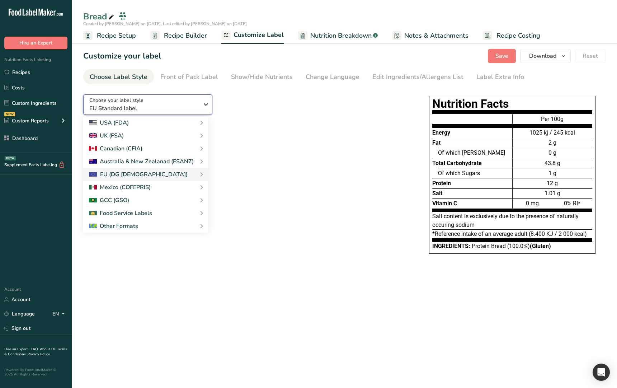
click at [159, 109] on span "EU Standard label" at bounding box center [143, 108] width 109 height 9
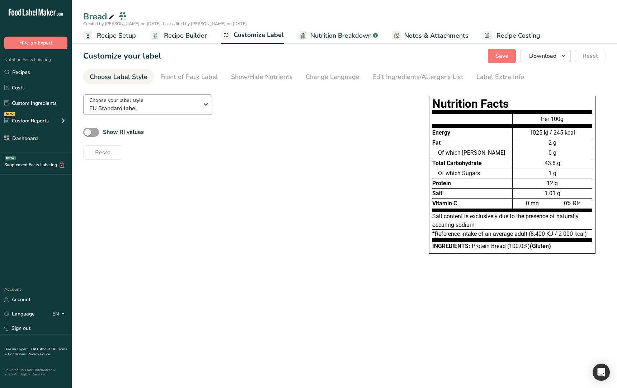
drag, startPoint x: 150, startPoint y: 116, endPoint x: 154, endPoint y: 112, distance: 5.6
click at [150, 116] on div "Choose your label style EU Standard label USA (FDA) Standard FDA label Tabular …" at bounding box center [245, 124] width 324 height 71
click at [154, 112] on span "EU Standard label" at bounding box center [143, 108] width 109 height 9
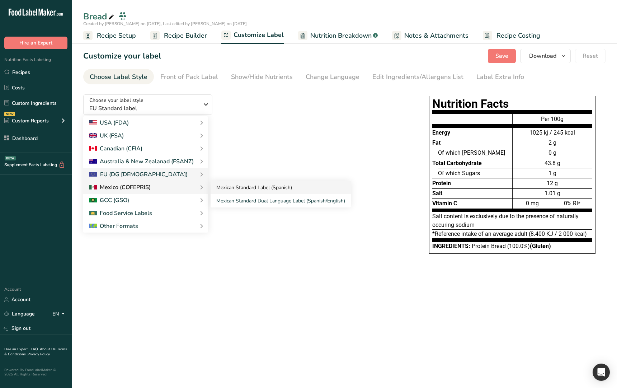
click at [245, 188] on link "Mexican Standard Label (Spanish)" at bounding box center [281, 187] width 140 height 13
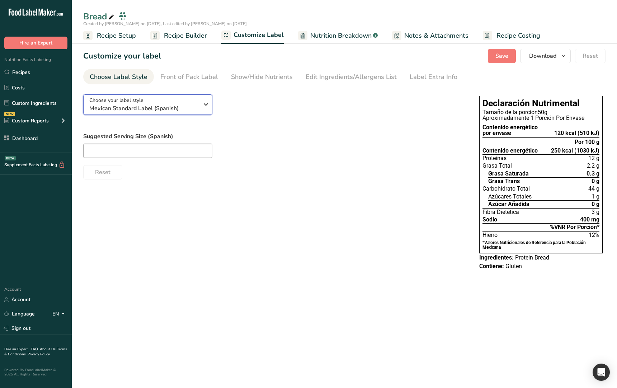
click at [148, 105] on span "Mexican Standard Label (Spanish)" at bounding box center [143, 108] width 109 height 9
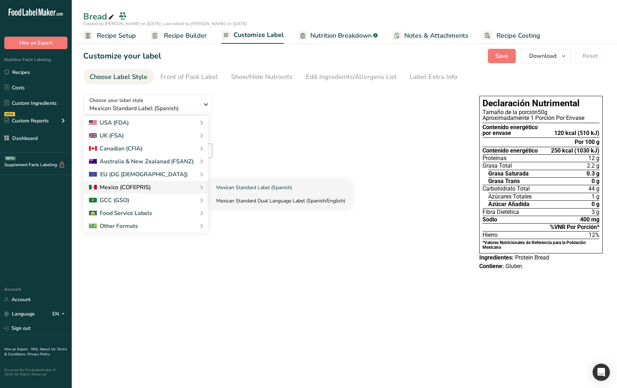
click at [235, 197] on link "Mexican Standard Dual Language Label (Spanish/English)" at bounding box center [281, 200] width 140 height 13
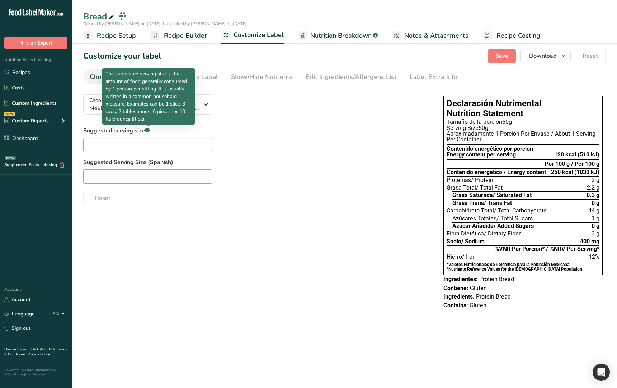
click at [143, 105] on p "The suggested serving size is the amount of food generally consumed by 1 person…" at bounding box center [148, 96] width 86 height 53
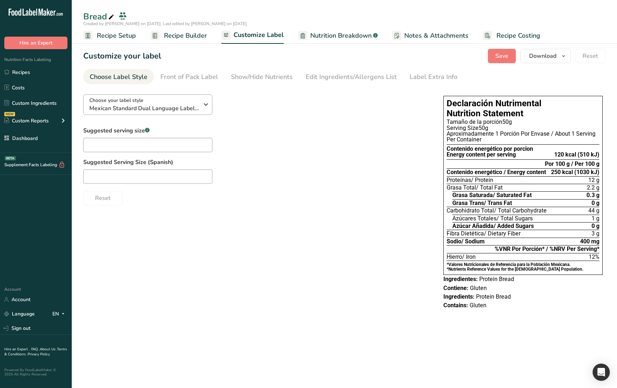
drag, startPoint x: 257, startPoint y: 117, endPoint x: 195, endPoint y: 105, distance: 62.5
click at [252, 117] on div "Choose your label style Mexican Standard Dual Language Label (Spanish/English) …" at bounding box center [256, 147] width 346 height 117
click at [192, 104] on span "Mexican Standard Dual Language Label (Spanish/English)" at bounding box center [143, 108] width 109 height 9
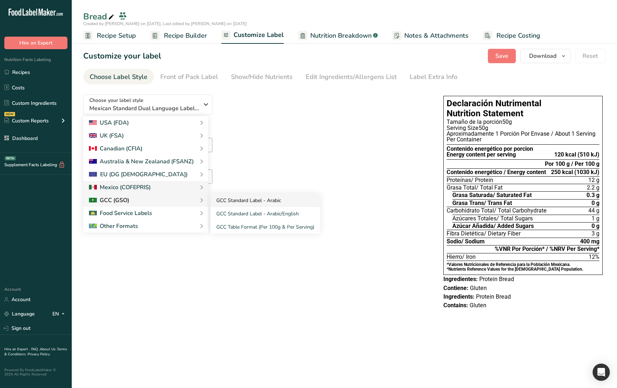
click at [242, 204] on link "GCC Standard Label - Arabic" at bounding box center [265, 200] width 109 height 13
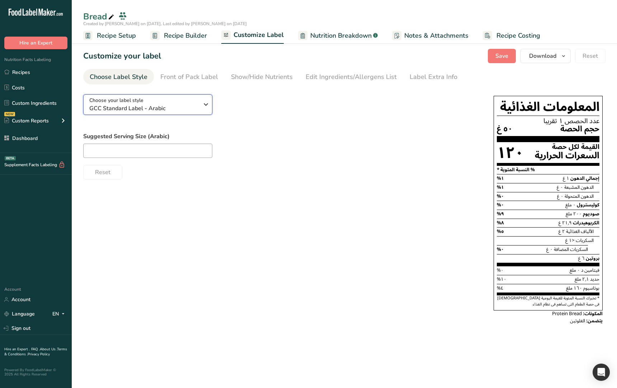
click at [159, 102] on div "Choose your label style GCC Standard Label - Arabic" at bounding box center [143, 104] width 109 height 16
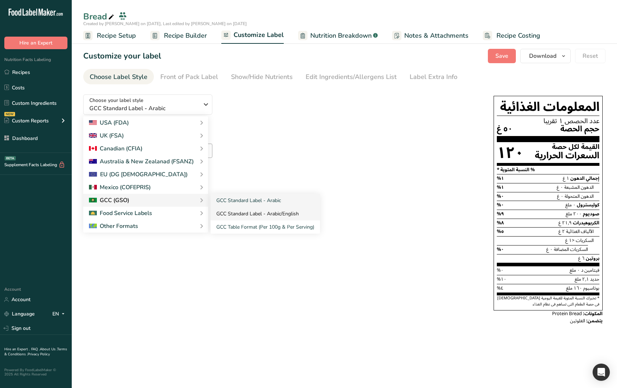
click at [240, 213] on link "GCC Standard Label - Arabic/English" at bounding box center [265, 213] width 109 height 13
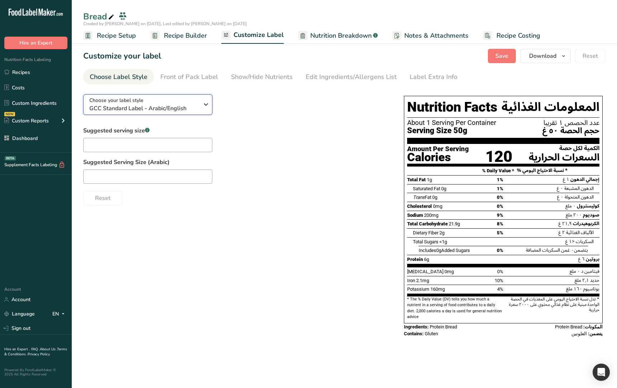
click at [153, 106] on span "GCC Standard Label - Arabic/English" at bounding box center [143, 108] width 109 height 9
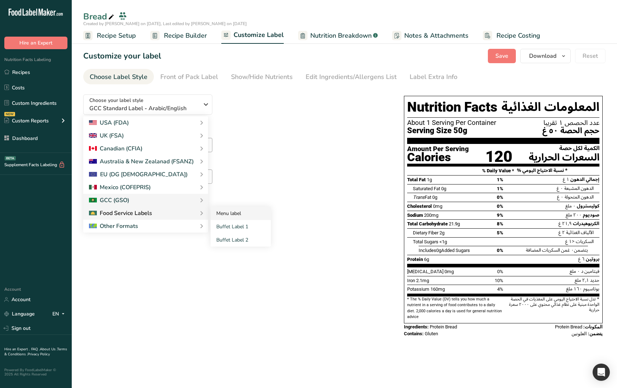
click at [213, 211] on link "Menu label" at bounding box center [241, 213] width 60 height 13
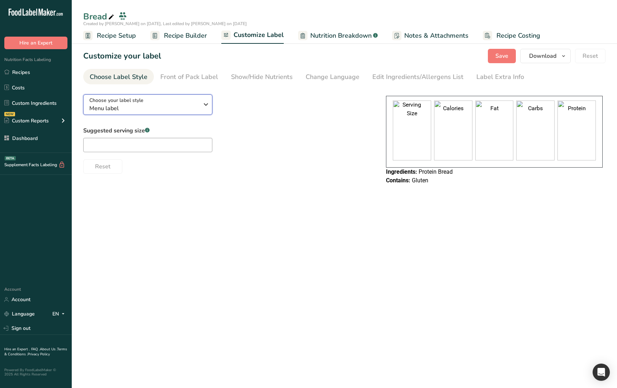
click at [174, 108] on span "Menu label" at bounding box center [143, 108] width 109 height 9
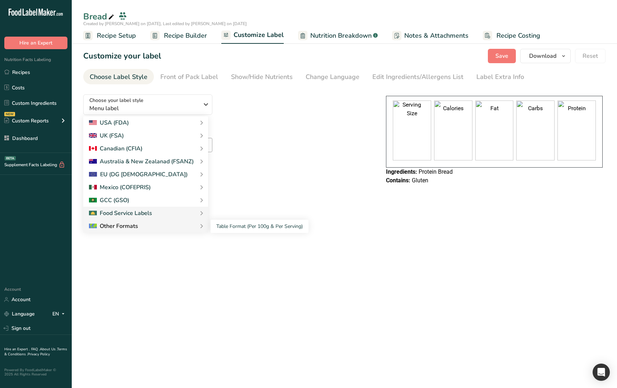
click at [143, 226] on div "Other Formats" at bounding box center [145, 226] width 113 height 9
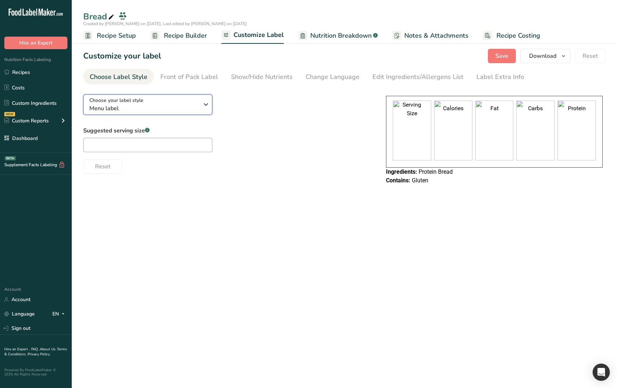
click at [139, 108] on span "Menu label" at bounding box center [143, 108] width 109 height 9
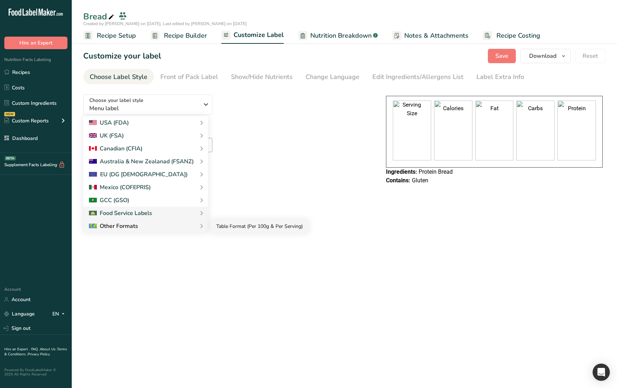
click at [225, 225] on link "Table Format (Per 100g & Per Serving)" at bounding box center [260, 225] width 98 height 13
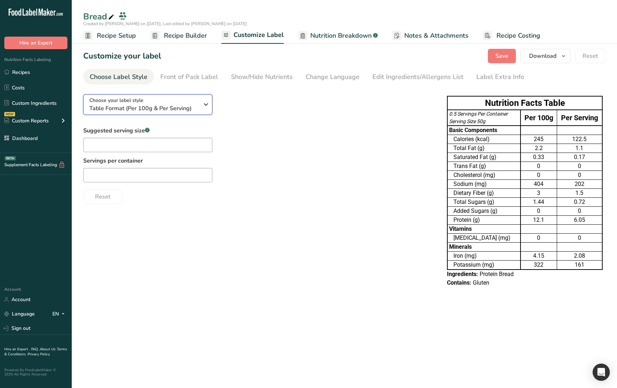
click at [156, 105] on span "Table Format (Per 100g & Per Serving)" at bounding box center [143, 108] width 109 height 9
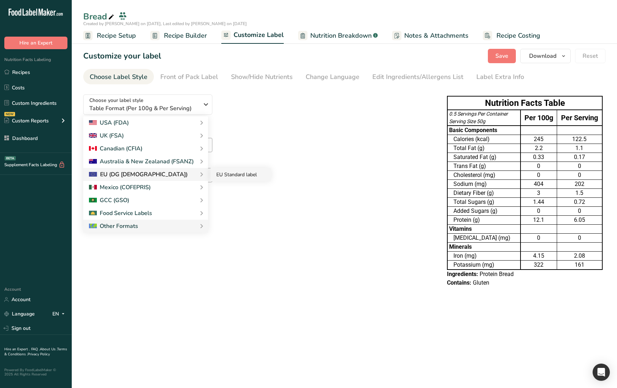
click at [229, 173] on link "EU Standard label" at bounding box center [241, 174] width 60 height 13
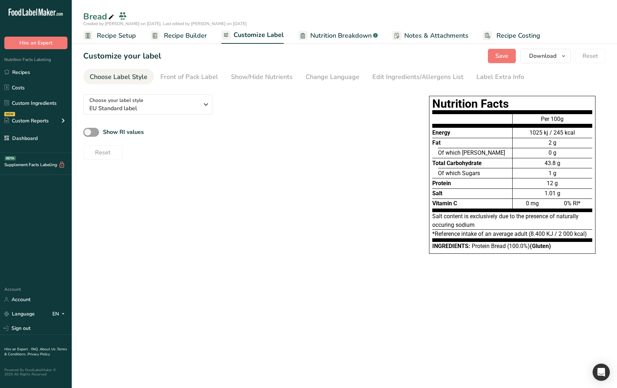
click at [252, 188] on div "Choose your label style EU Standard label USA (FDA) Standard FDA label Tabular …" at bounding box center [344, 178] width 522 height 179
click at [498, 57] on span "Save" at bounding box center [501, 56] width 13 height 9
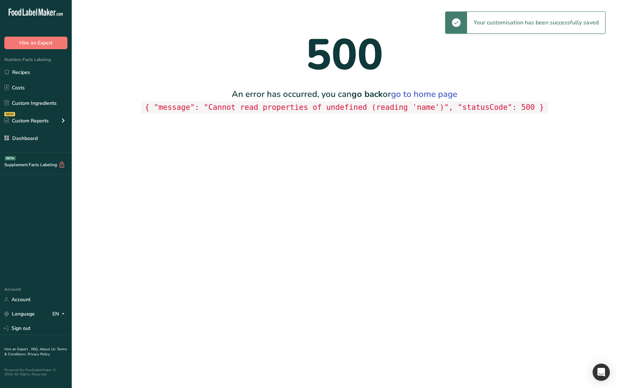
click at [307, 214] on main "500 An error has occurred, you can go back or go to home page { "message": "Can…" at bounding box center [308, 194] width 617 height 388
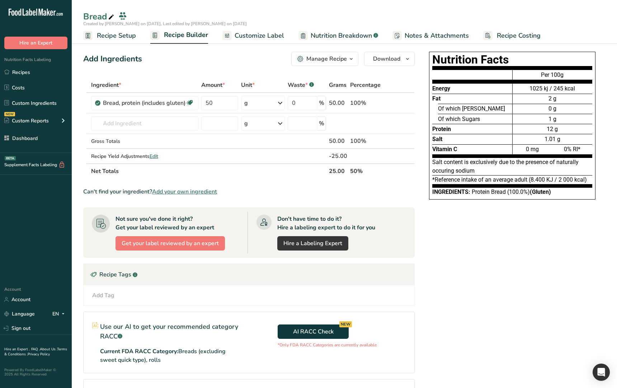
click at [187, 42] on link "Recipe Builder" at bounding box center [179, 35] width 58 height 17
click at [242, 39] on span "Customize Label" at bounding box center [259, 36] width 49 height 10
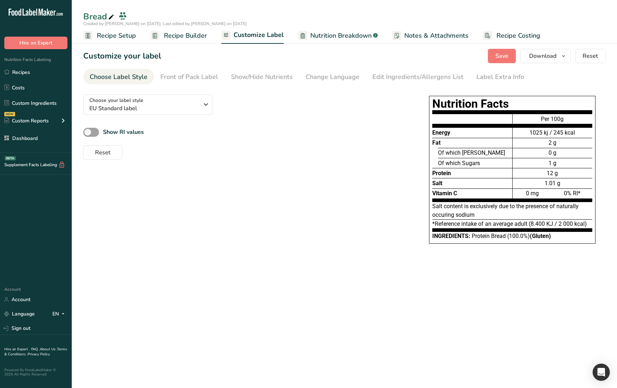
click at [361, 176] on div "Choose your label style EU Standard label USA (FDA) Standard FDA label Tabular …" at bounding box center [344, 173] width 522 height 169
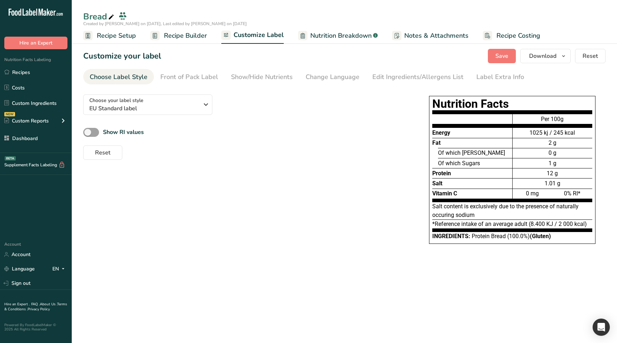
click at [334, 294] on main "Bread Created by [PERSON_NAME] on [DATE], Last edited by [PERSON_NAME] on [DATE…" at bounding box center [308, 171] width 617 height 343
drag, startPoint x: 322, startPoint y: 285, endPoint x: 288, endPoint y: 215, distance: 78.4
click at [322, 284] on main "Bread Created by [PERSON_NAME] on [DATE], Last edited by [PERSON_NAME] on [DATE…" at bounding box center [308, 171] width 617 height 343
click at [206, 89] on div "Choose your label style EU Standard label USA (FDA) Standard FDA label Tabular …" at bounding box center [245, 124] width 324 height 71
click at [205, 81] on div "Front of Pack Label" at bounding box center [189, 77] width 58 height 10
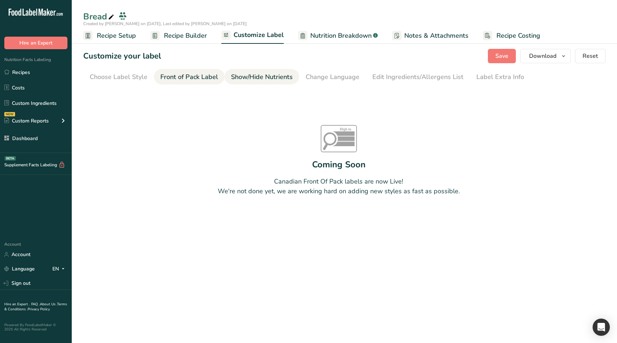
click at [252, 81] on div "Show/Hide Nutrients" at bounding box center [262, 77] width 62 height 10
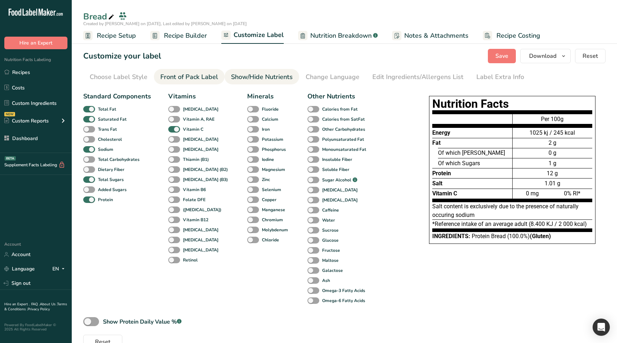
click at [192, 77] on div "Front of Pack Label" at bounding box center [189, 77] width 58 height 10
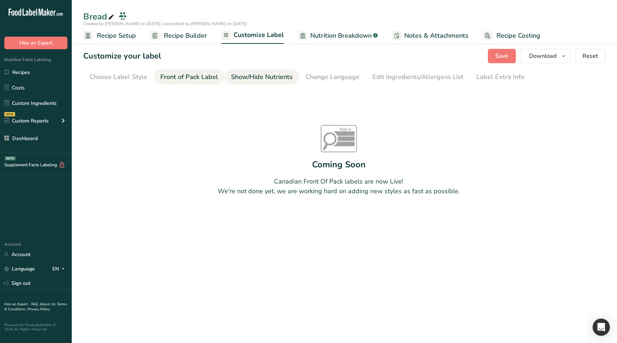
click at [261, 77] on div "Show/Hide Nutrients" at bounding box center [262, 77] width 62 height 10
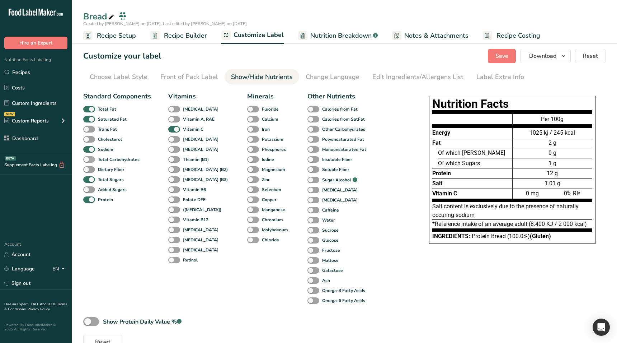
click at [93, 161] on span at bounding box center [89, 159] width 12 height 7
click at [88, 161] on input "Total Carbohydrates" at bounding box center [85, 159] width 5 height 5
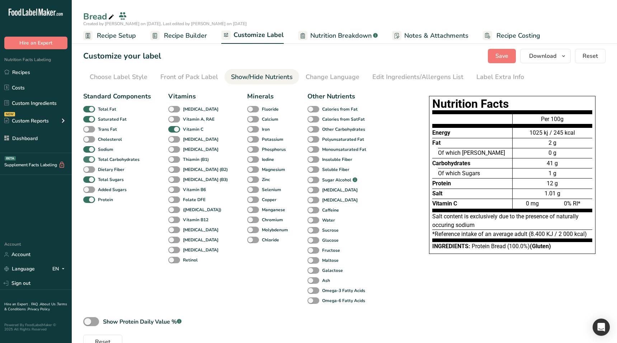
click at [93, 161] on span at bounding box center [89, 159] width 12 height 7
click at [88, 161] on input "Total Carbohydrates" at bounding box center [85, 159] width 5 height 5
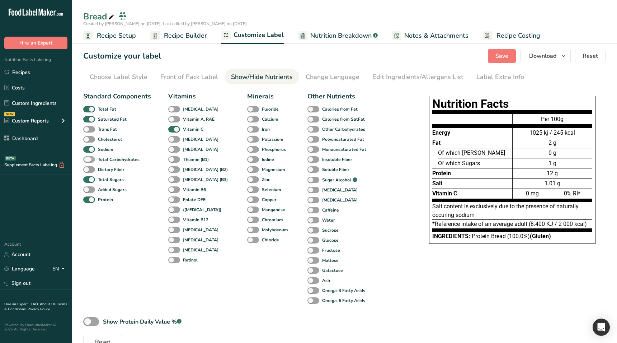
click at [93, 161] on span at bounding box center [89, 159] width 12 height 7
click at [88, 161] on input "Total Carbohydrates" at bounding box center [85, 159] width 5 height 5
checkbox input "true"
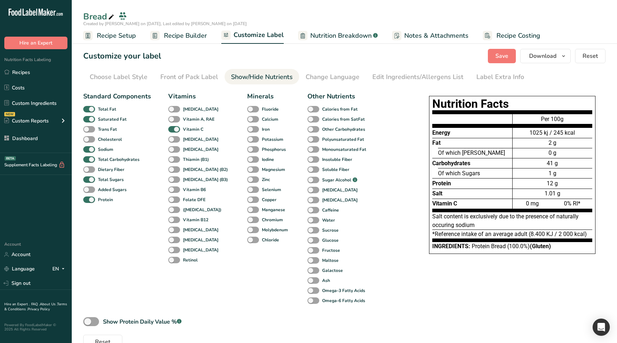
click at [185, 31] on span "Recipe Builder" at bounding box center [185, 36] width 43 height 10
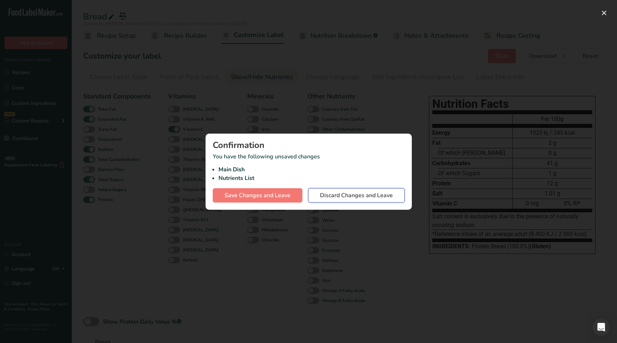
click at [370, 196] on span "Discard Changes and Leave" at bounding box center [356, 195] width 73 height 9
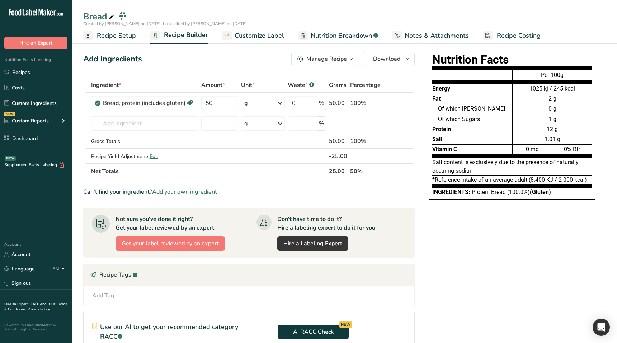
click at [239, 39] on span "Customize Label" at bounding box center [259, 36] width 49 height 10
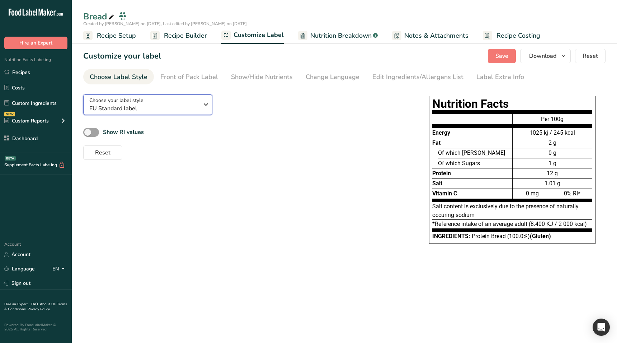
click at [129, 109] on span "EU Standard label" at bounding box center [143, 108] width 109 height 9
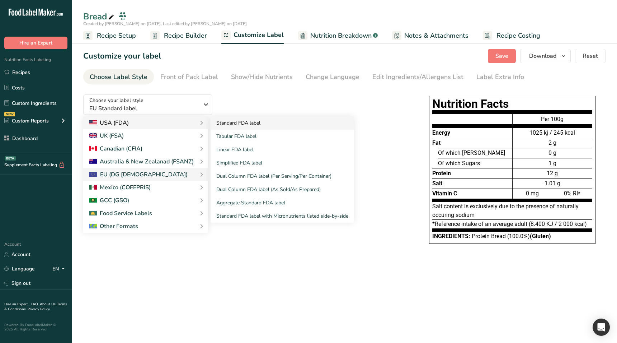
click at [234, 127] on link "Standard FDA label" at bounding box center [282, 122] width 143 height 13
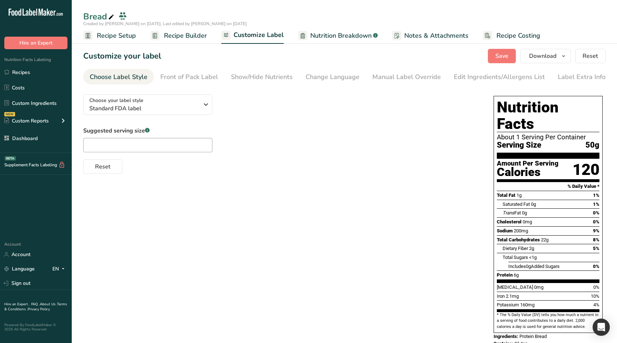
click at [377, 127] on div "Suggested serving size .a-a{fill:#347362;}.b-a{fill:#fff;} Reset" at bounding box center [281, 149] width 396 height 47
click at [507, 56] on span "Save" at bounding box center [501, 56] width 13 height 9
